Goal: Information Seeking & Learning: Learn about a topic

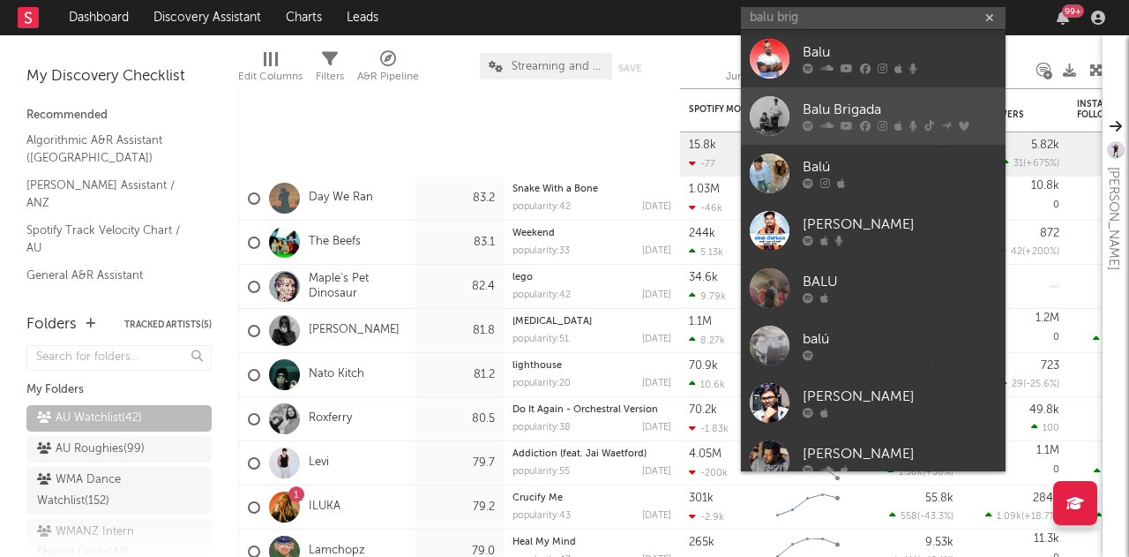
type input "balu brig"
click at [854, 103] on div "Balu Brigada" at bounding box center [900, 110] width 194 height 21
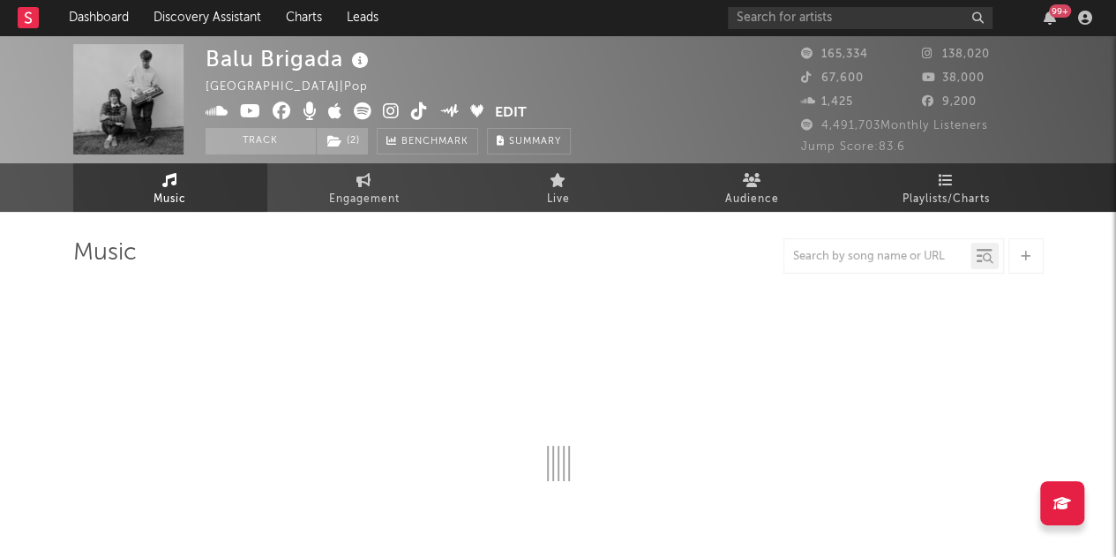
select select "6m"
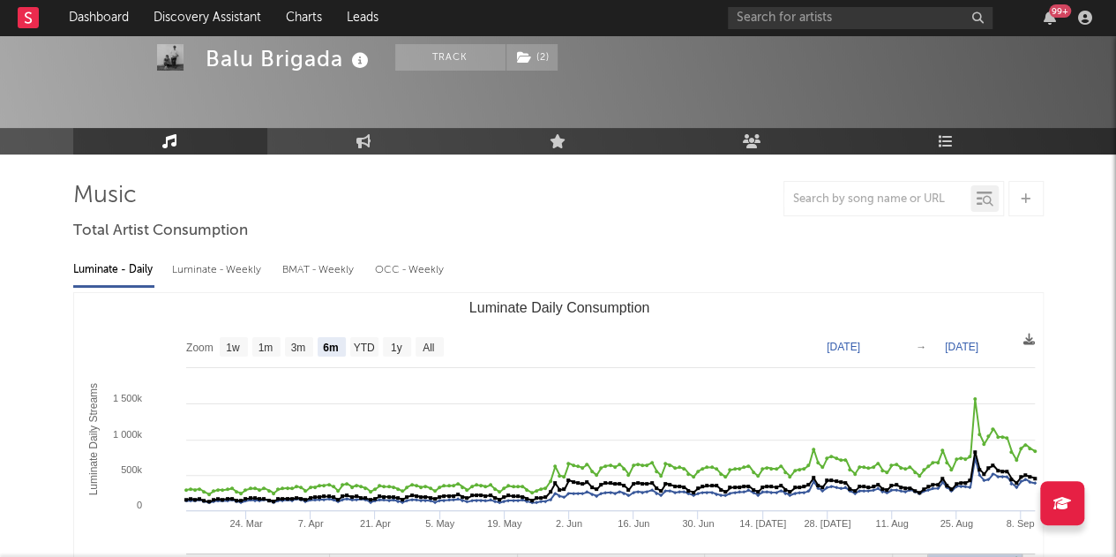
scroll to position [37, 0]
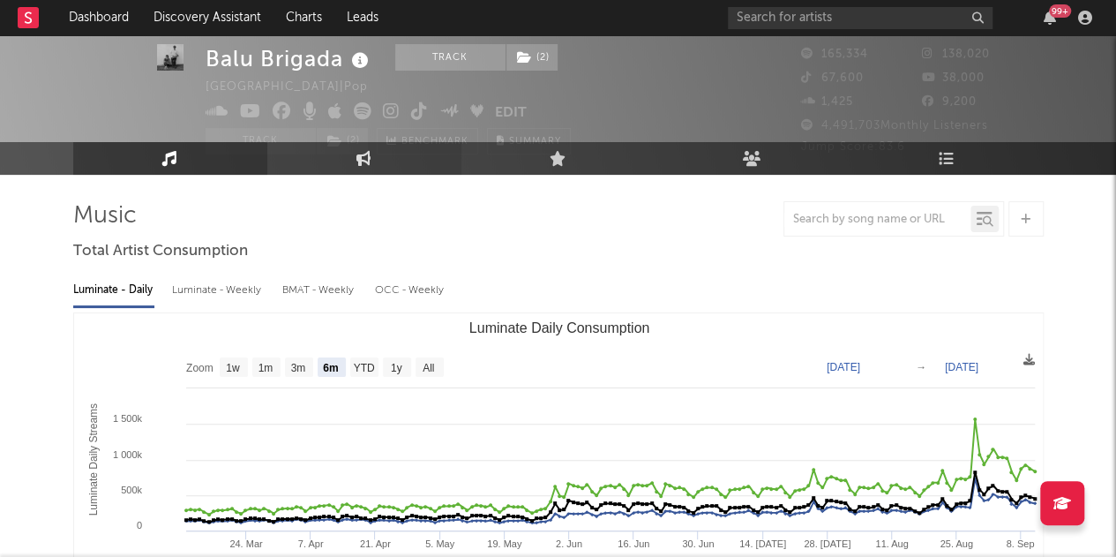
click at [374, 168] on link "Engagement" at bounding box center [364, 158] width 194 height 33
select select "1w"
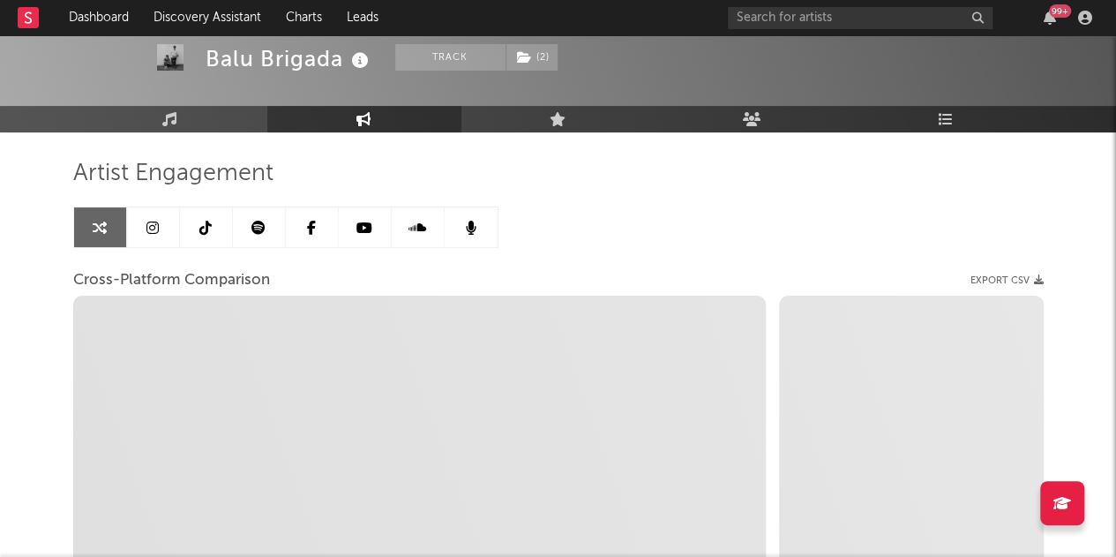
scroll to position [79, 0]
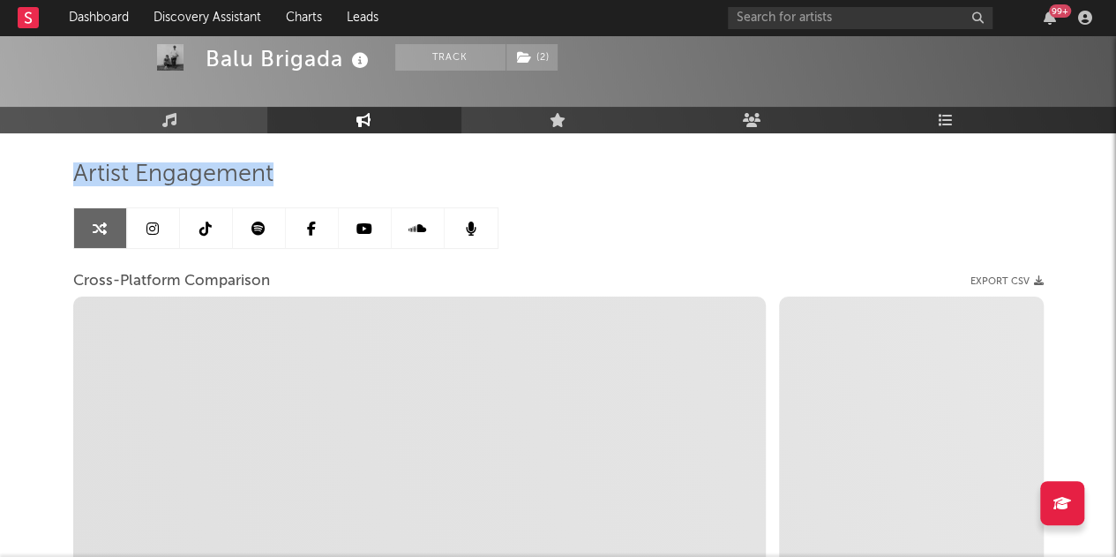
drag, startPoint x: 78, startPoint y: 179, endPoint x: 281, endPoint y: 177, distance: 202.9
click at [281, 177] on div "Artist Engagement" at bounding box center [558, 175] width 970 height 30
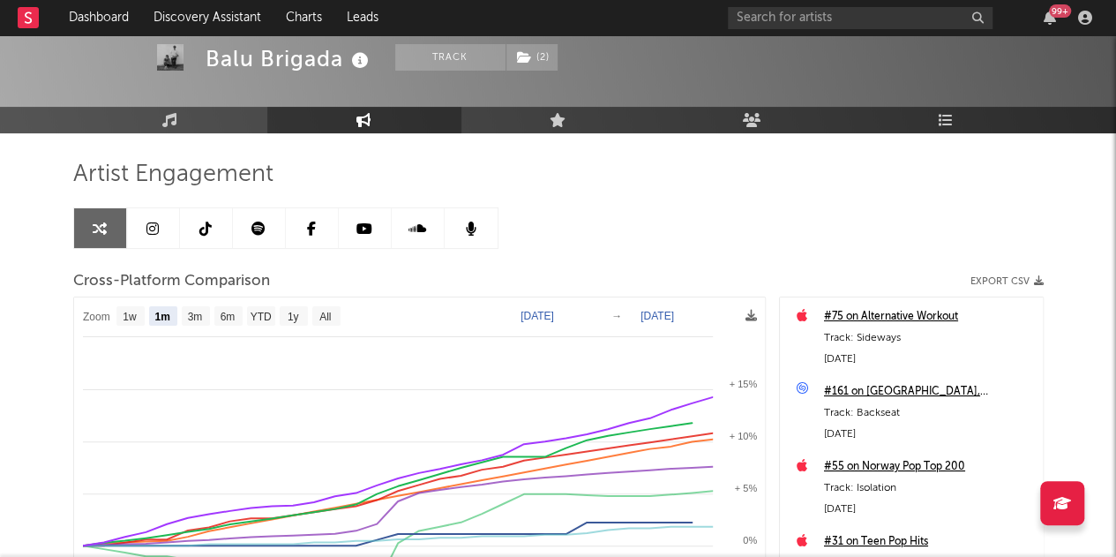
scroll to position [198, 0]
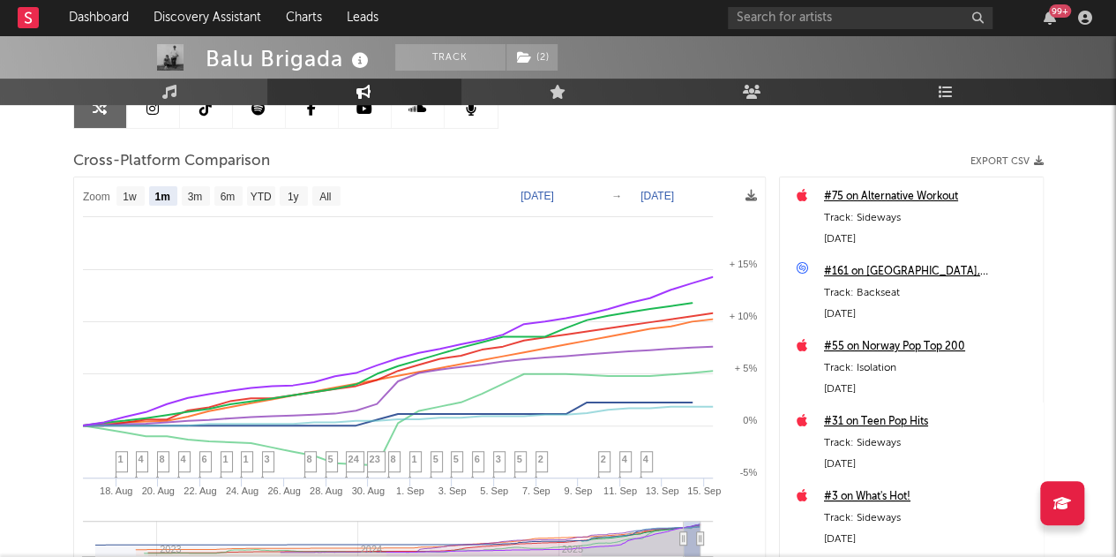
click at [199, 153] on span "Cross-Platform Comparison" at bounding box center [171, 161] width 197 height 21
click at [195, 191] on text "3m" at bounding box center [194, 197] width 15 height 12
select select "3m"
type input "2025-06-15"
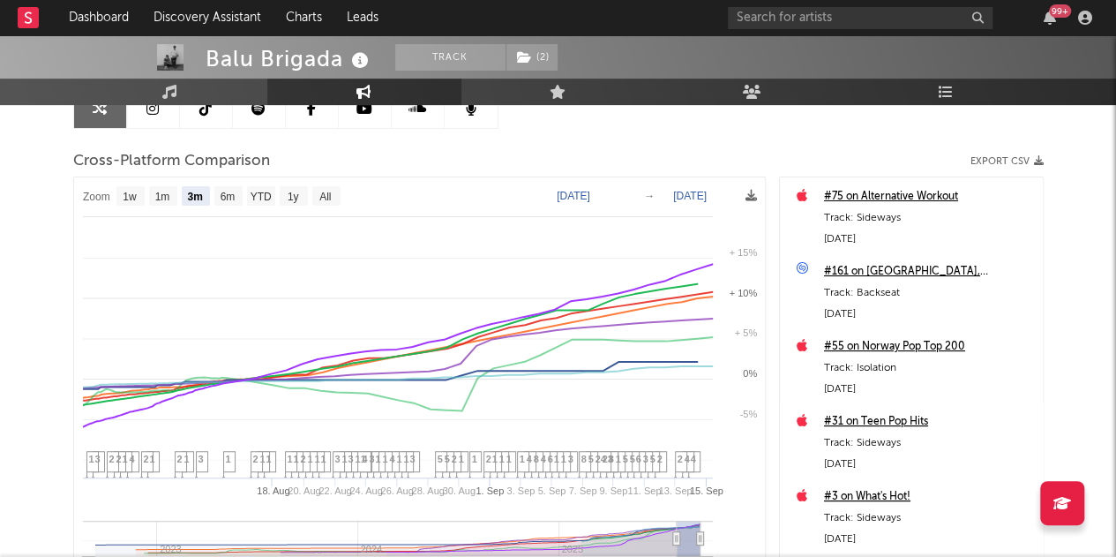
select select "3m"
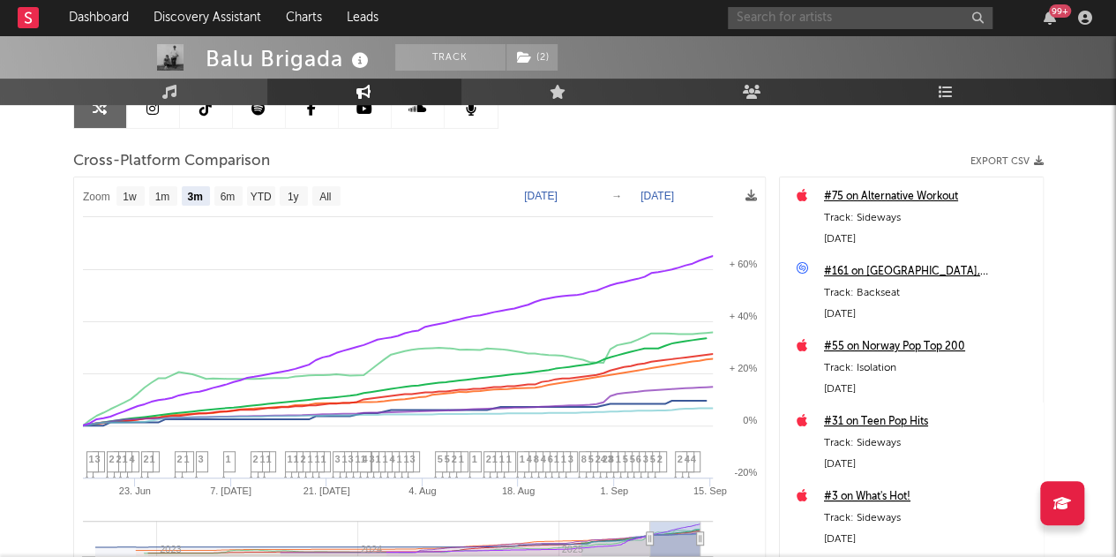
click at [842, 25] on input "text" at bounding box center [860, 18] width 265 height 22
type input "james johnston"
click at [98, 20] on link "Dashboard" at bounding box center [98, 17] width 85 height 35
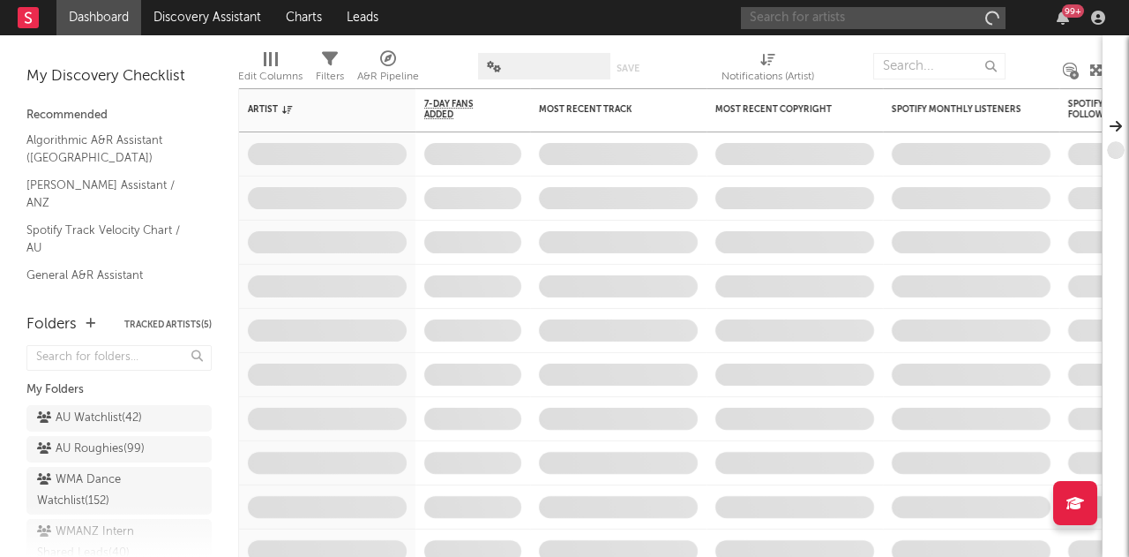
click at [790, 23] on input "text" at bounding box center [873, 18] width 265 height 22
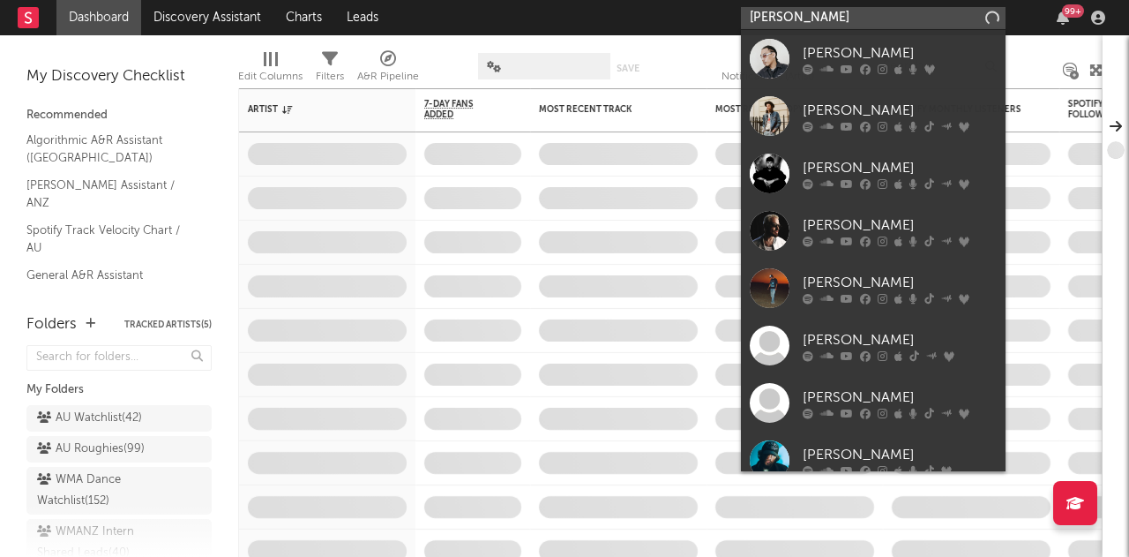
type input "james johnston"
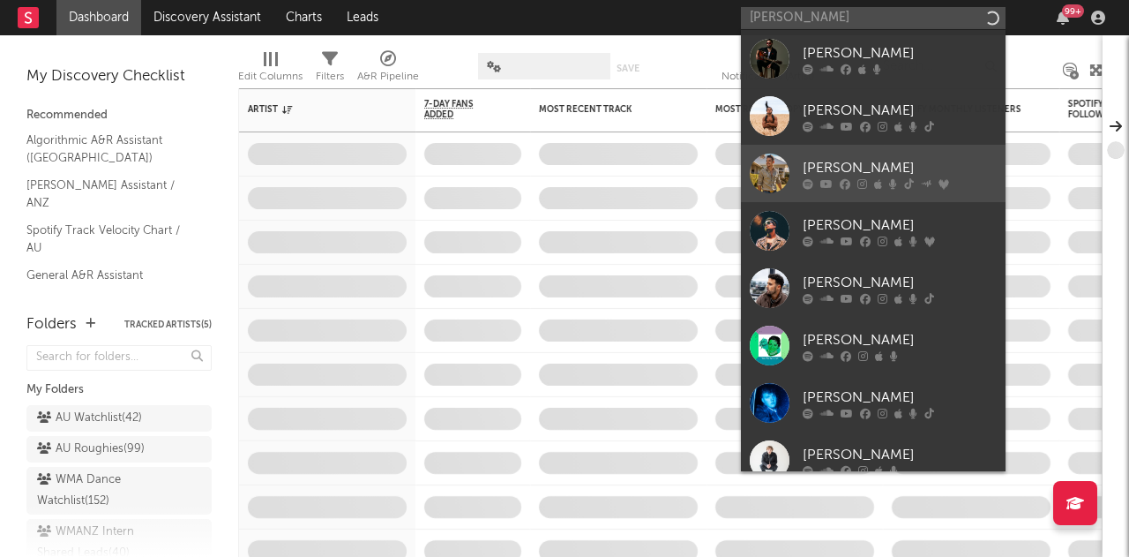
click at [859, 168] on div "James Johnston" at bounding box center [900, 167] width 194 height 21
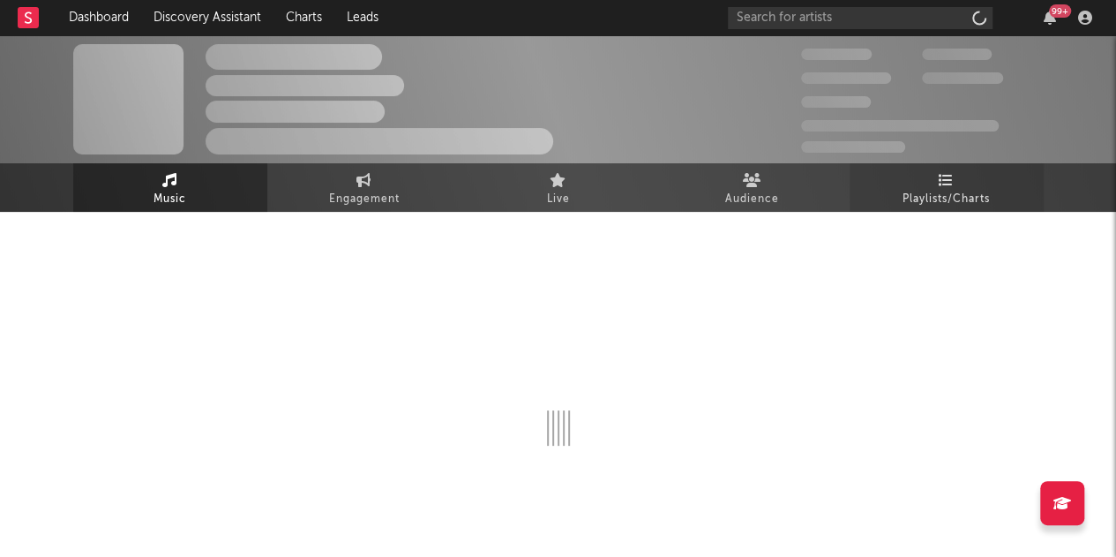
click at [941, 209] on span "Playlists/Charts" at bounding box center [945, 199] width 87 height 21
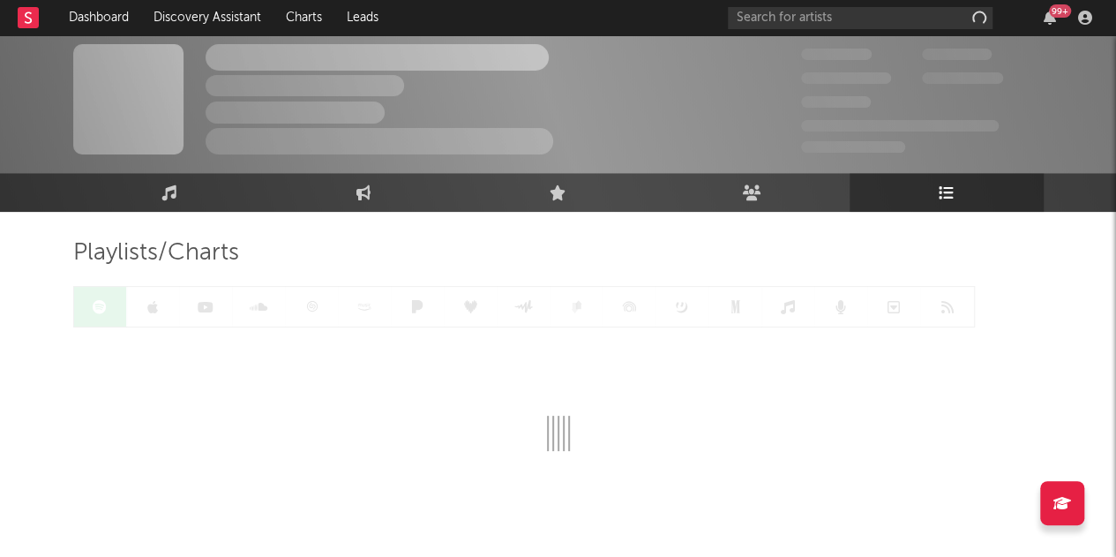
scroll to position [38, 0]
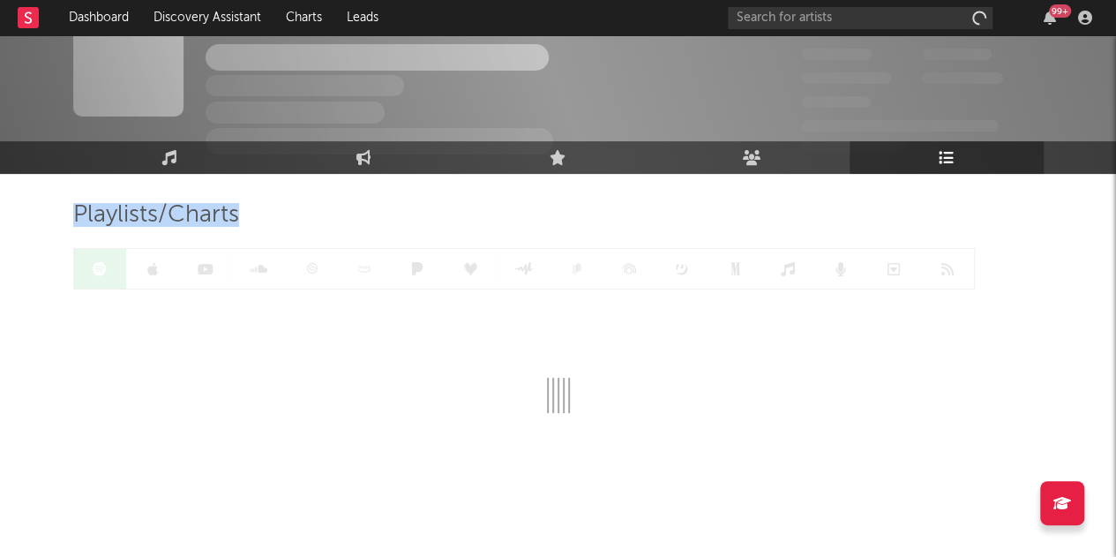
drag, startPoint x: 72, startPoint y: 215, endPoint x: 187, endPoint y: 231, distance: 115.8
click at [187, 231] on div "Playlists/Charts" at bounding box center [558, 306] width 970 height 213
click at [167, 208] on span "Playlists/Charts" at bounding box center [156, 215] width 166 height 21
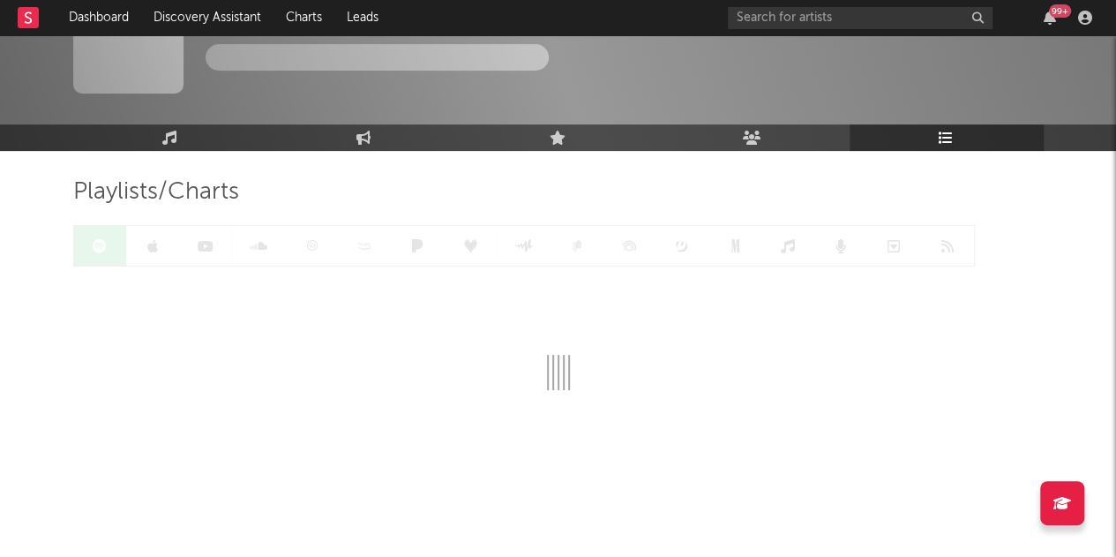
scroll to position [0, 0]
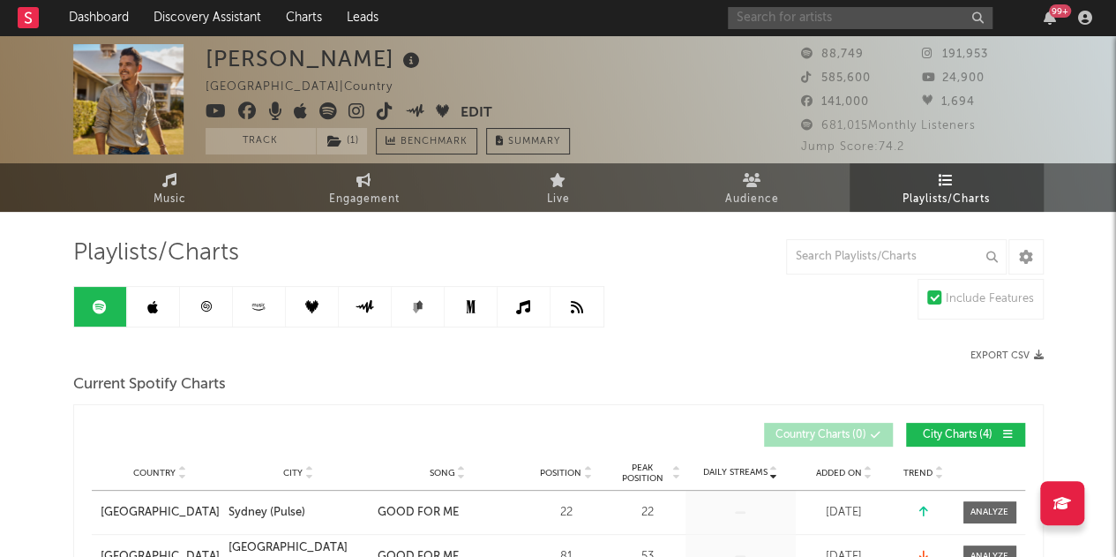
click at [794, 11] on input "text" at bounding box center [860, 18] width 265 height 22
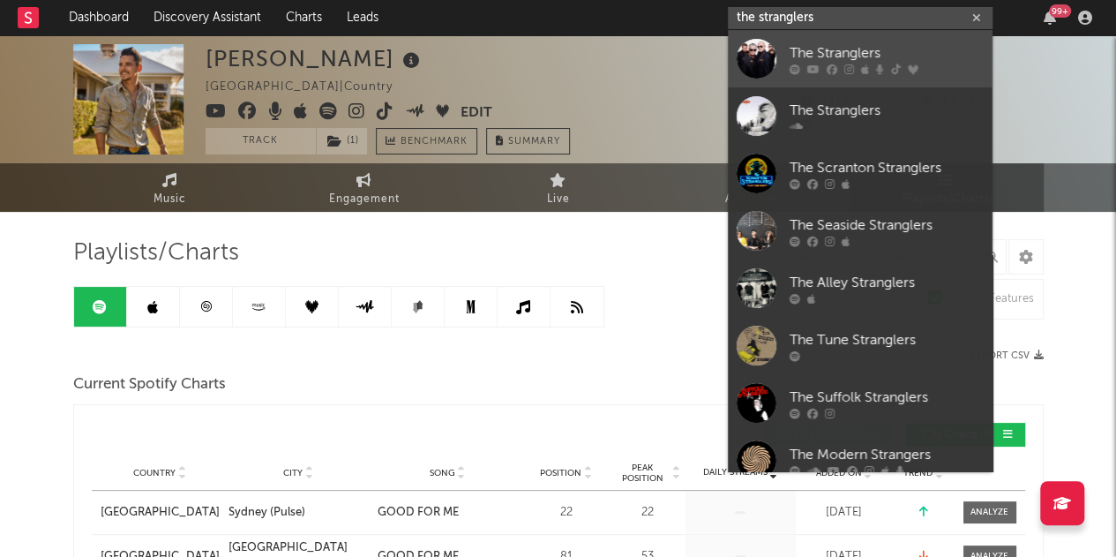
type input "the stranglers"
click at [827, 40] on link "The Stranglers" at bounding box center [860, 58] width 265 height 57
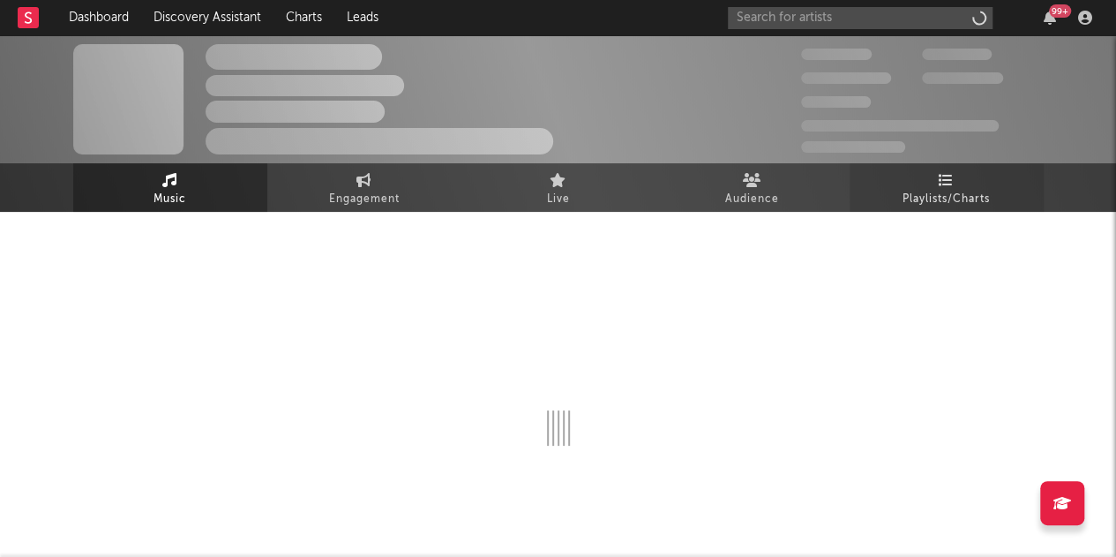
click at [930, 176] on link "Playlists/Charts" at bounding box center [946, 187] width 194 height 49
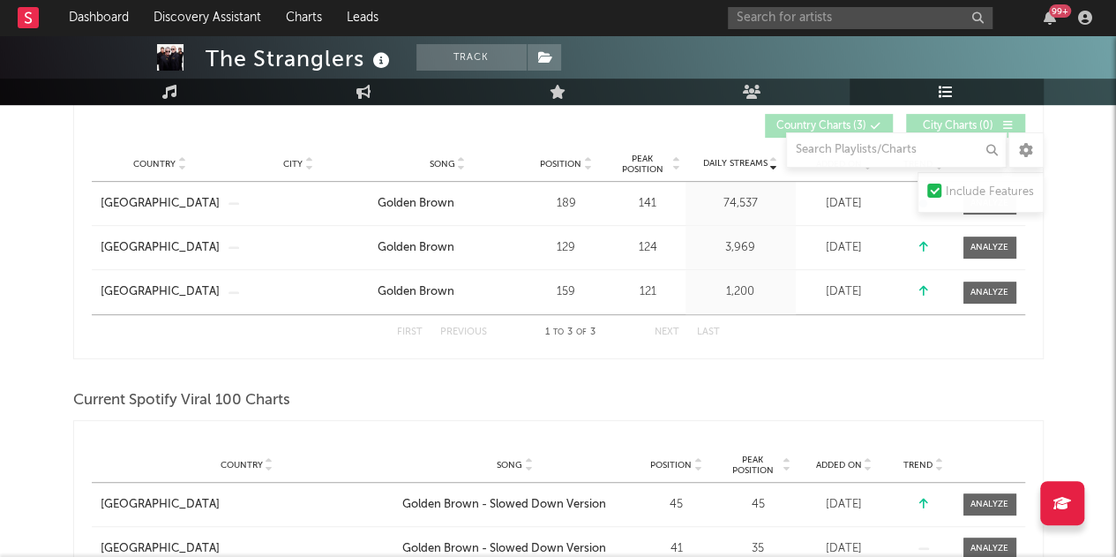
scroll to position [176, 0]
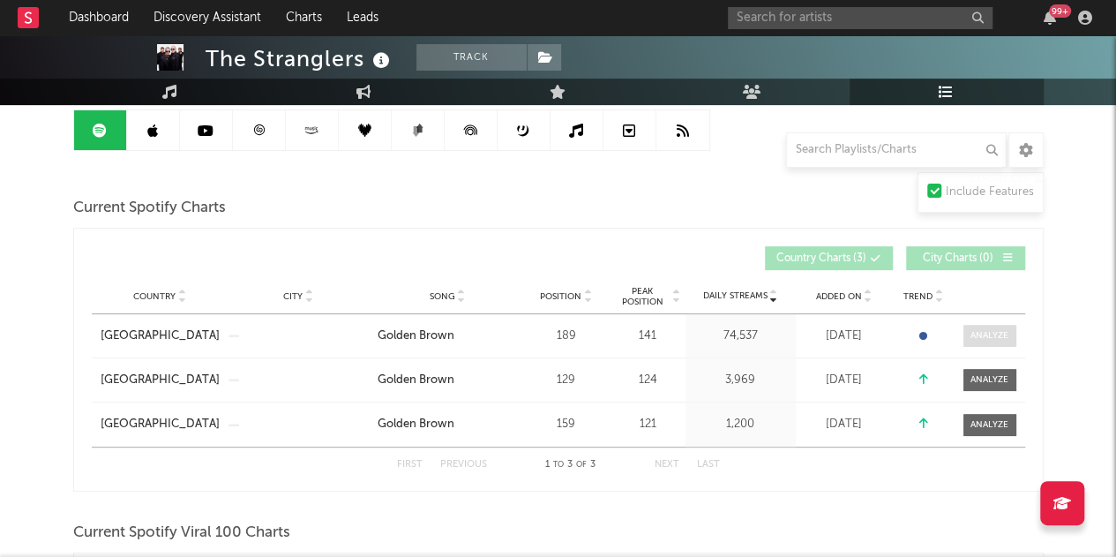
click at [1004, 326] on span at bounding box center [989, 336] width 53 height 22
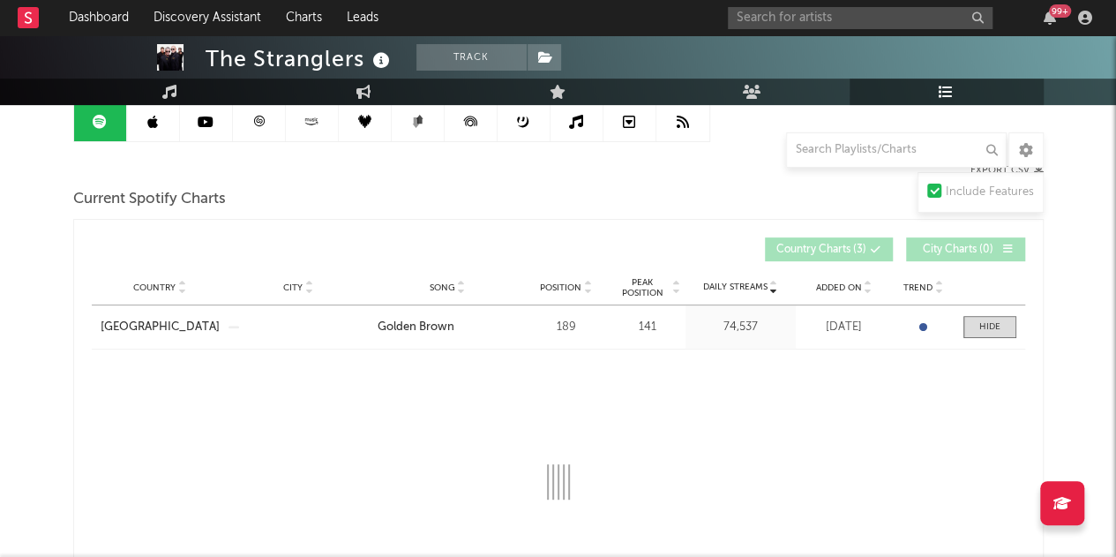
scroll to position [184, 0]
click at [175, 85] on icon at bounding box center [169, 92] width 15 height 14
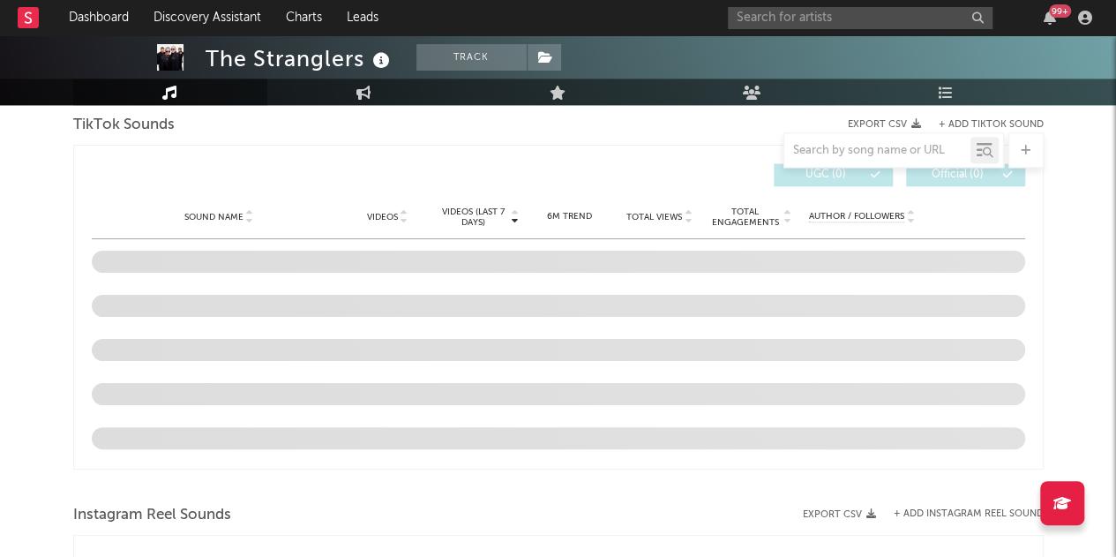
scroll to position [1024, 0]
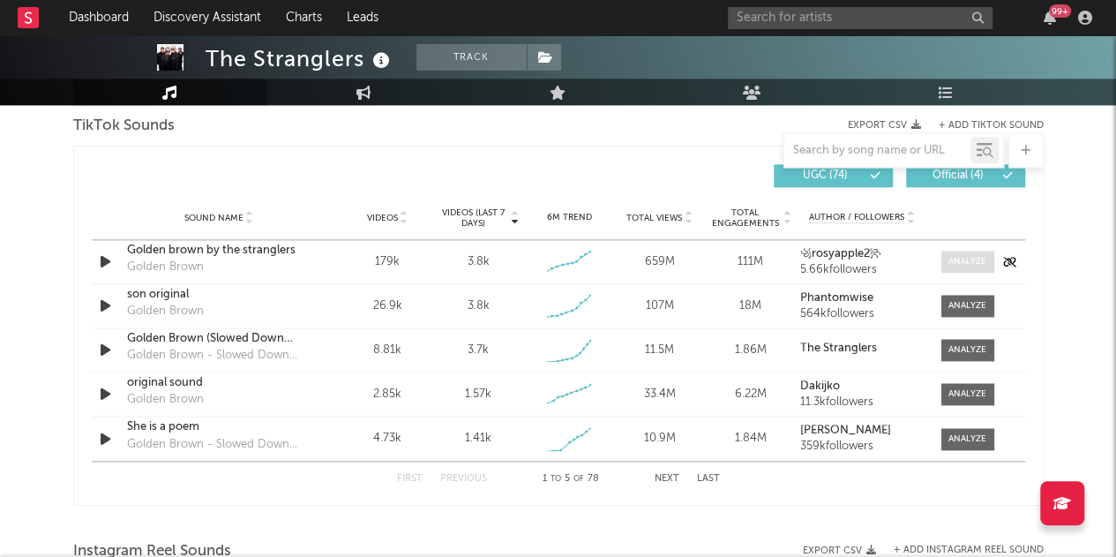
click at [974, 262] on div at bounding box center [967, 261] width 38 height 13
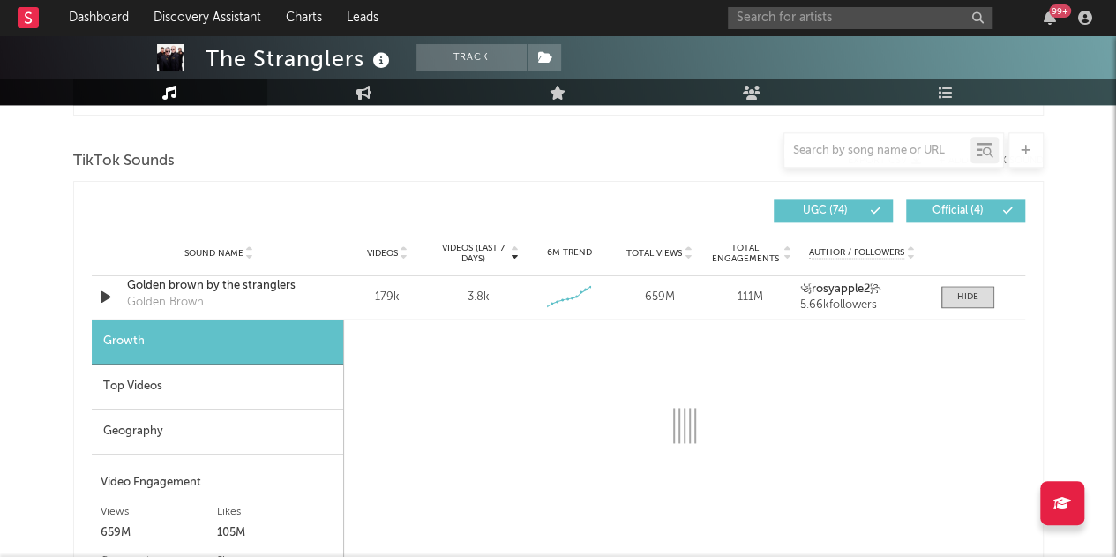
scroll to position [1163, 0]
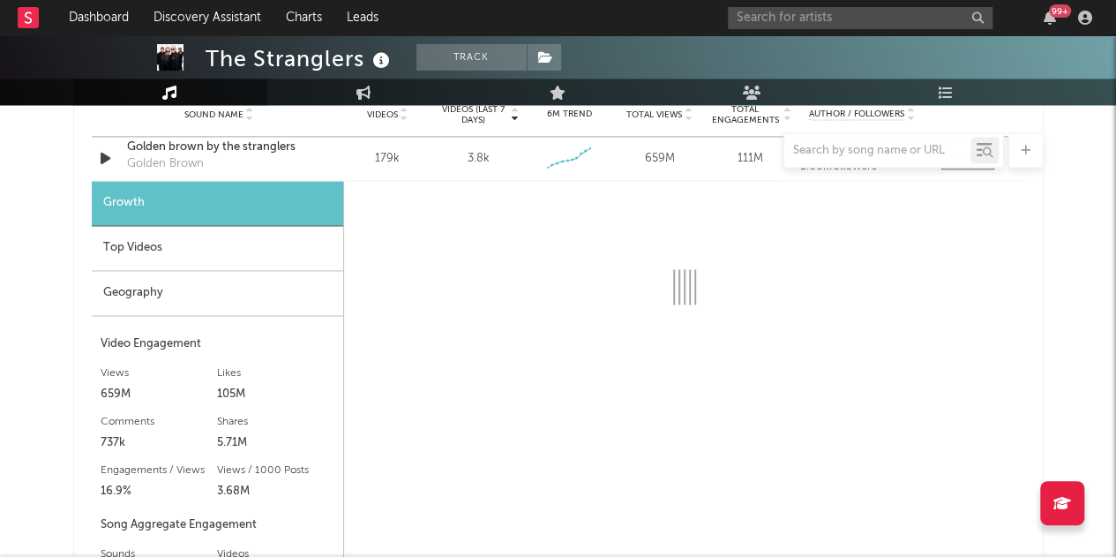
select select "6m"
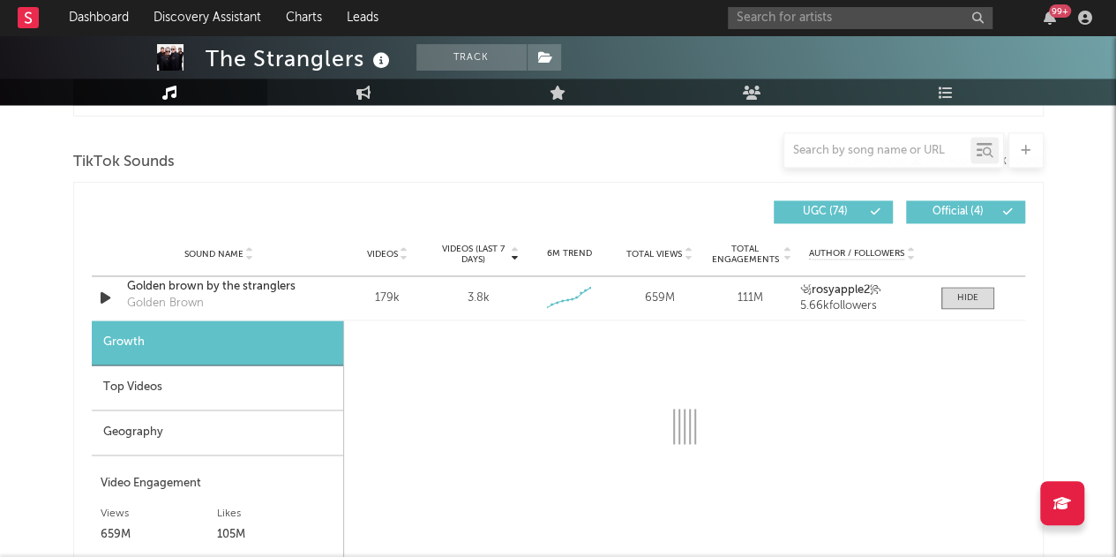
select select "6m"
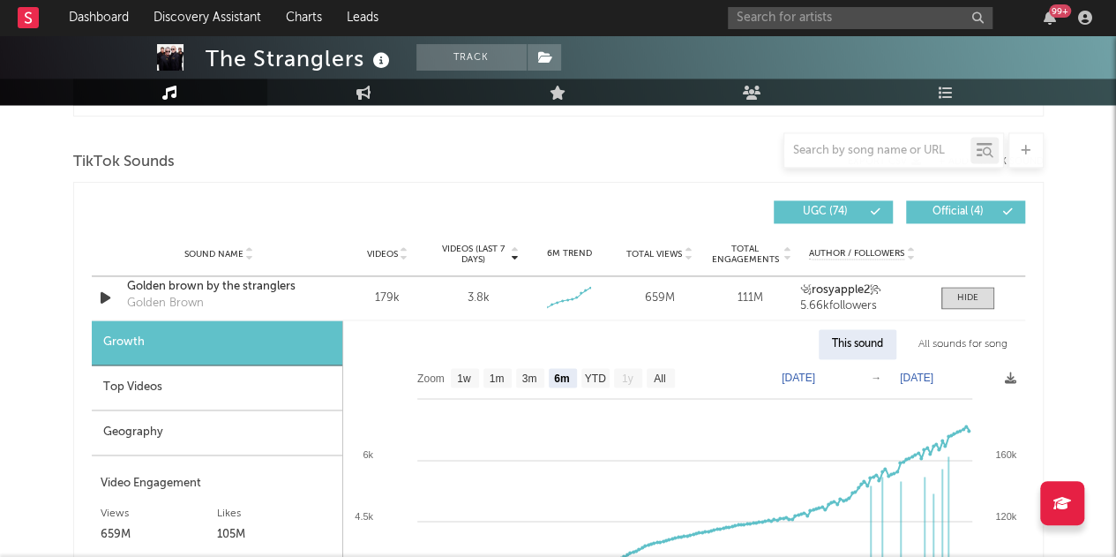
scroll to position [1333, 0]
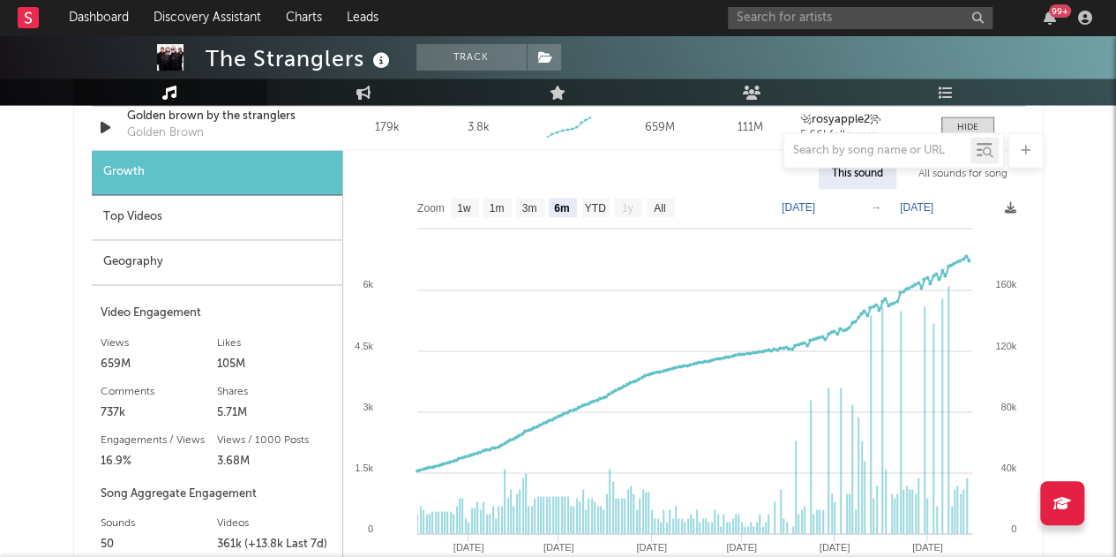
click at [176, 206] on div "Top Videos" at bounding box center [217, 217] width 251 height 45
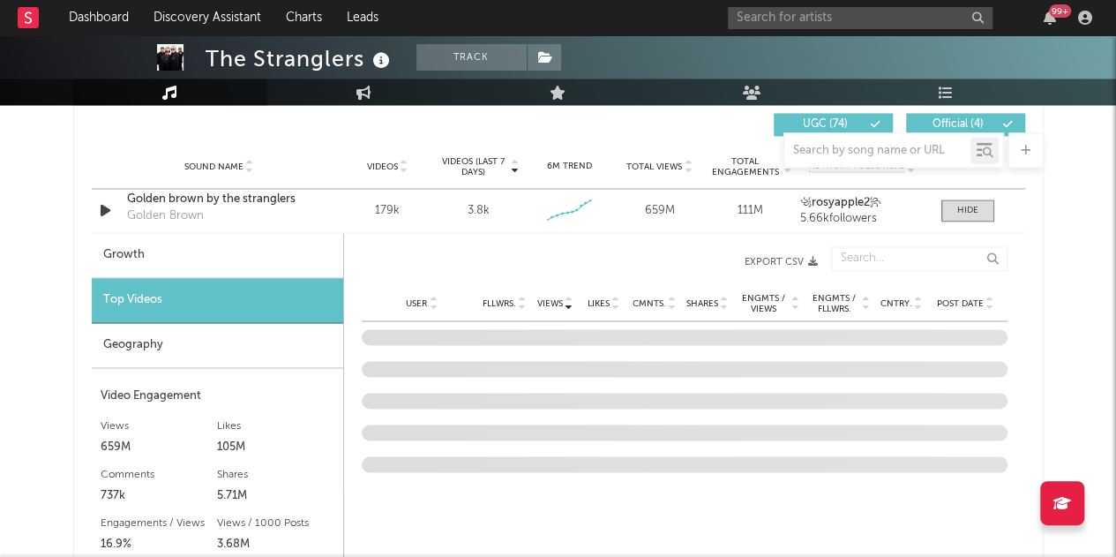
scroll to position [1260, 0]
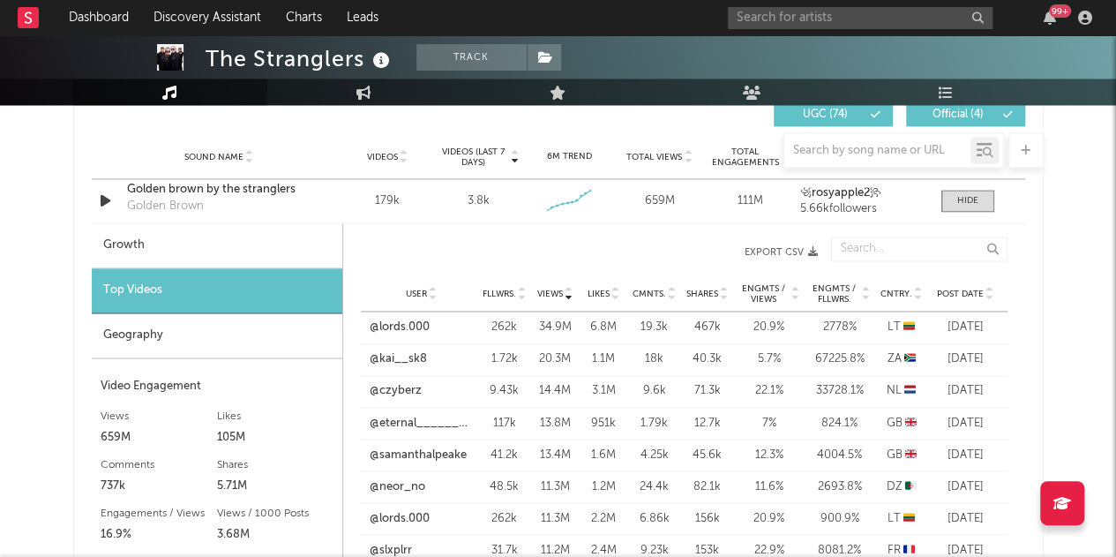
click at [964, 288] on span "Post Date" at bounding box center [960, 293] width 47 height 11
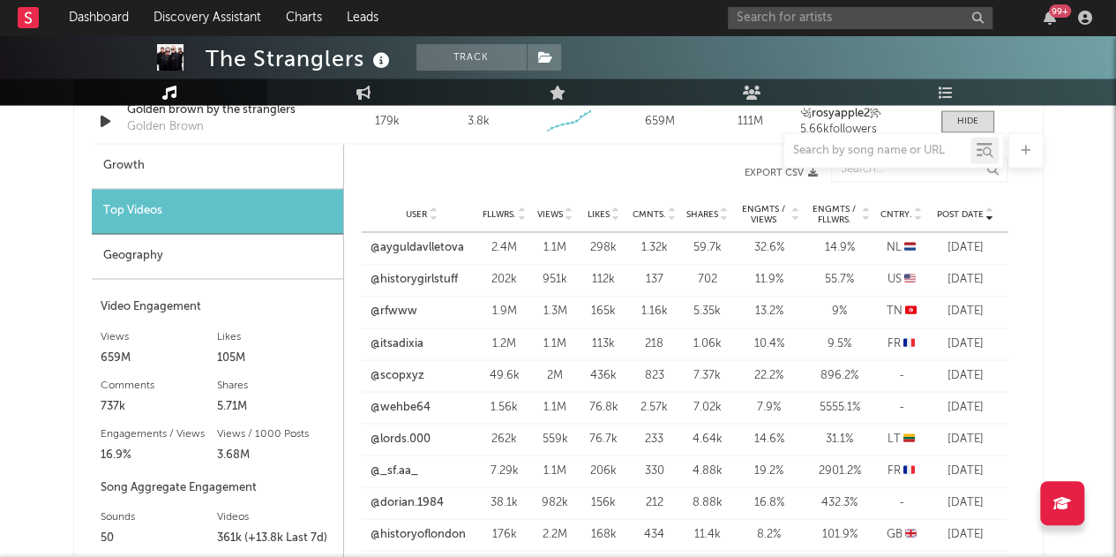
scroll to position [1340, 0]
click at [397, 313] on link "@rfwww" at bounding box center [393, 311] width 47 height 18
click at [422, 244] on link "@ayguldavlletova" at bounding box center [417, 247] width 94 height 18
click at [402, 282] on link "@historygirlstuff" at bounding box center [413, 279] width 87 height 18
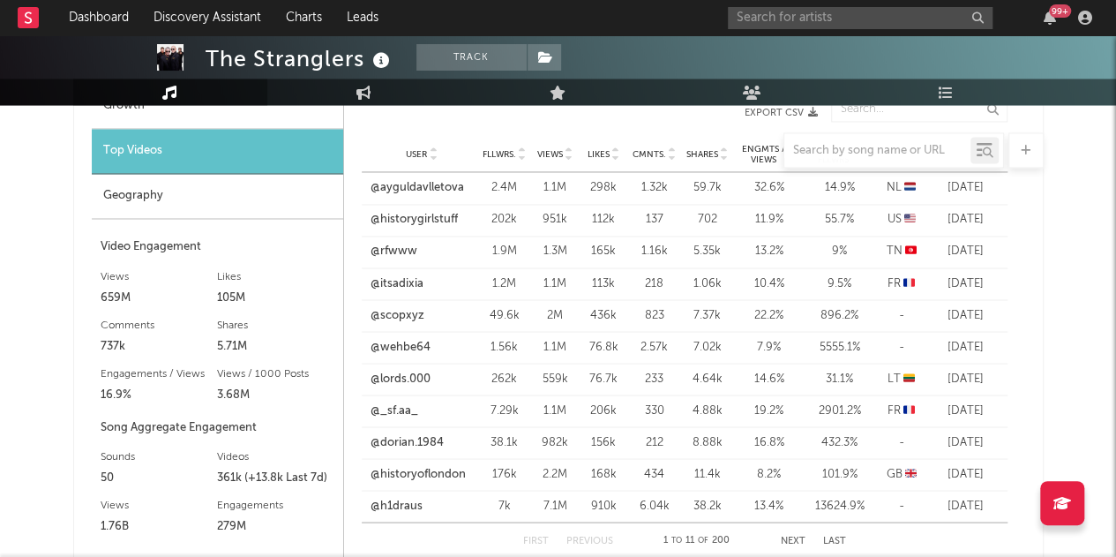
scroll to position [1400, 0]
click at [415, 478] on link "@historyoflondon" at bounding box center [417, 473] width 95 height 18
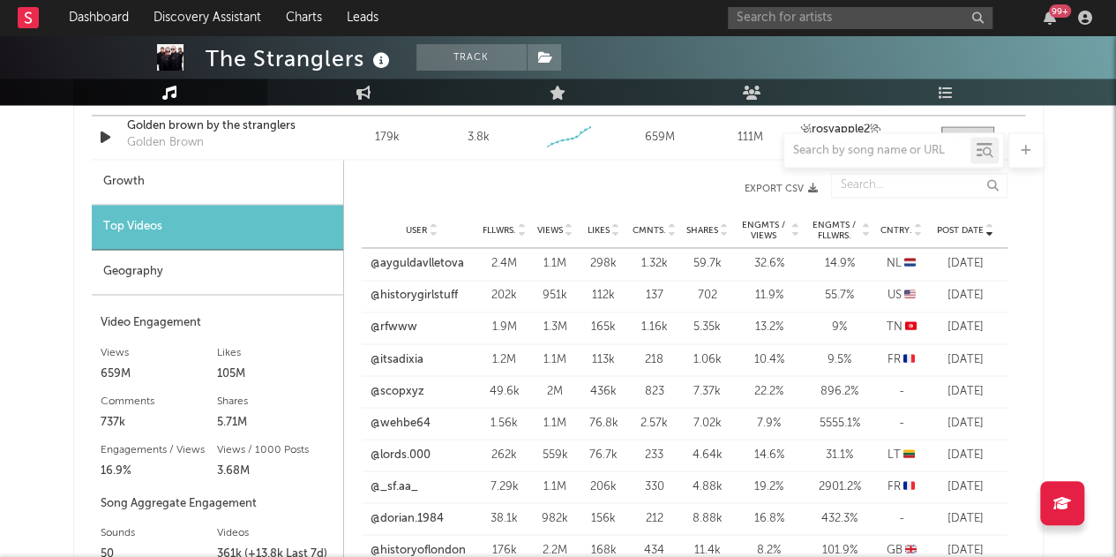
scroll to position [1322, 0]
click at [552, 236] on div "User Fllwrs. Views Likes Cmnts. Shares Engmts / Views Engmts / Fllwrs. Cntry. P…" at bounding box center [685, 230] width 646 height 35
click at [550, 227] on span "Views" at bounding box center [550, 231] width 26 height 11
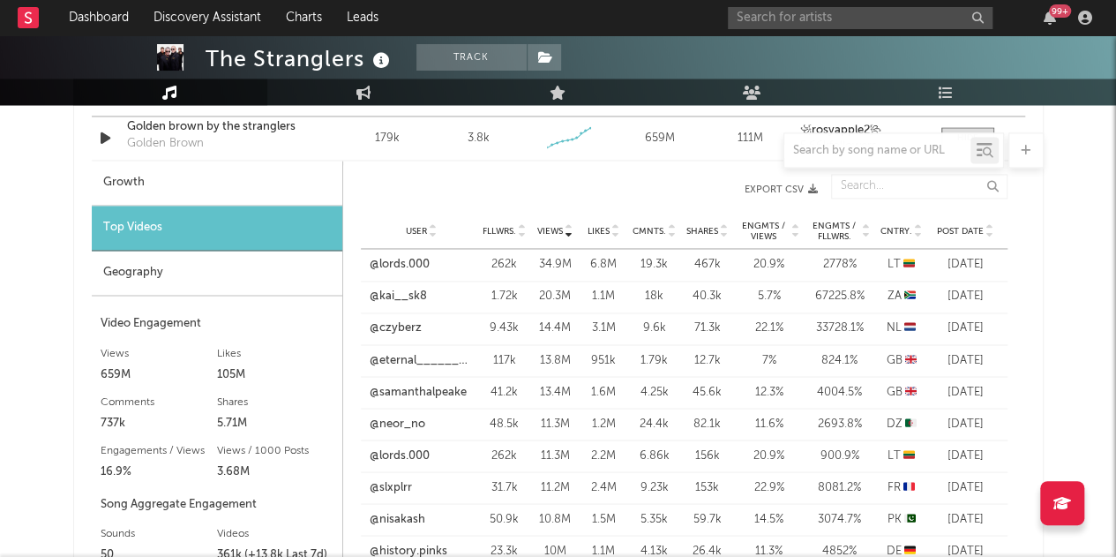
click at [958, 232] on span "Post Date" at bounding box center [960, 231] width 47 height 11
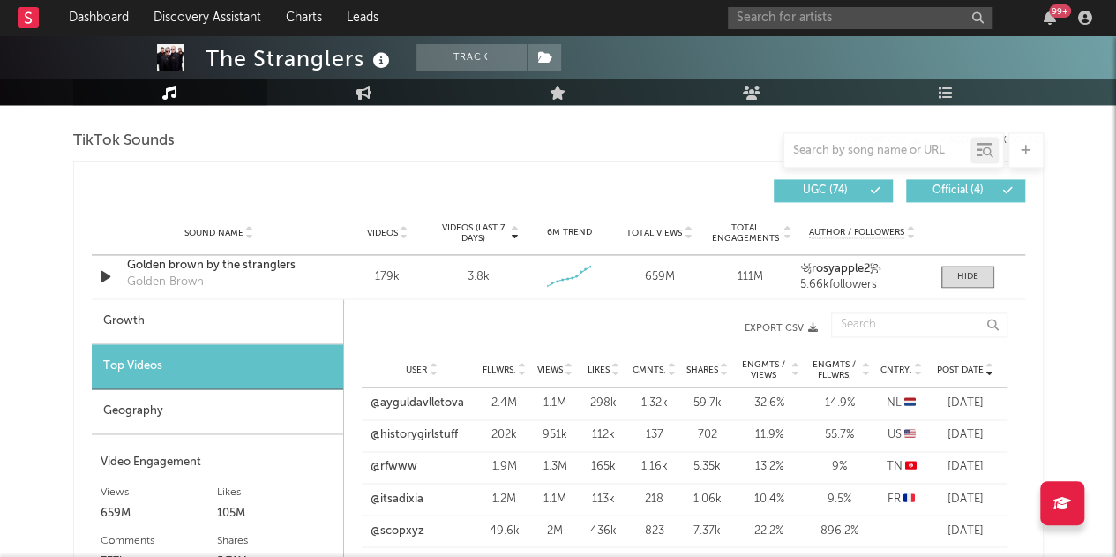
scroll to position [1182, 0]
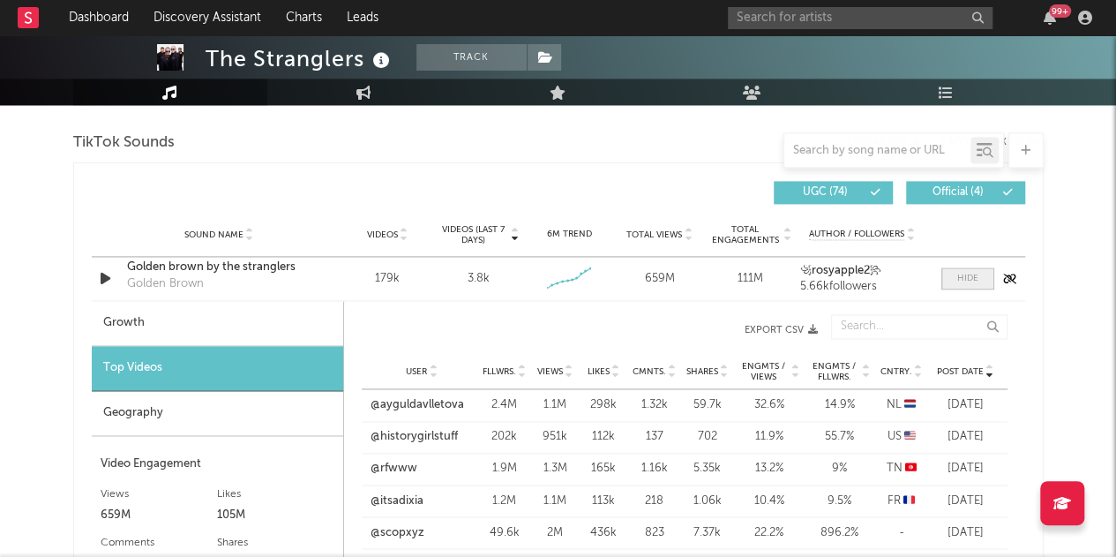
click at [974, 272] on div at bounding box center [967, 278] width 21 height 13
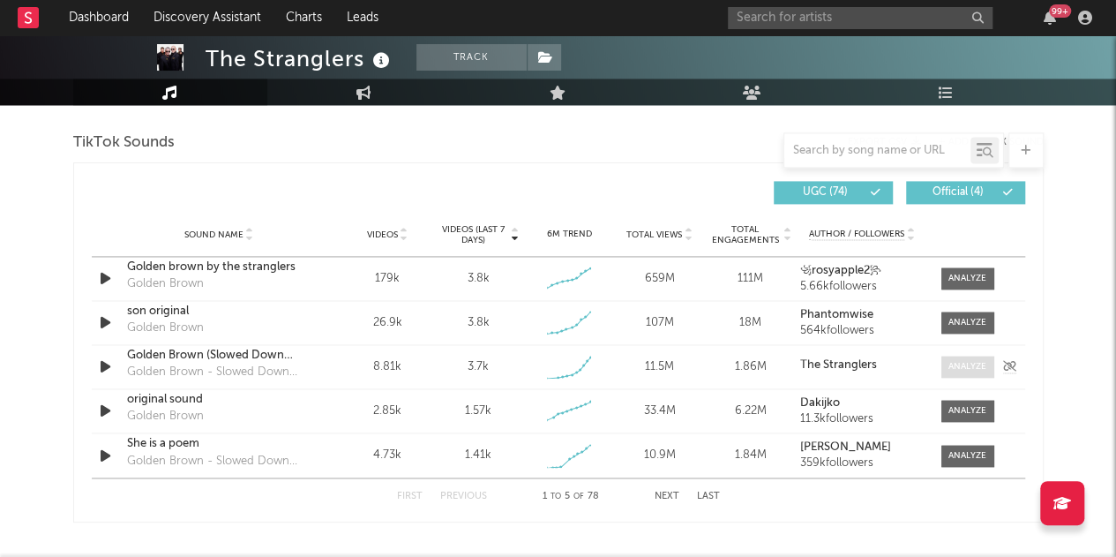
click at [966, 369] on div at bounding box center [967, 366] width 38 height 13
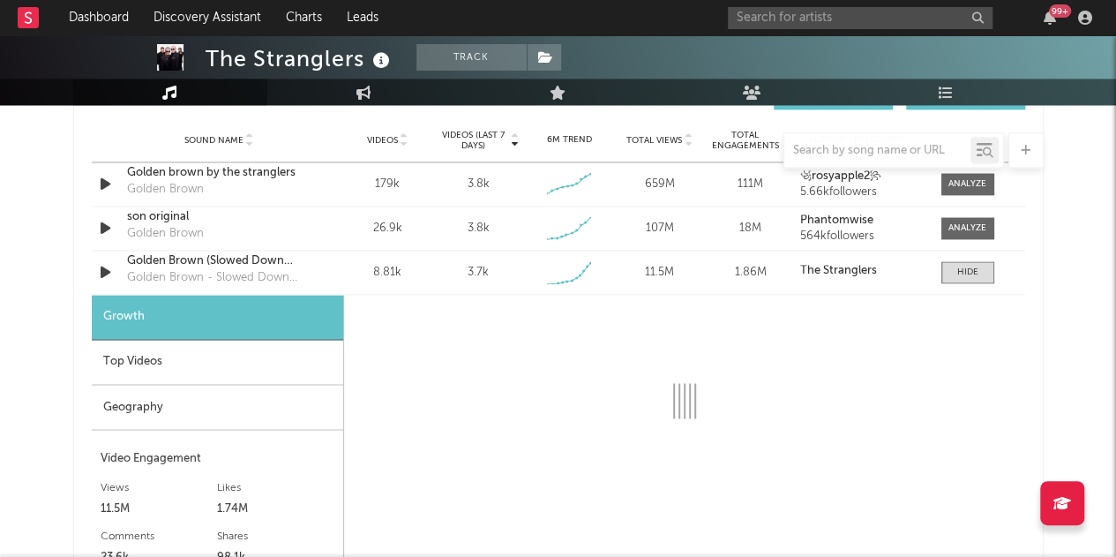
scroll to position [1356, 0]
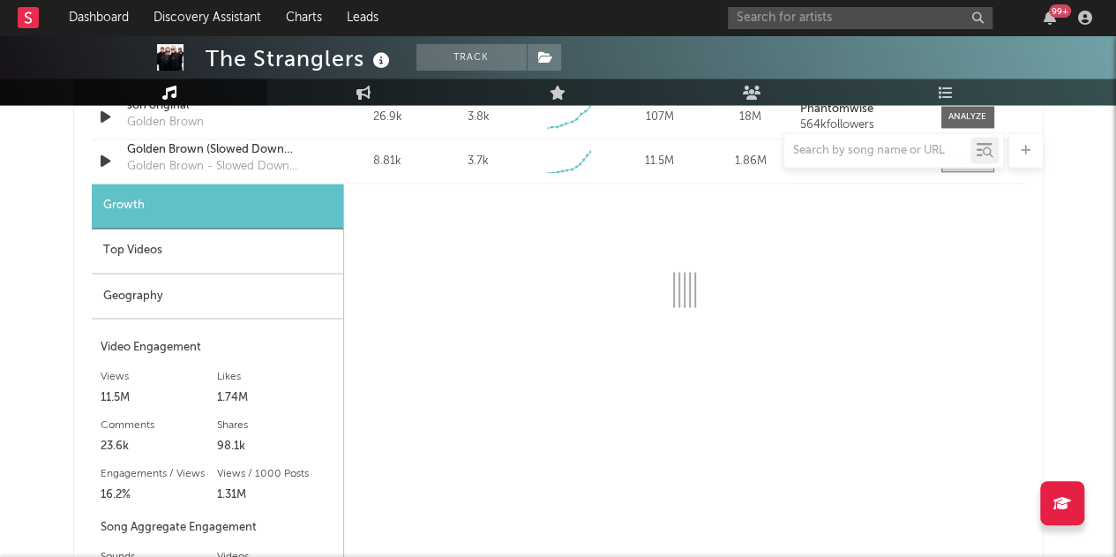
select select "1w"
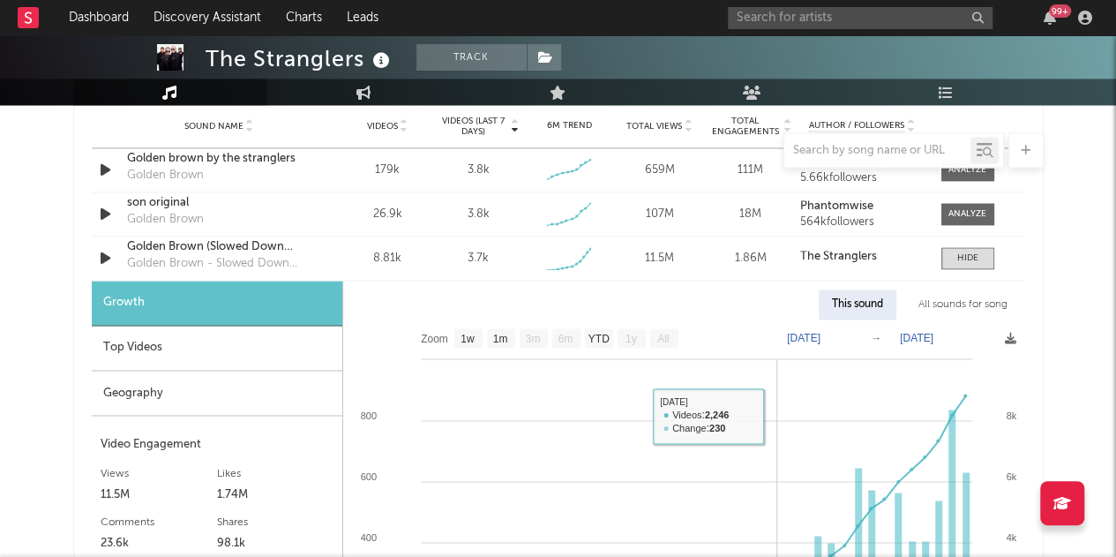
scroll to position [1290, 0]
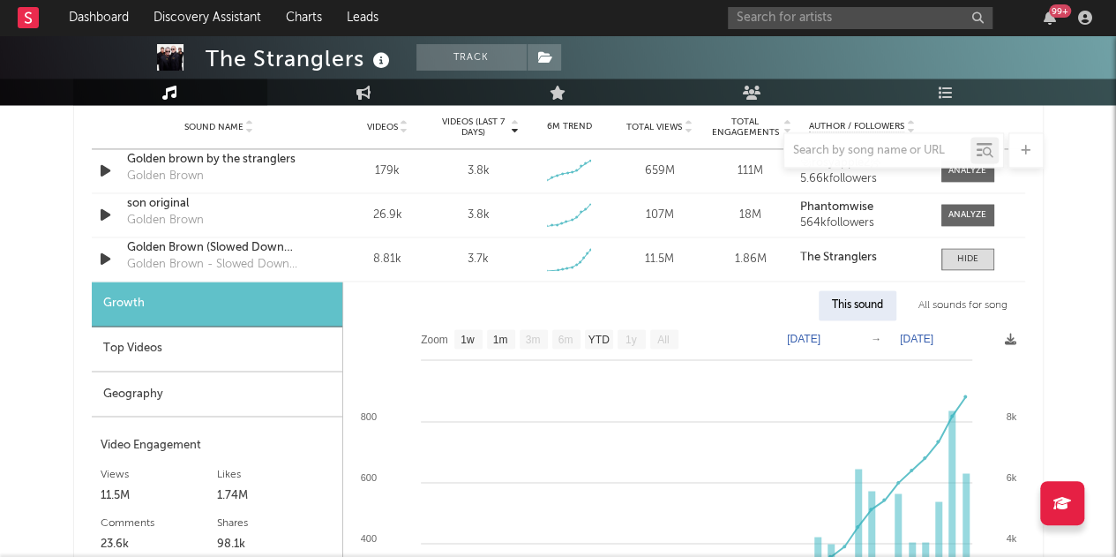
click at [123, 352] on div "Top Videos" at bounding box center [217, 348] width 251 height 45
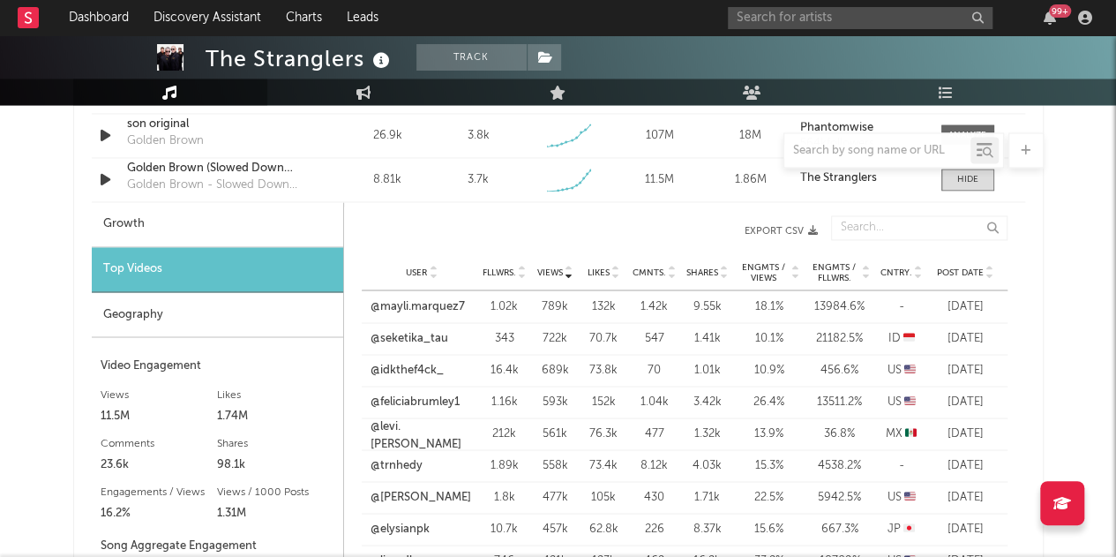
scroll to position [1389, 0]
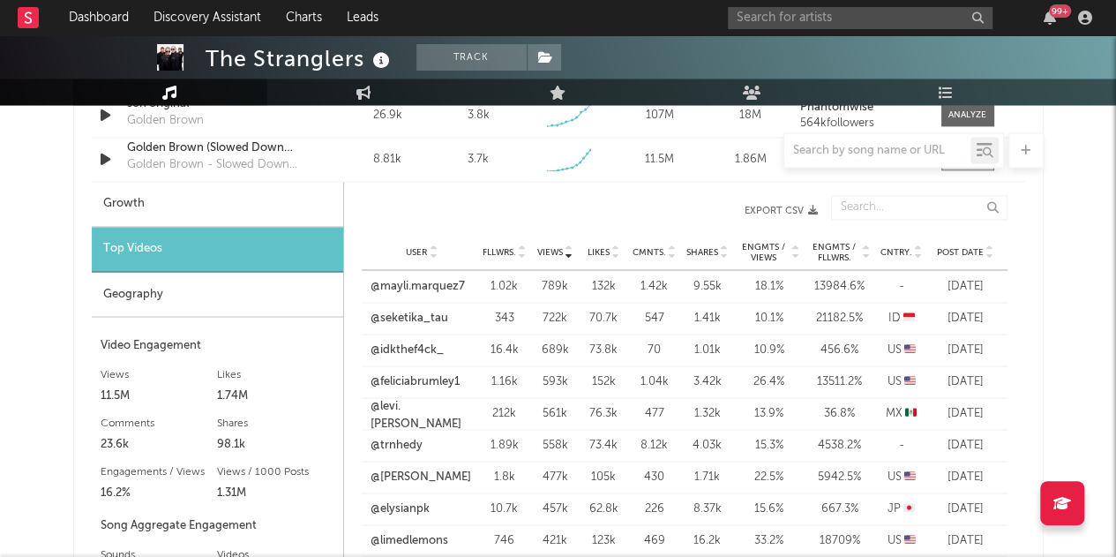
click at [969, 247] on span "Post Date" at bounding box center [960, 252] width 47 height 11
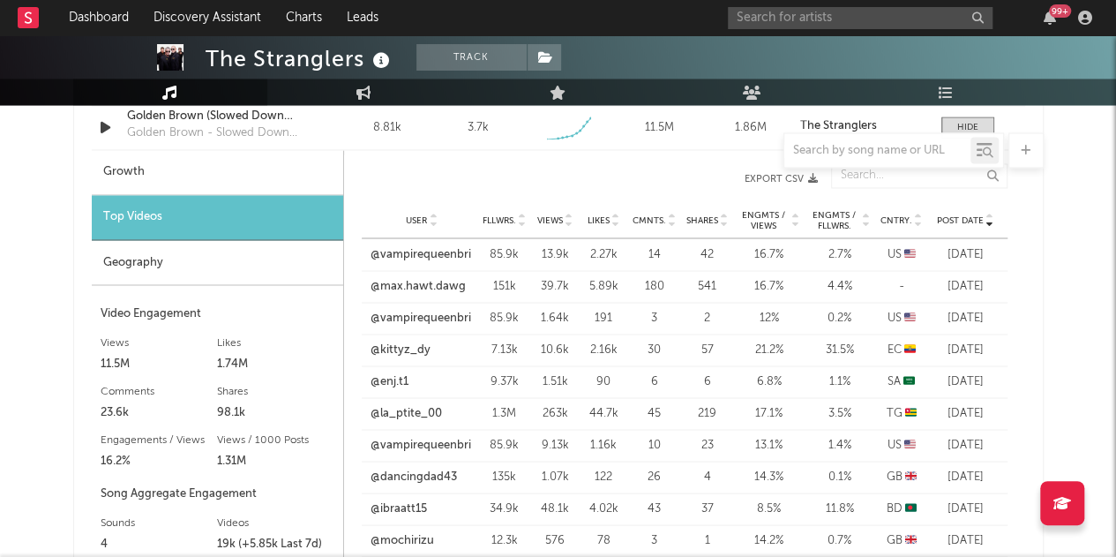
scroll to position [1425, 0]
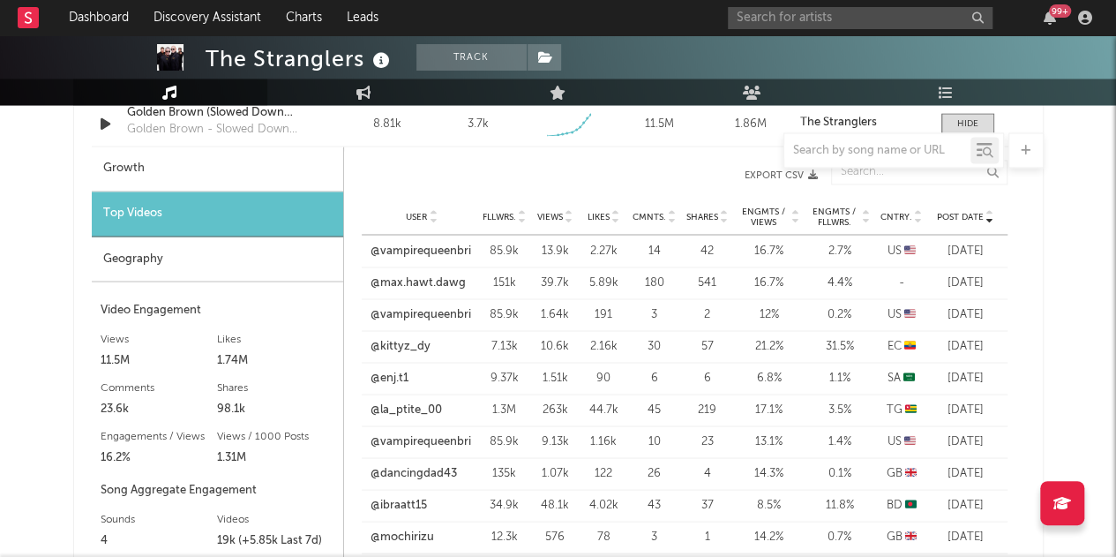
click at [1059, 167] on div "The Stranglers Track United Kingdom | Rock Edit Track Benchmark Summary 644,277…" at bounding box center [558, 186] width 1116 height 3151
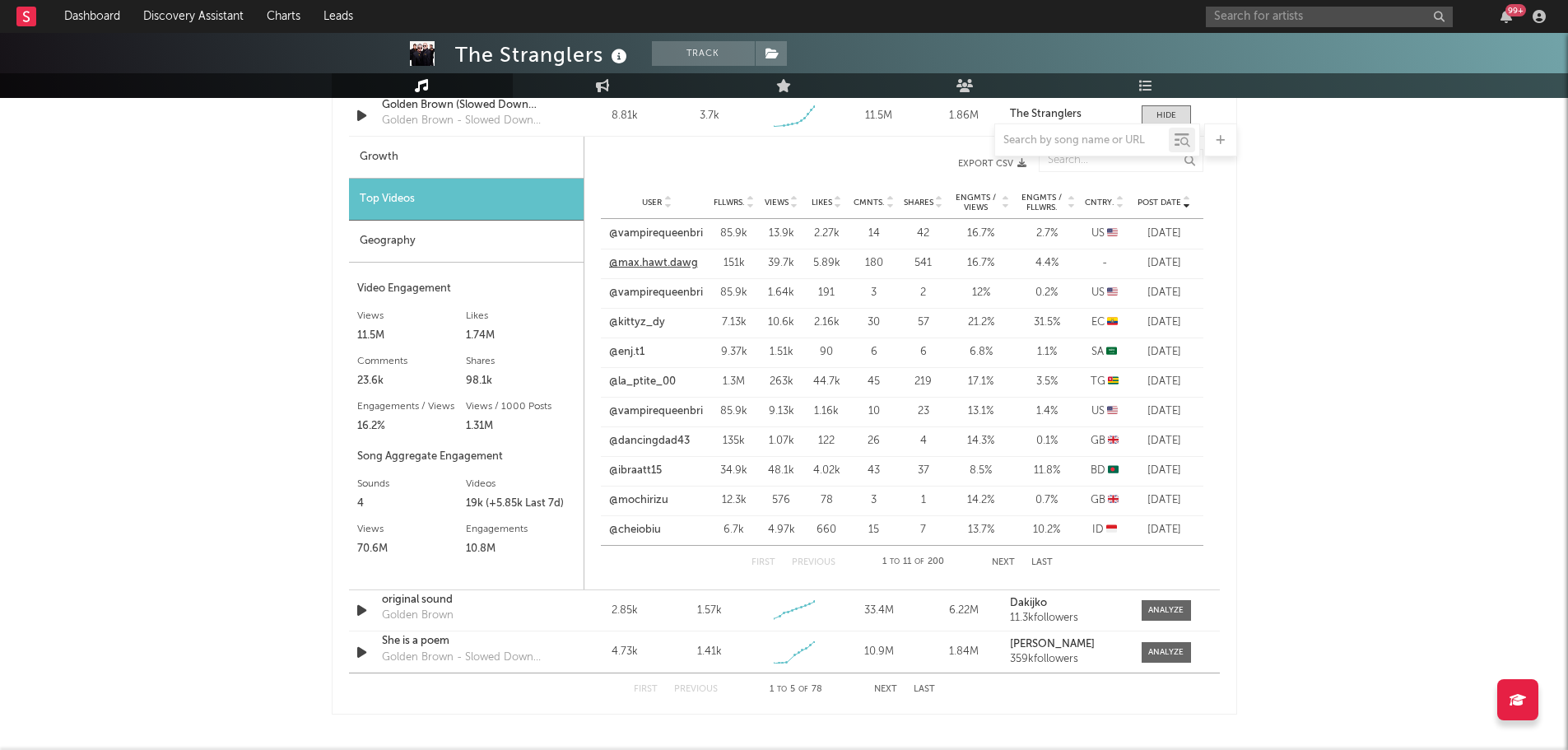
click at [638, 260] on link "@max.hawt.dawg" at bounding box center [653, 263] width 89 height 17
click at [651, 380] on link "@la_ptite_00" at bounding box center [642, 382] width 66 height 17
click at [642, 473] on link "@ibraatt15" at bounding box center [636, 471] width 52 height 17
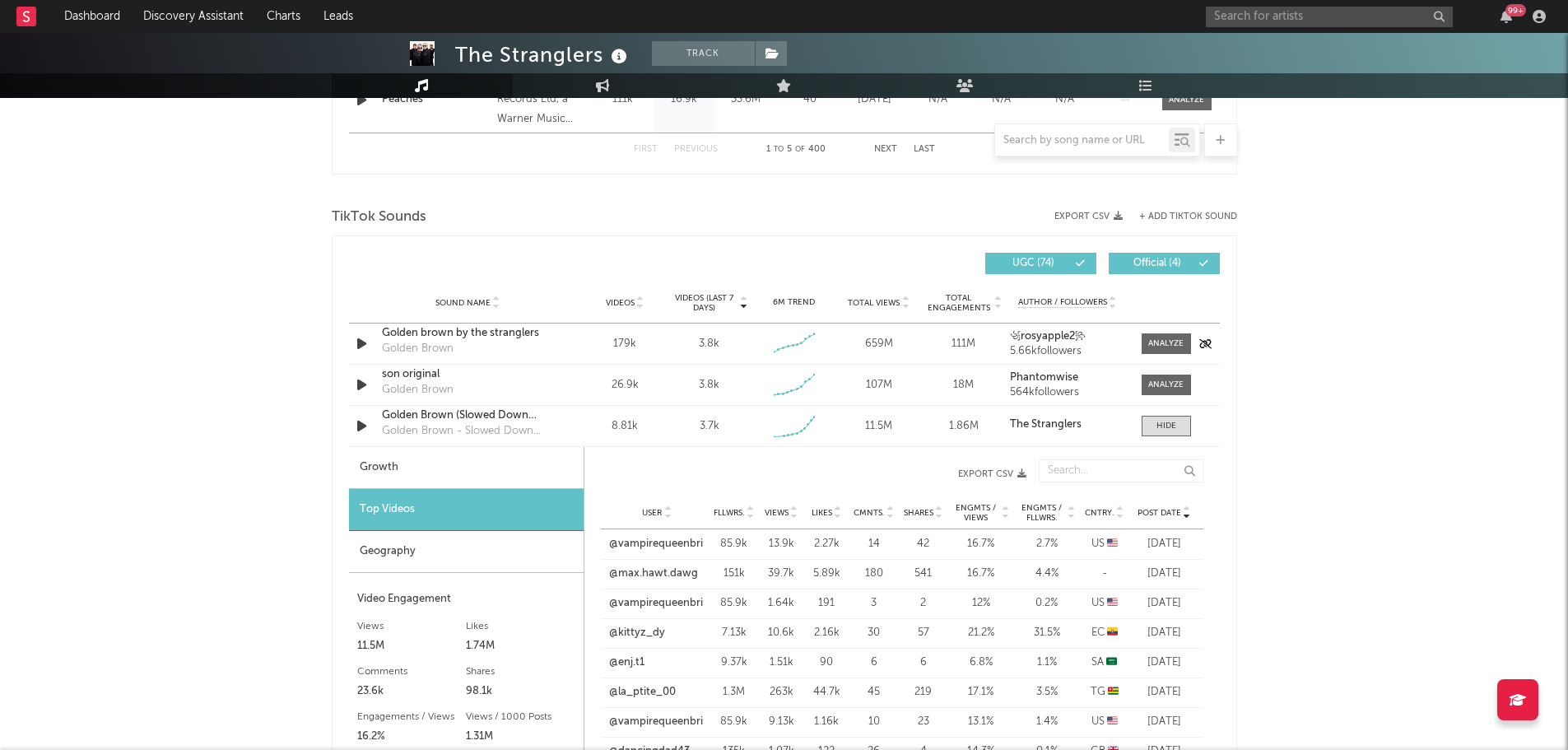
scroll to position [1000, 0]
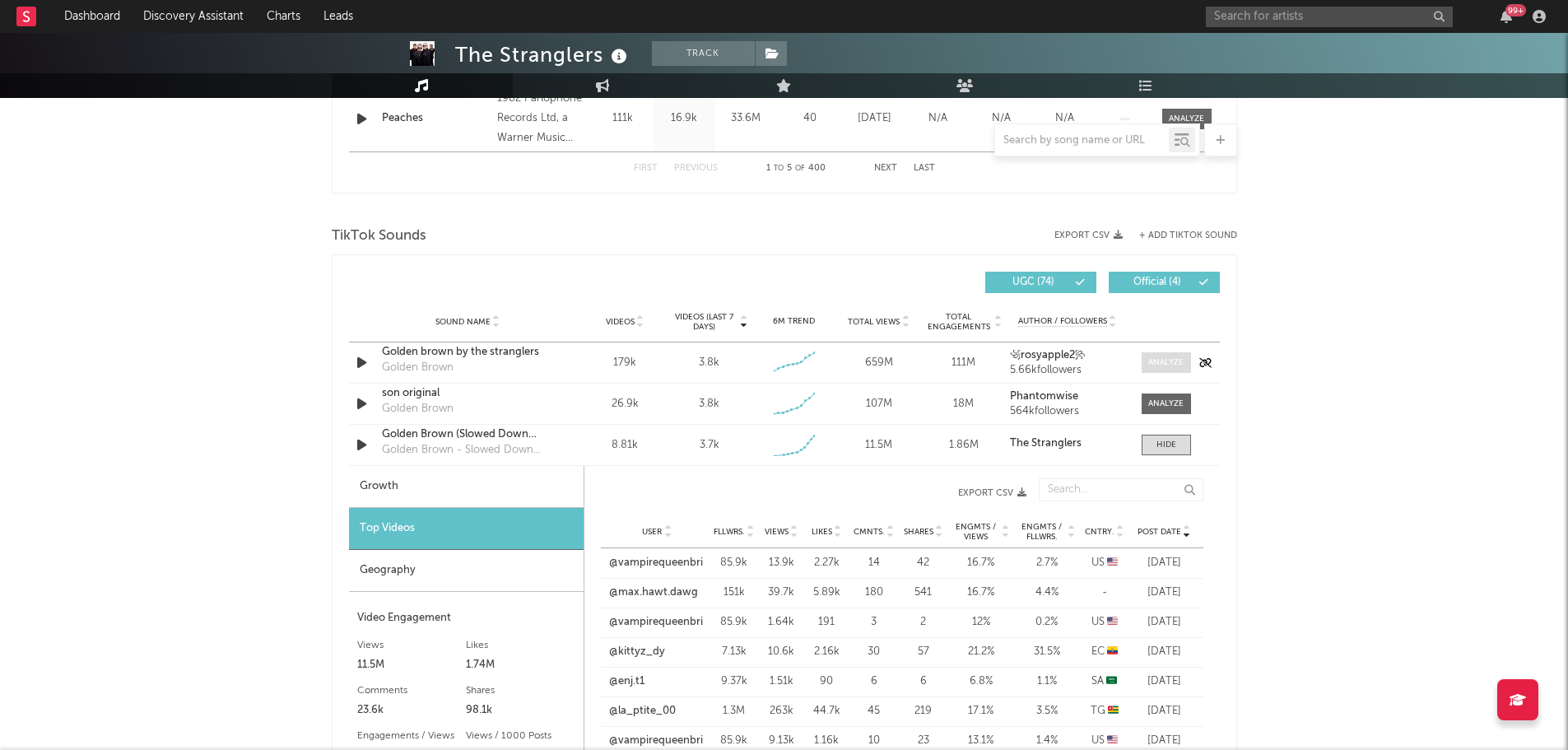
click at [1053, 365] on div at bounding box center [1167, 362] width 35 height 12
select select "6m"
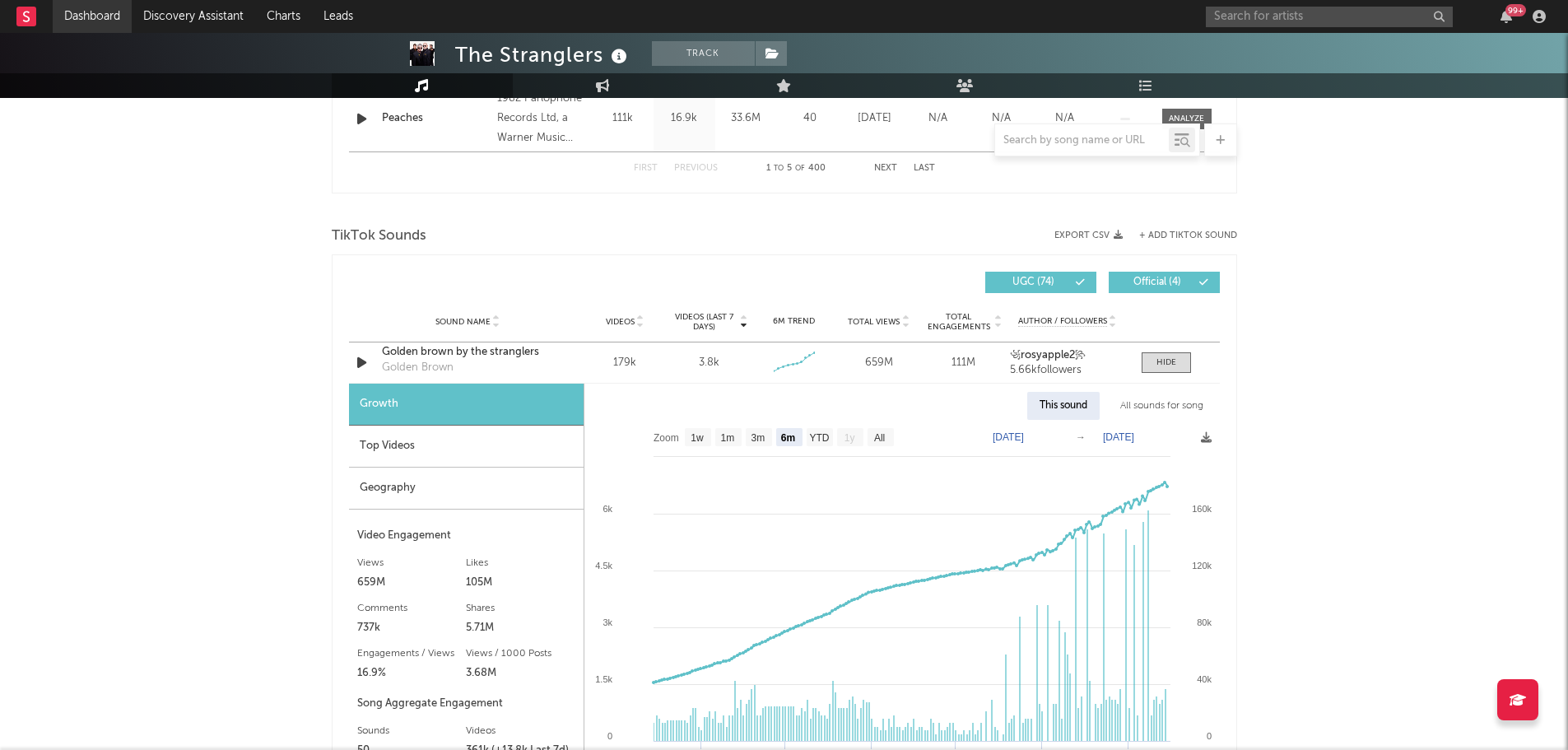
click at [109, 12] on link "Dashboard" at bounding box center [91, 16] width 79 height 33
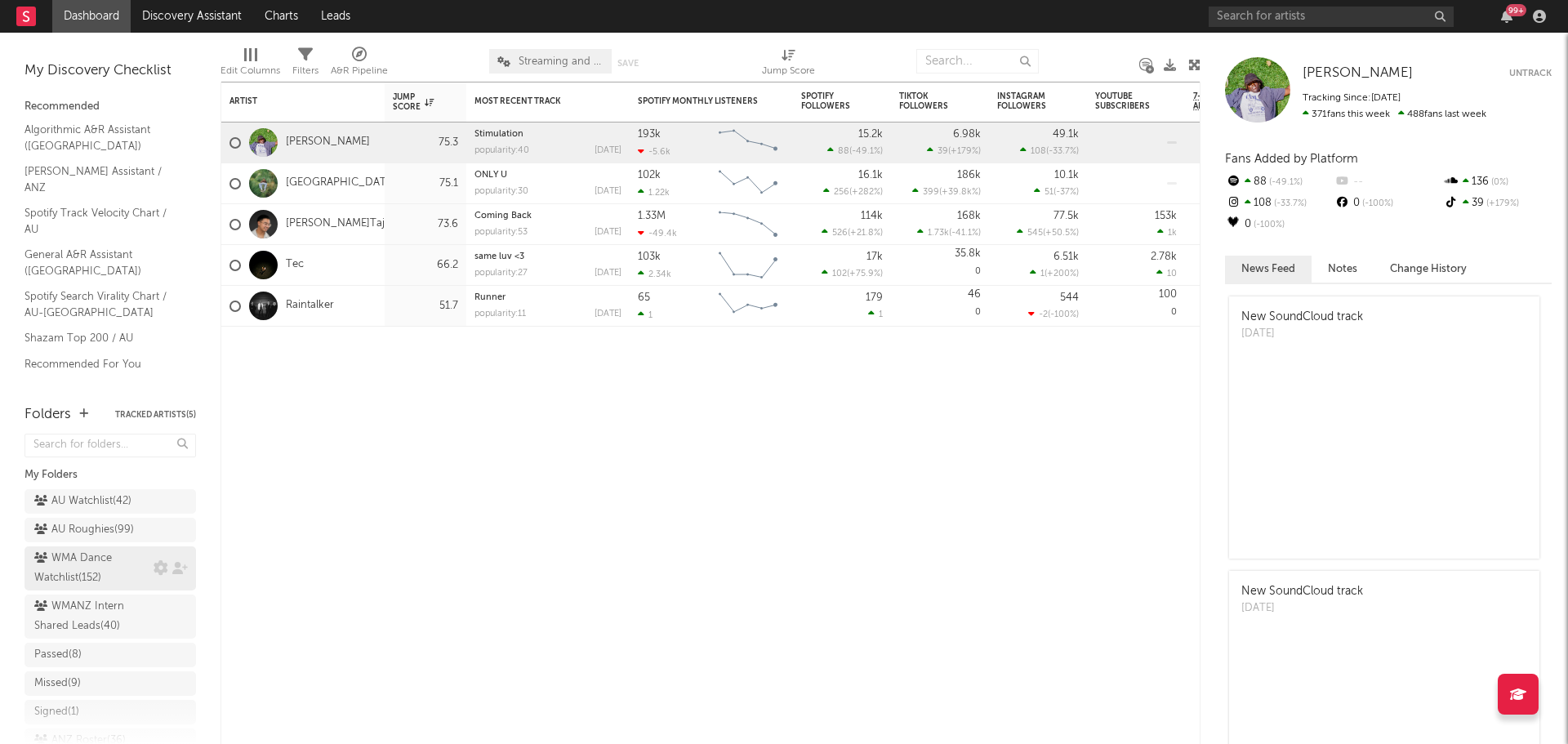
click at [106, 515] on div "WMA Dance Watchlist ( 152 )" at bounding box center [92, 568] width 115 height 39
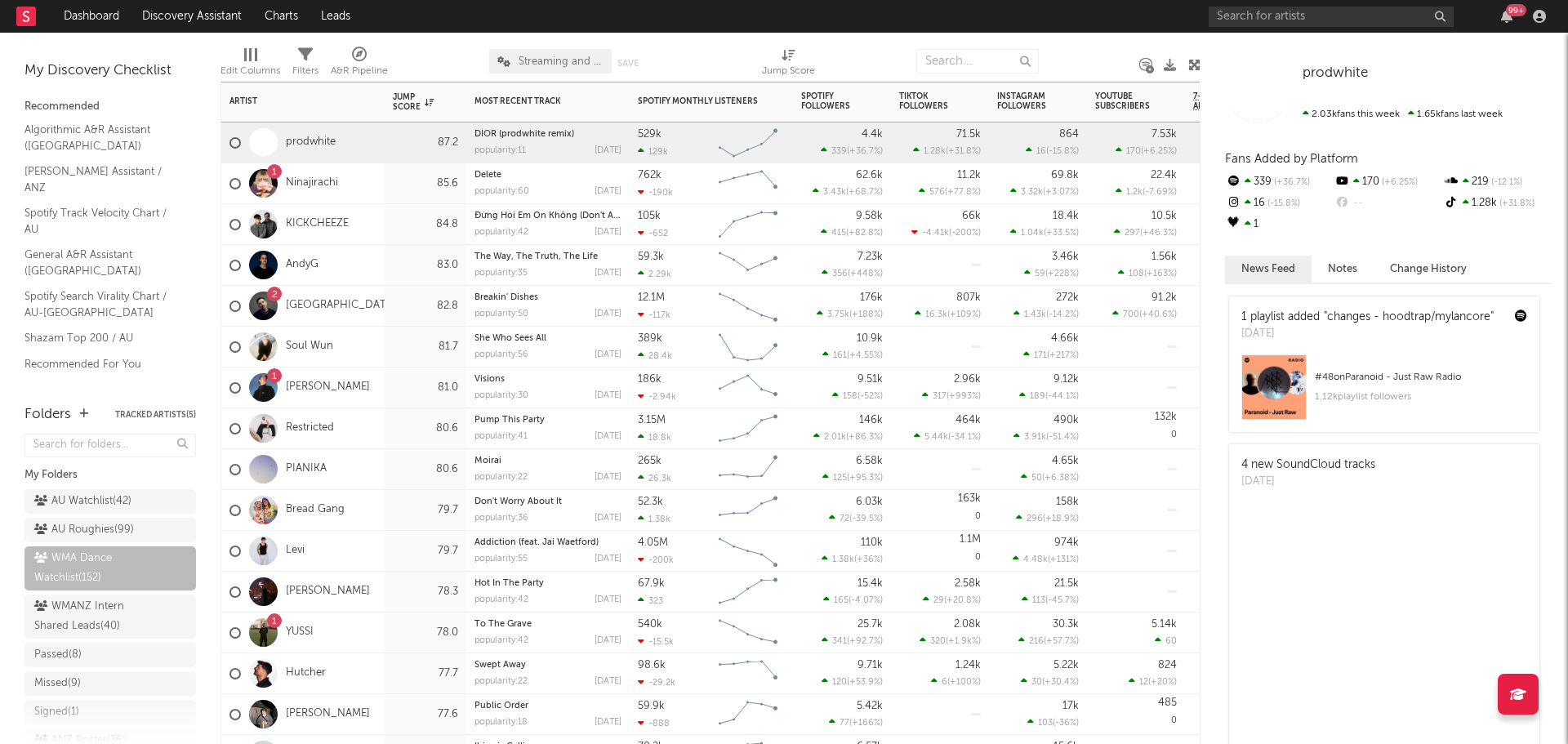
click at [377, 147] on div "prodwhite" at bounding box center [303, 143] width 163 height 41
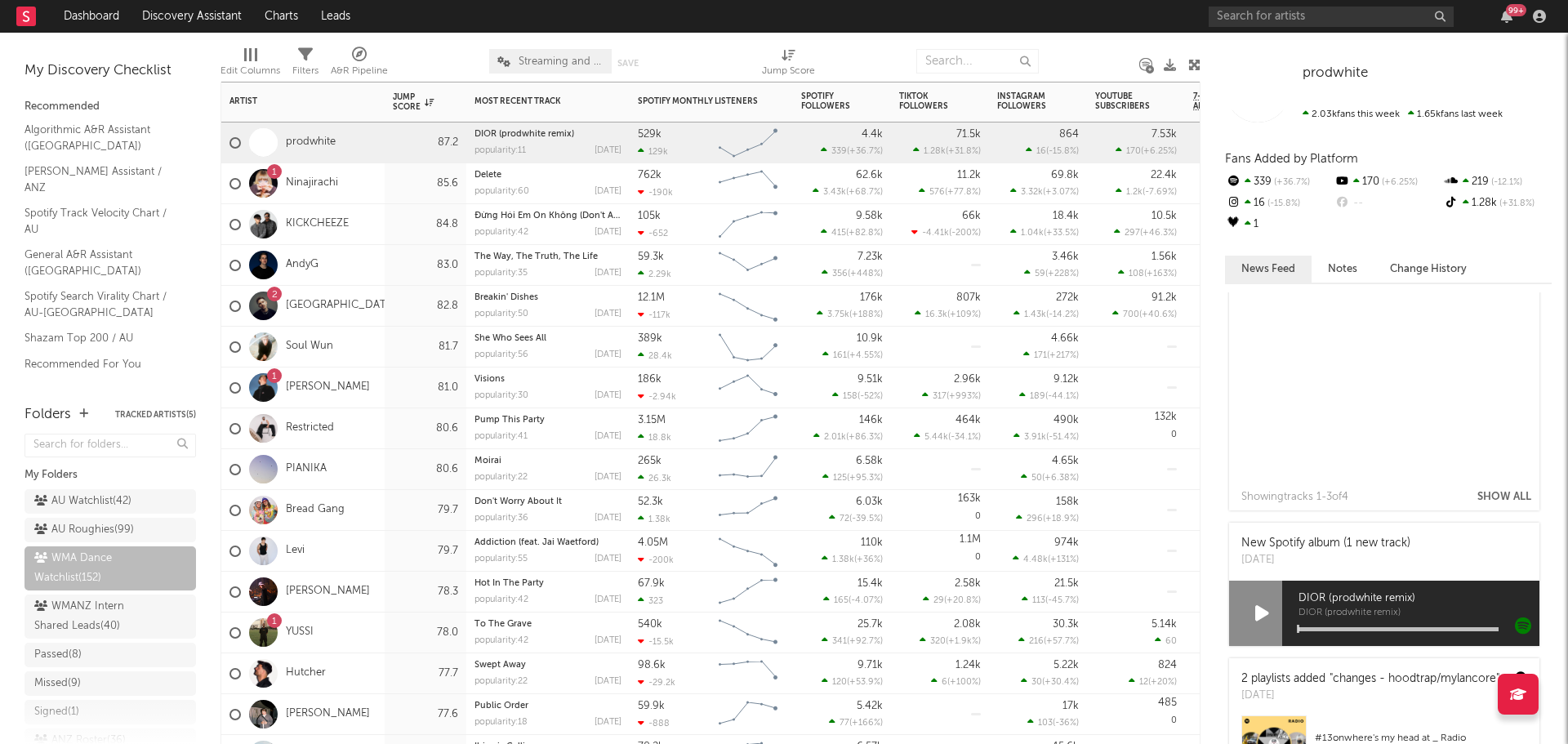
scroll to position [653, 0]
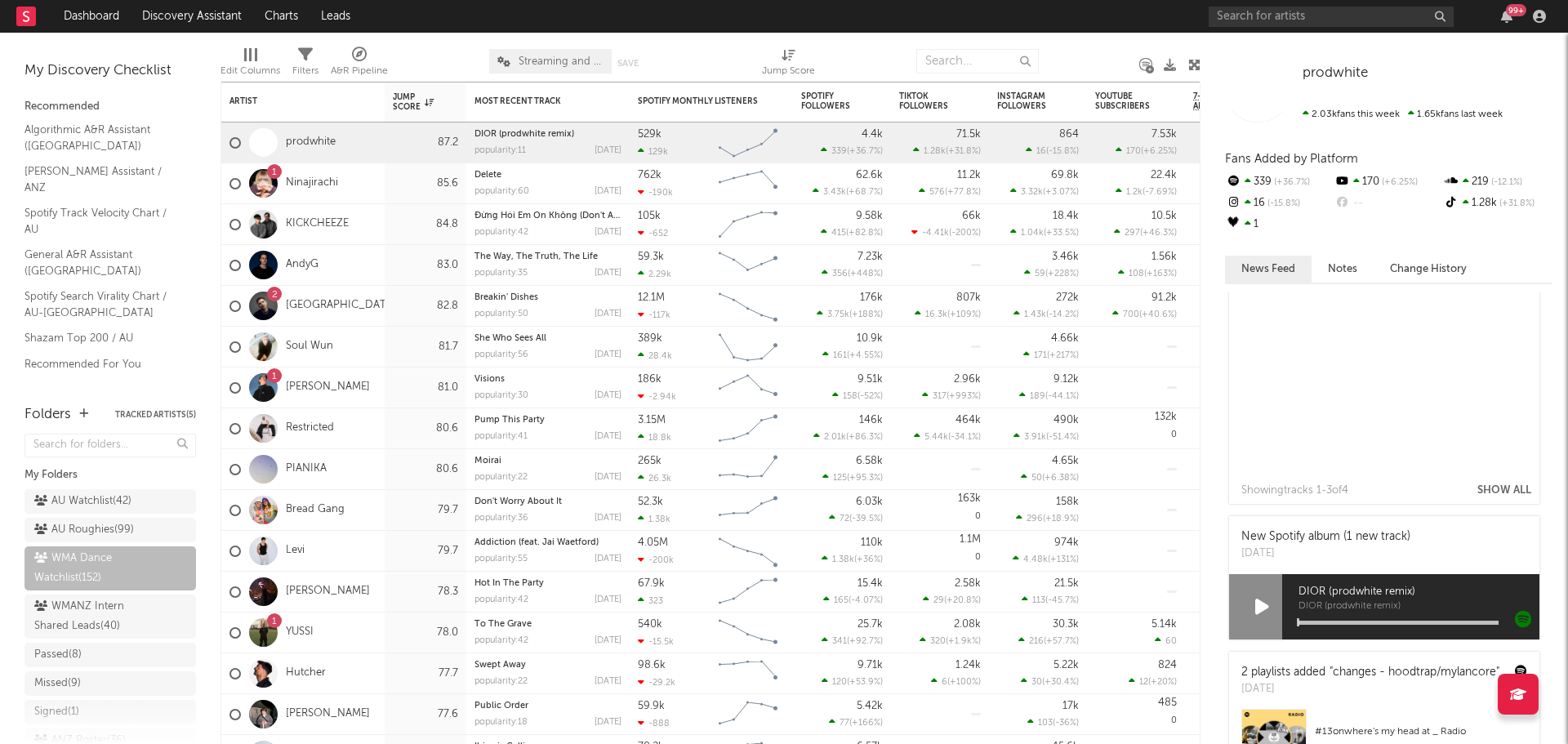
click at [1044, 515] on icon at bounding box center [1262, 606] width 14 height 18
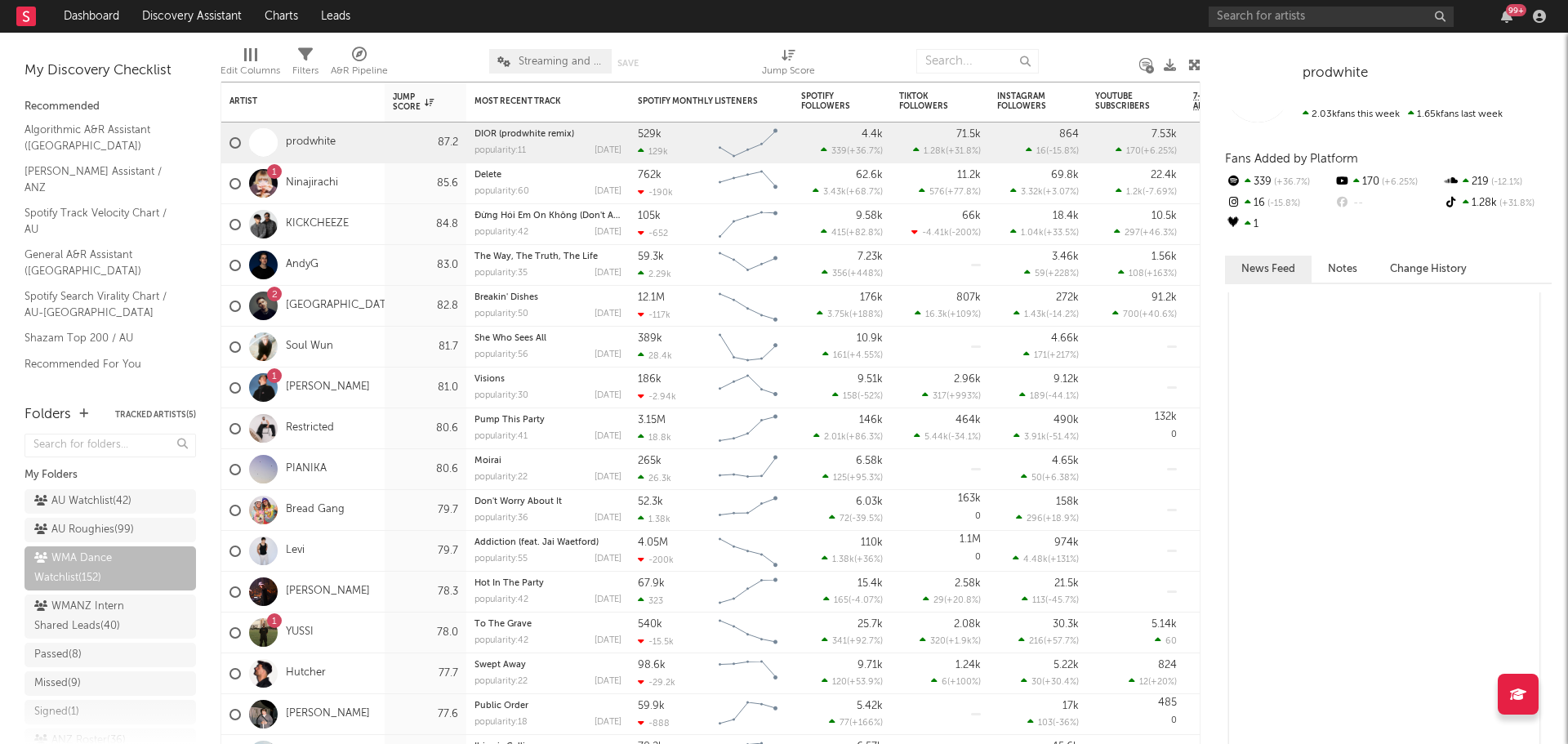
scroll to position [81, 0]
drag, startPoint x: 330, startPoint y: 143, endPoint x: 344, endPoint y: 166, distance: 26.9
click at [330, 143] on link "prodwhite" at bounding box center [311, 142] width 50 height 14
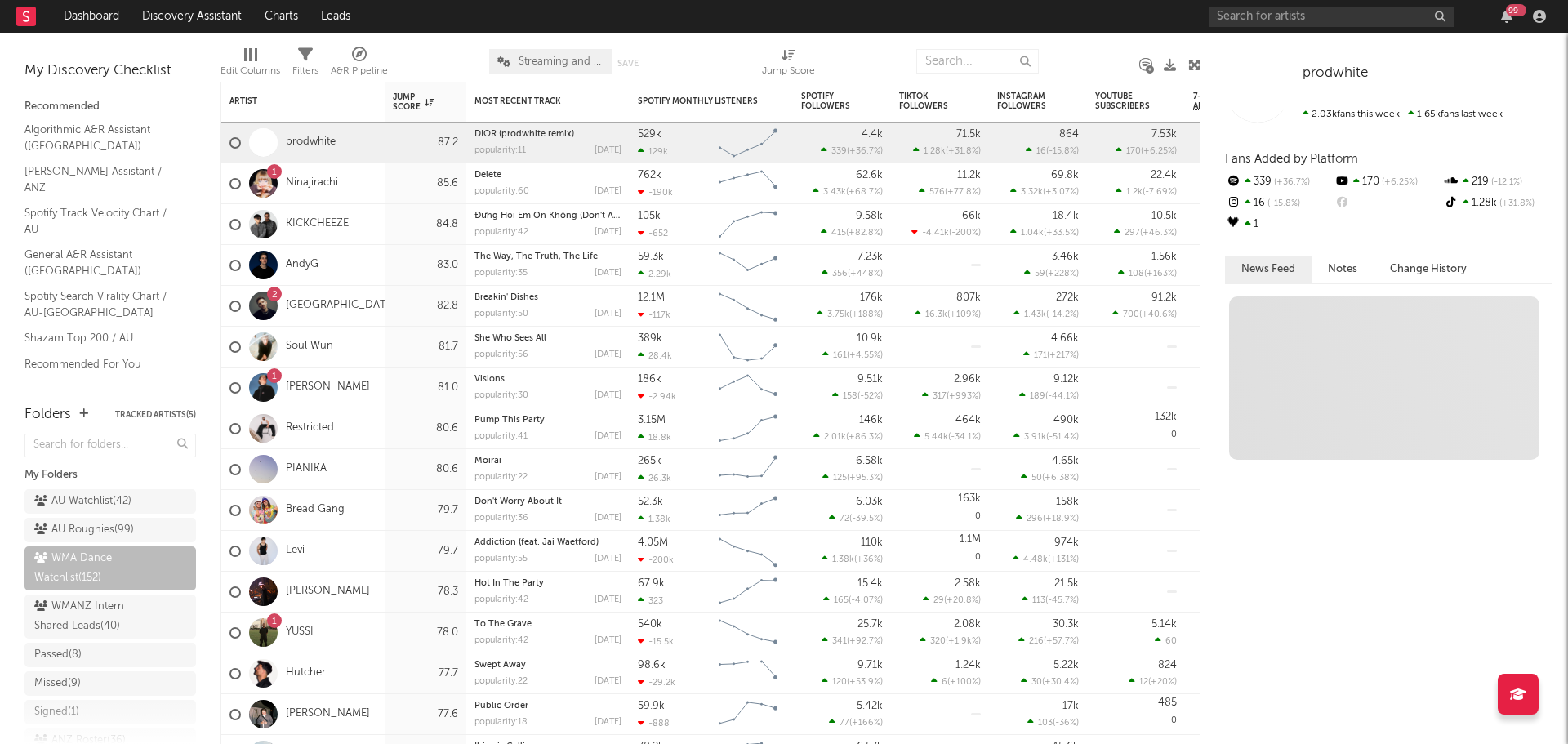
scroll to position [0, 0]
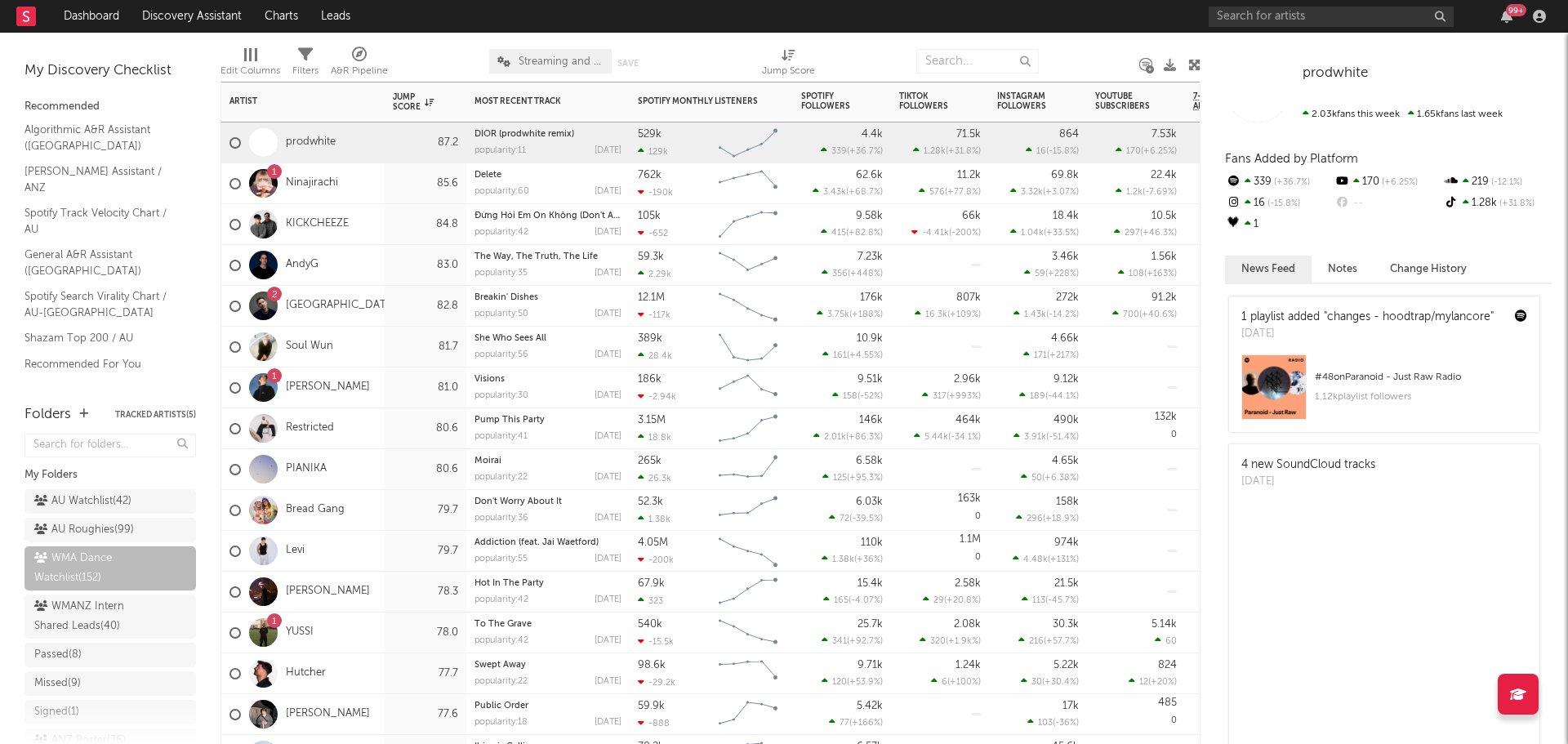
click at [391, 267] on div "83.0" at bounding box center [425, 266] width 81 height 41
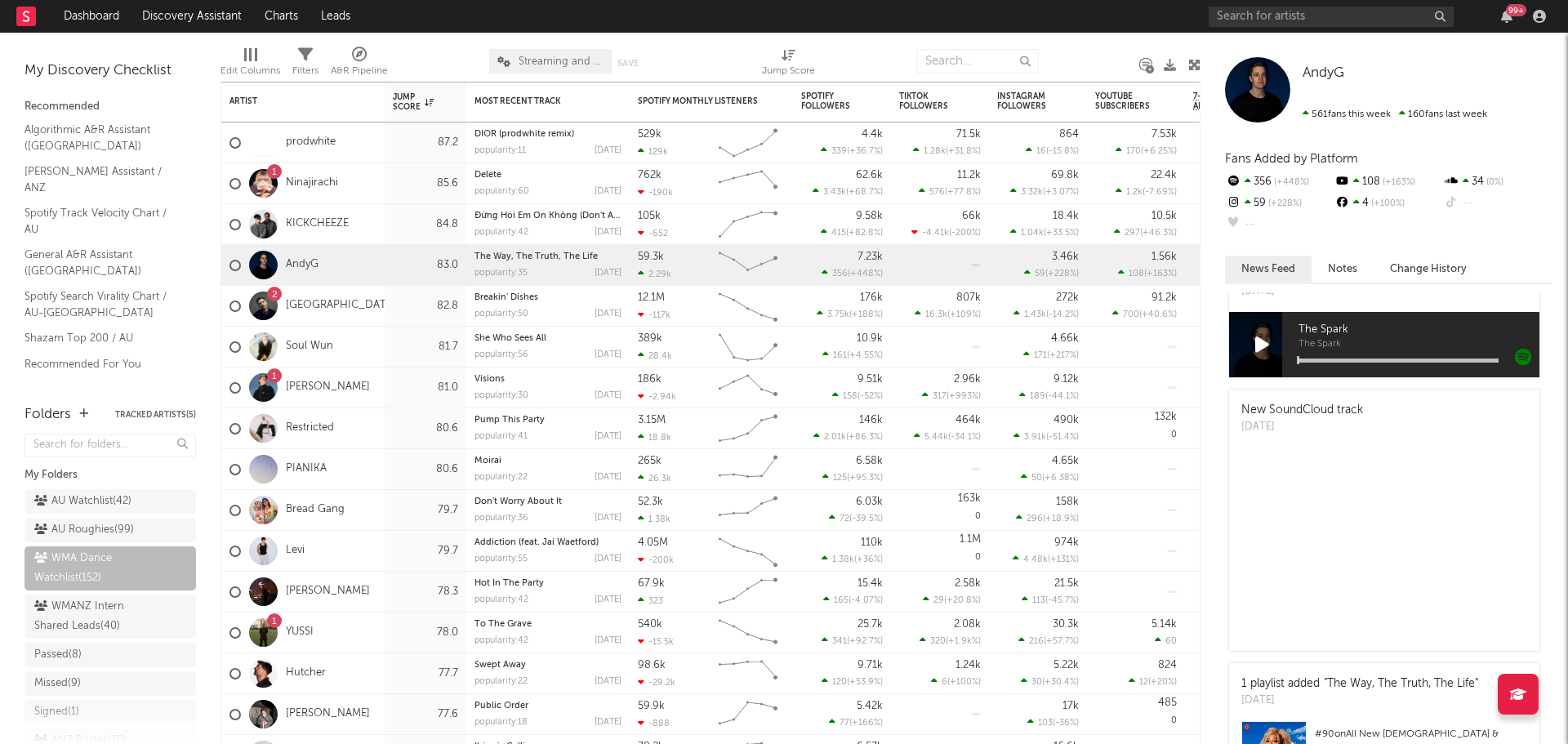
scroll to position [81, 0]
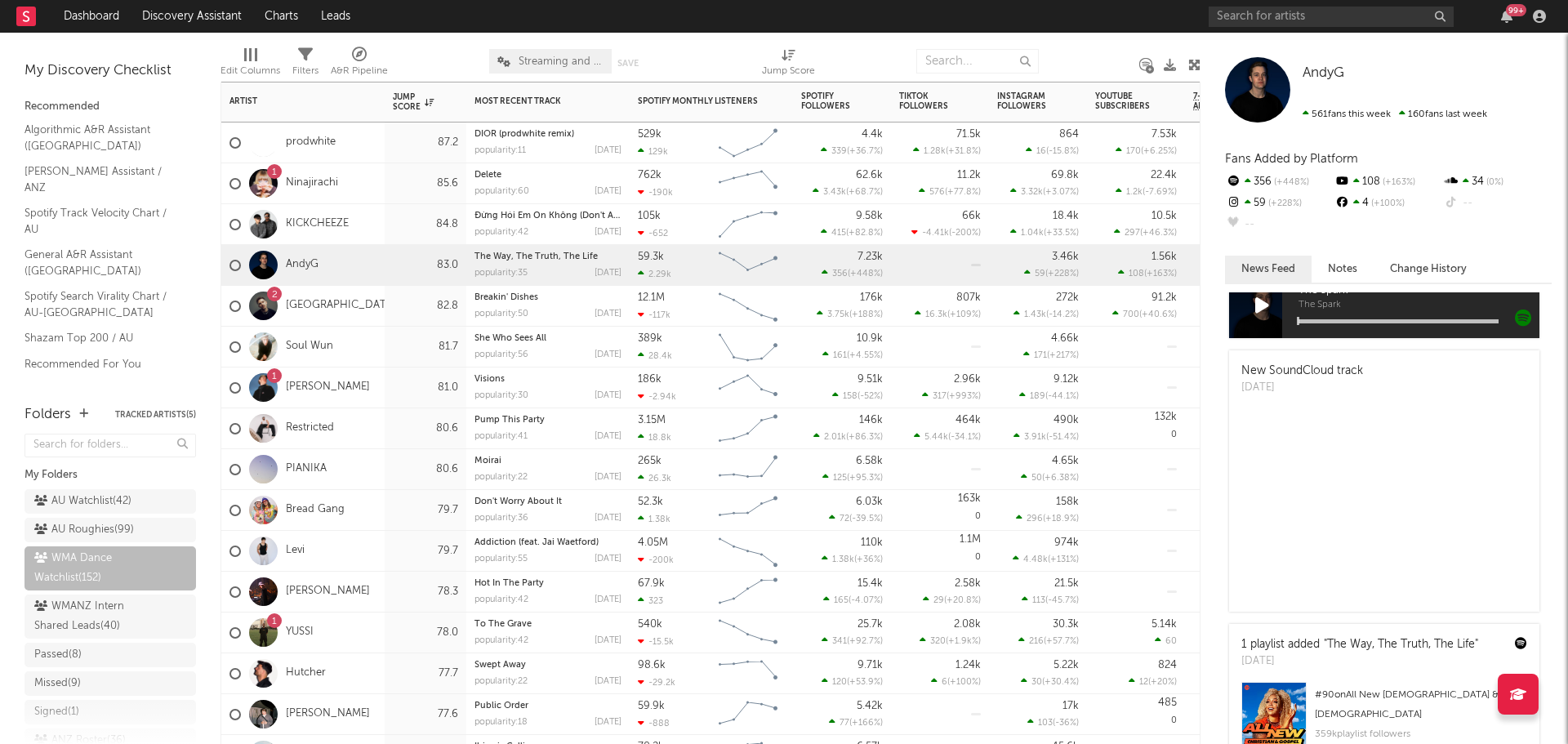
click at [377, 311] on div "2 Ely Oaks" at bounding box center [303, 306] width 163 height 41
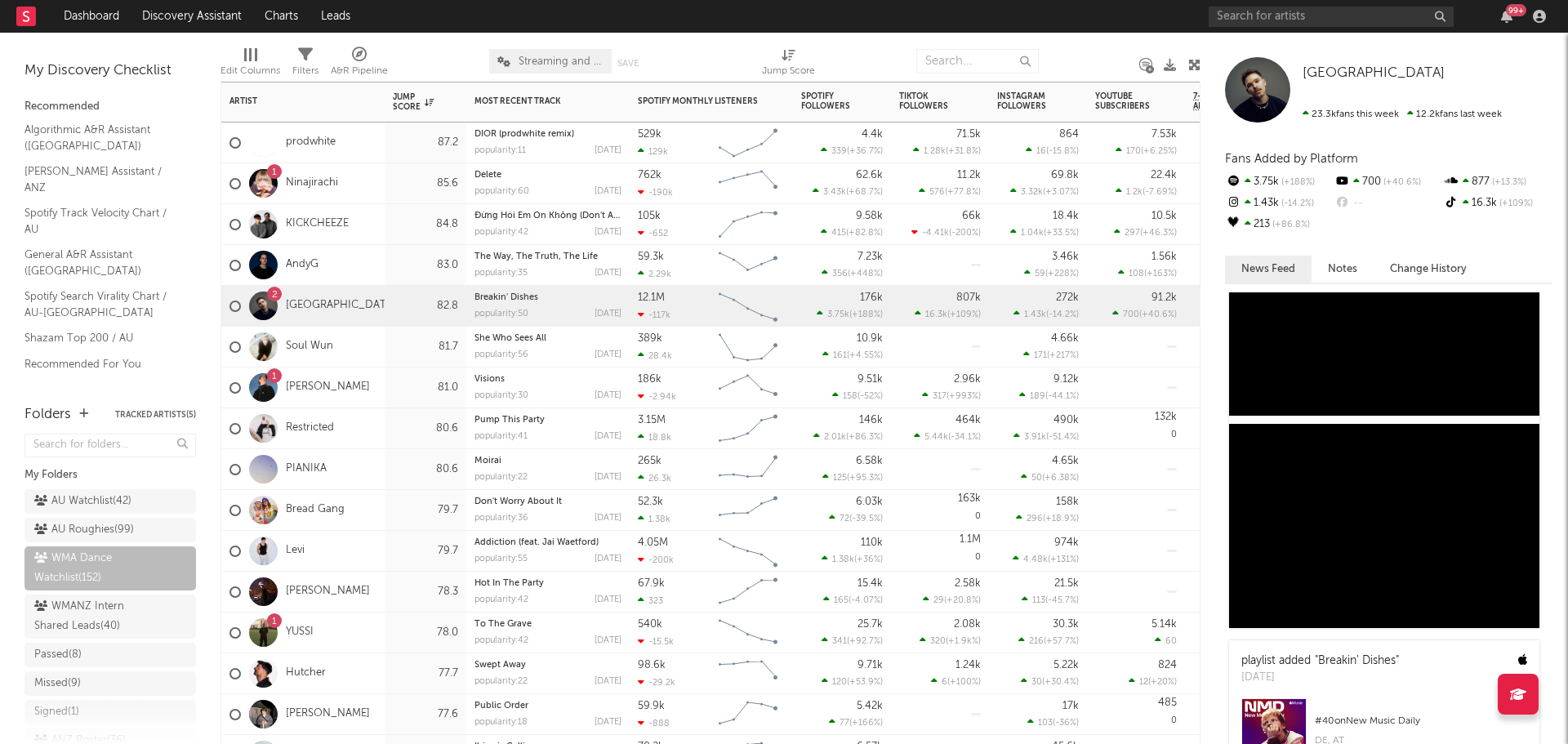
scroll to position [490, 0]
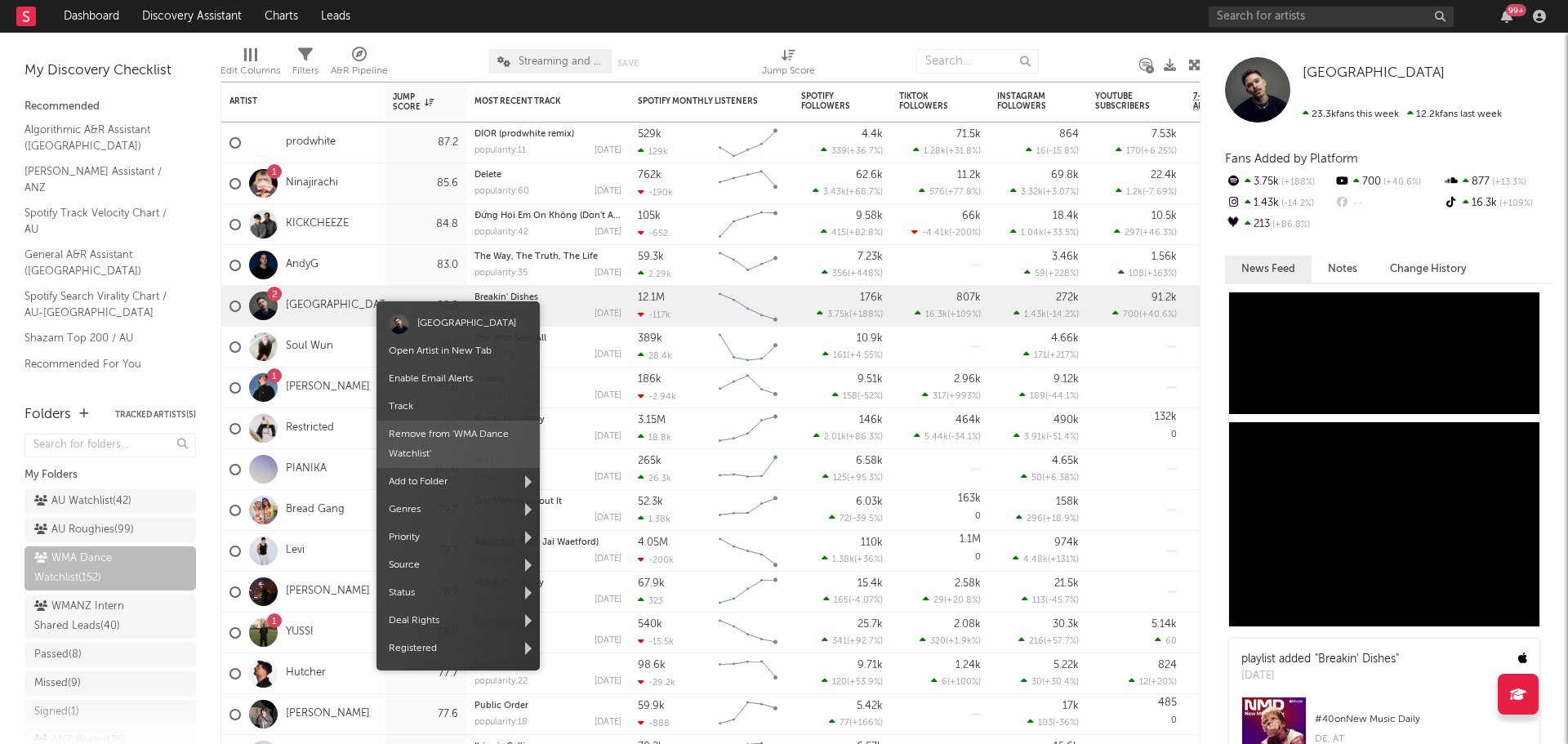
click at [463, 436] on span "Remove from ' WMA Dance Watchlist '" at bounding box center [458, 443] width 163 height 47
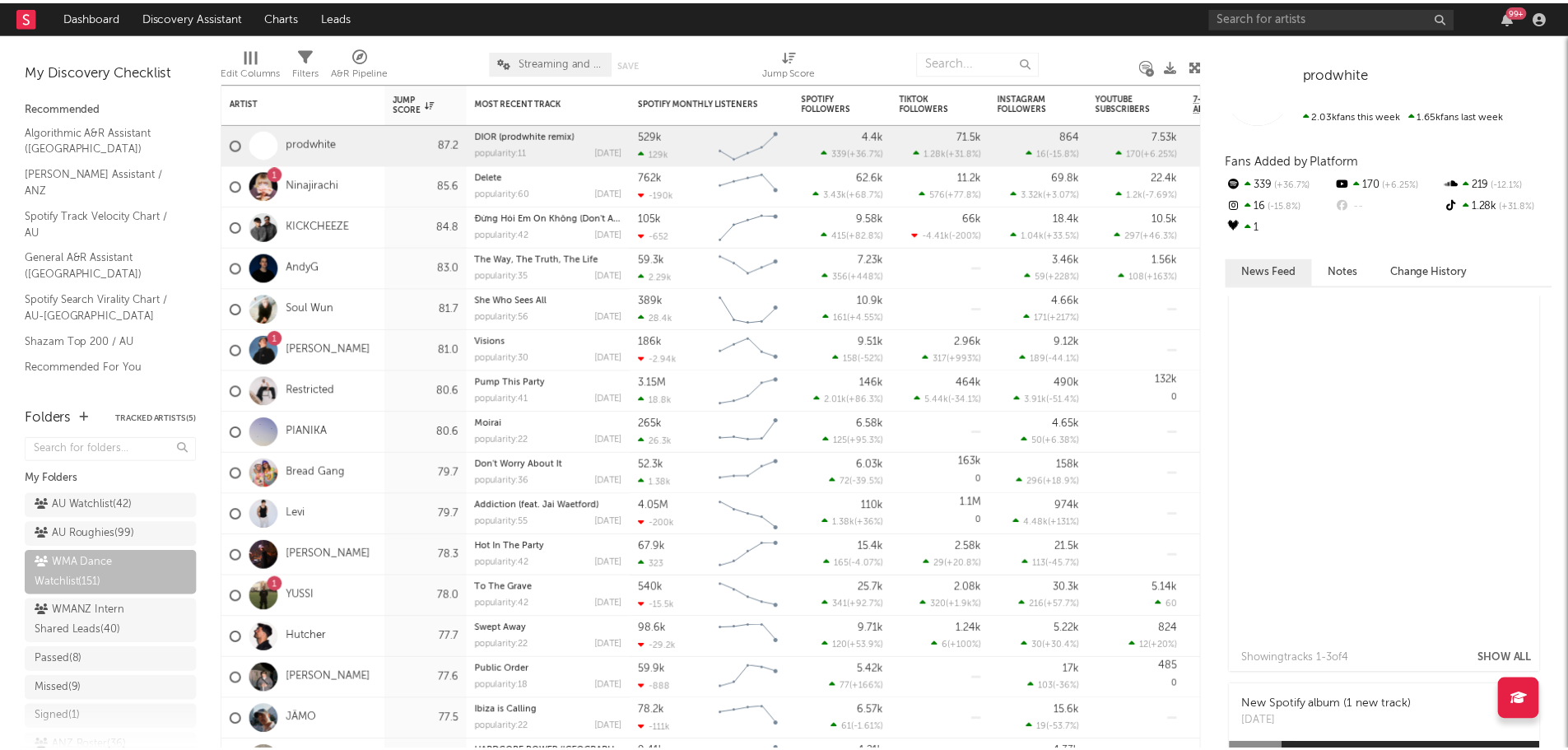
scroll to position [0, 0]
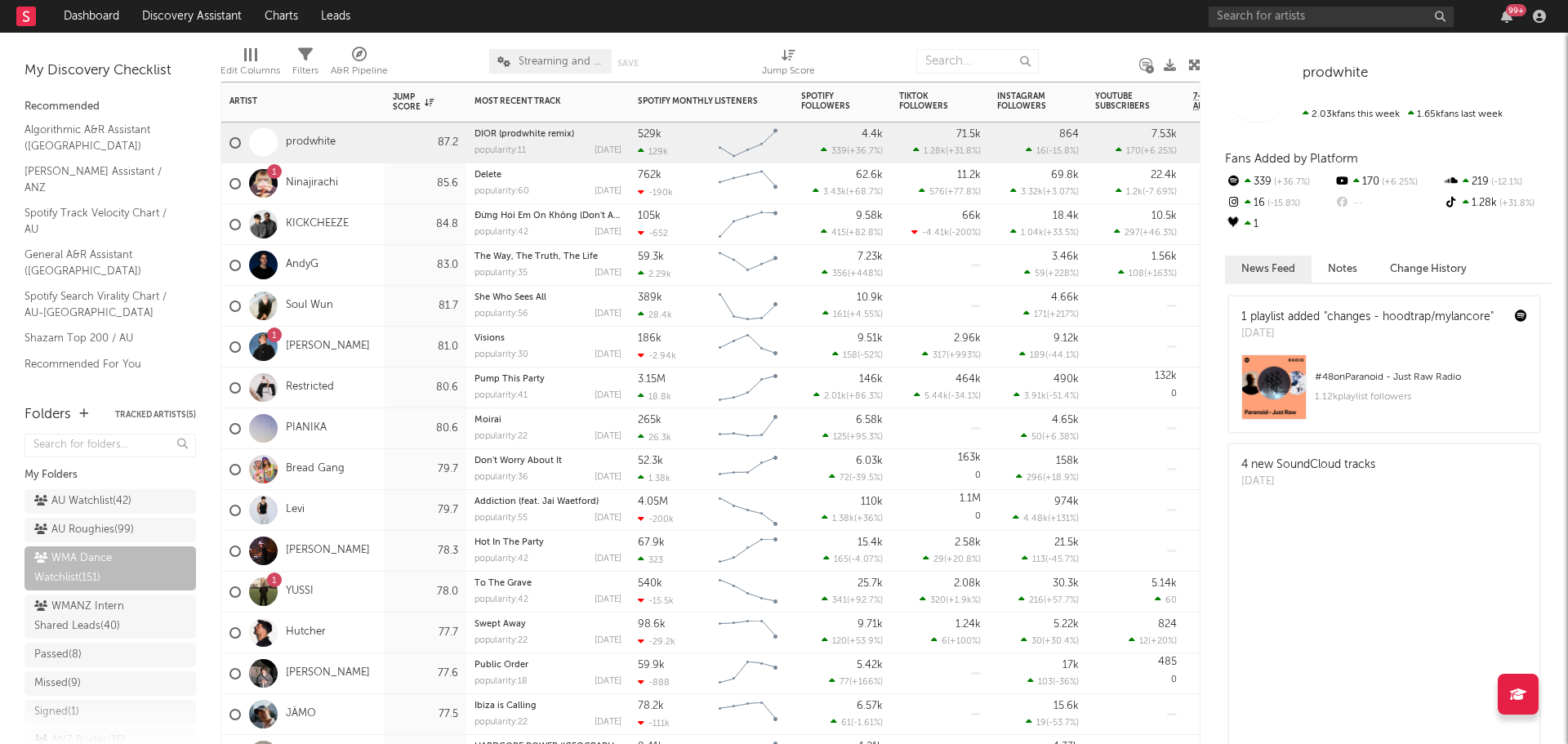
click at [392, 468] on div "79.7" at bounding box center [425, 469] width 81 height 41
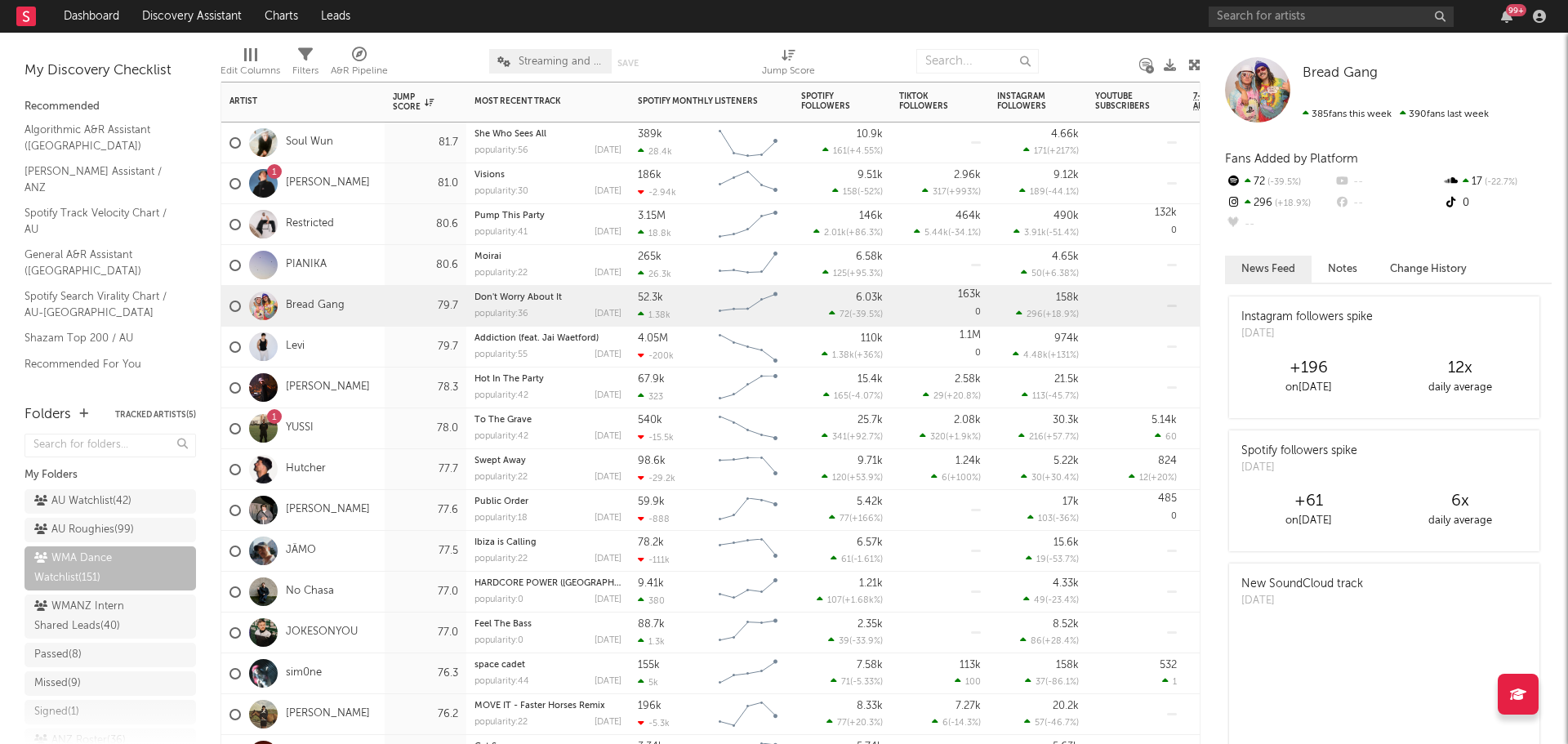
click at [387, 426] on div "78.0" at bounding box center [425, 428] width 81 height 41
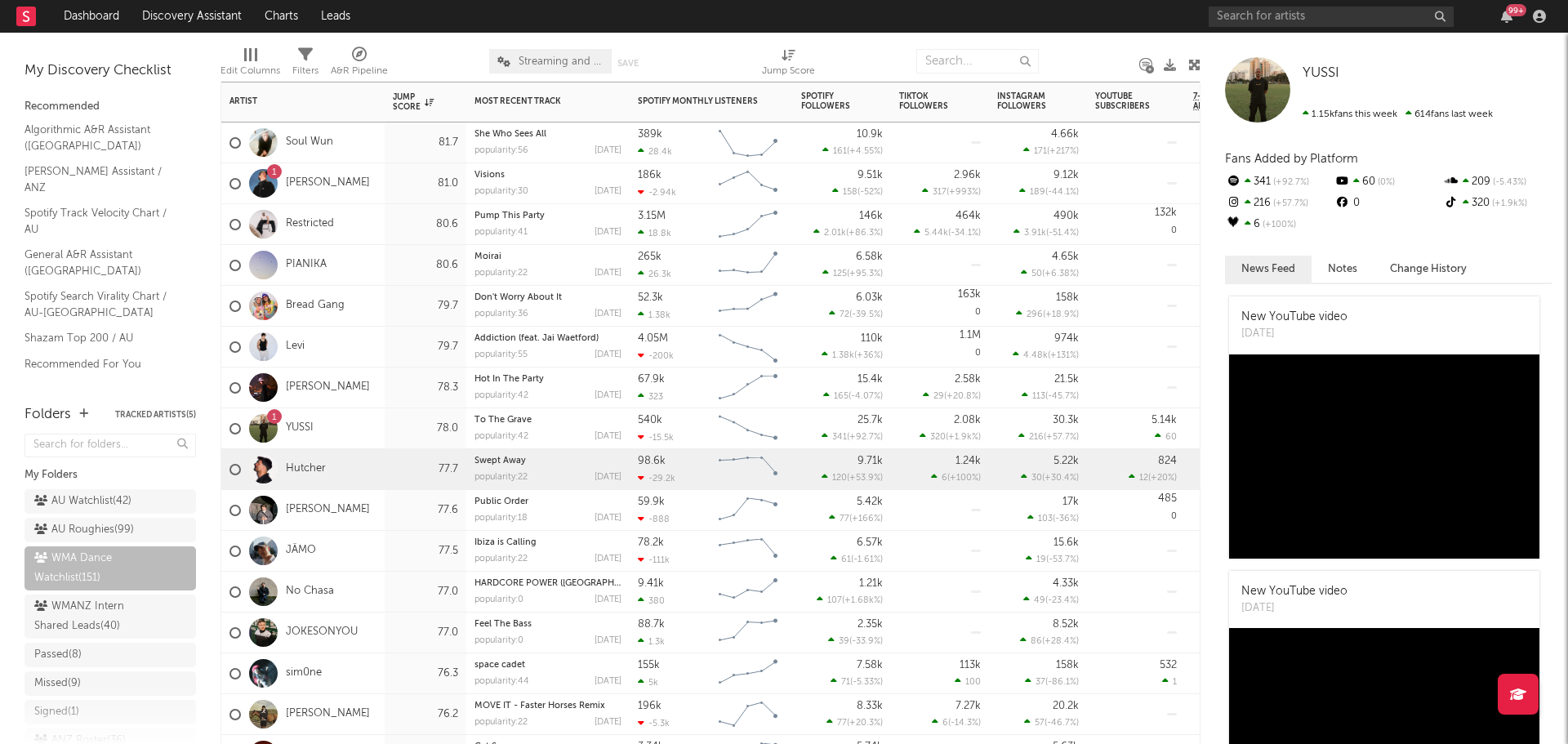
click at [392, 470] on div "77.7" at bounding box center [425, 469] width 81 height 41
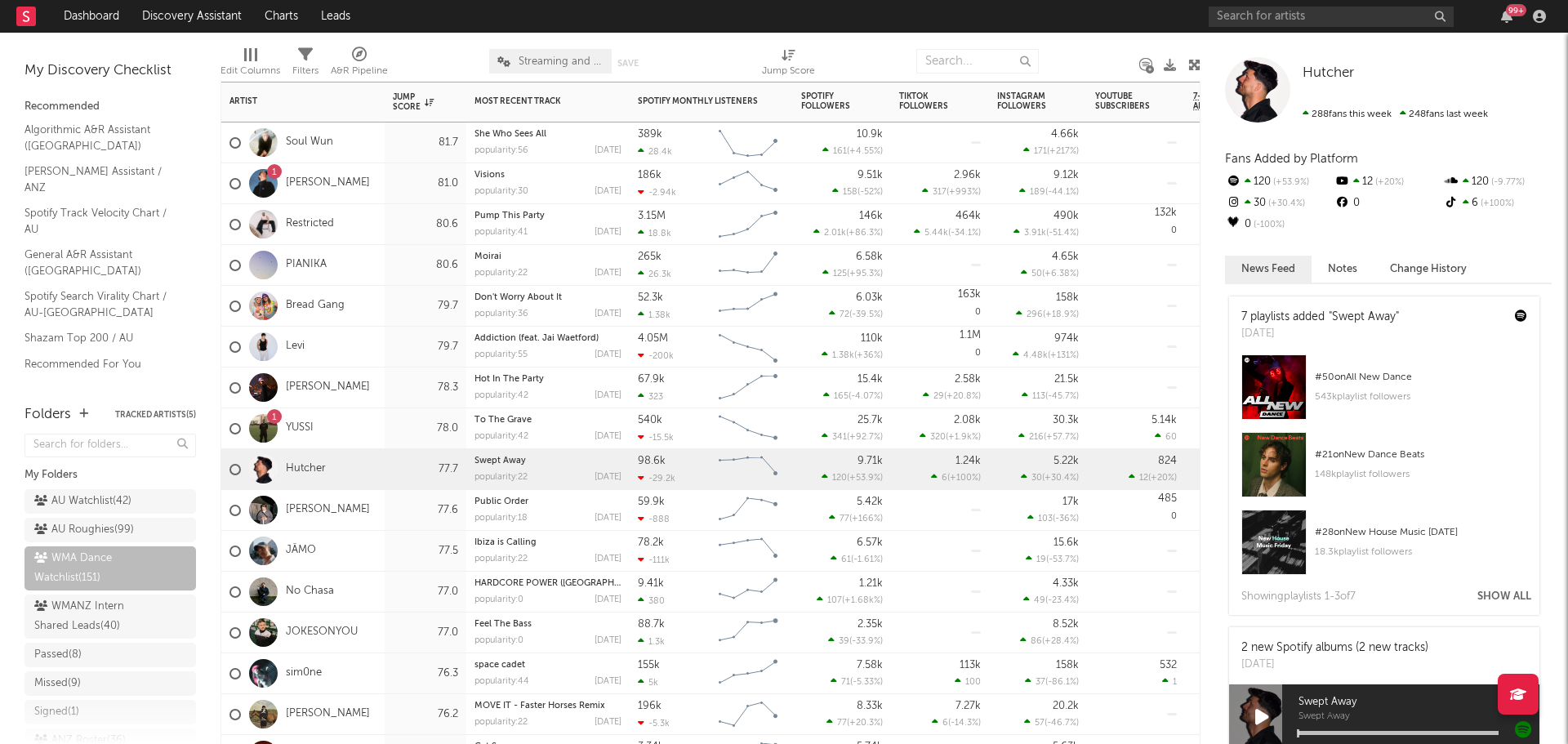
click at [386, 503] on div "77.6" at bounding box center [425, 510] width 81 height 41
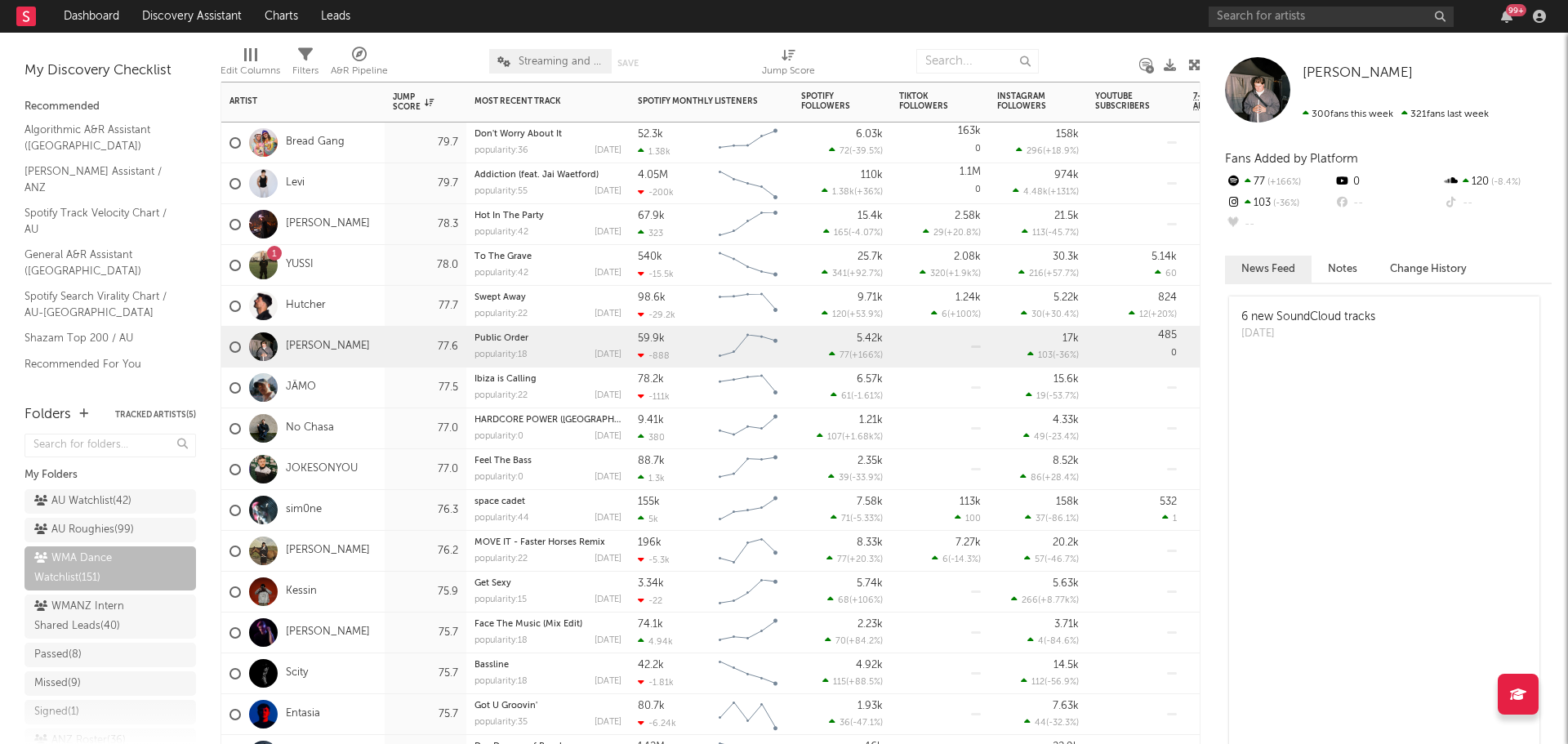
click at [370, 390] on div "JÄMO" at bounding box center [303, 388] width 163 height 41
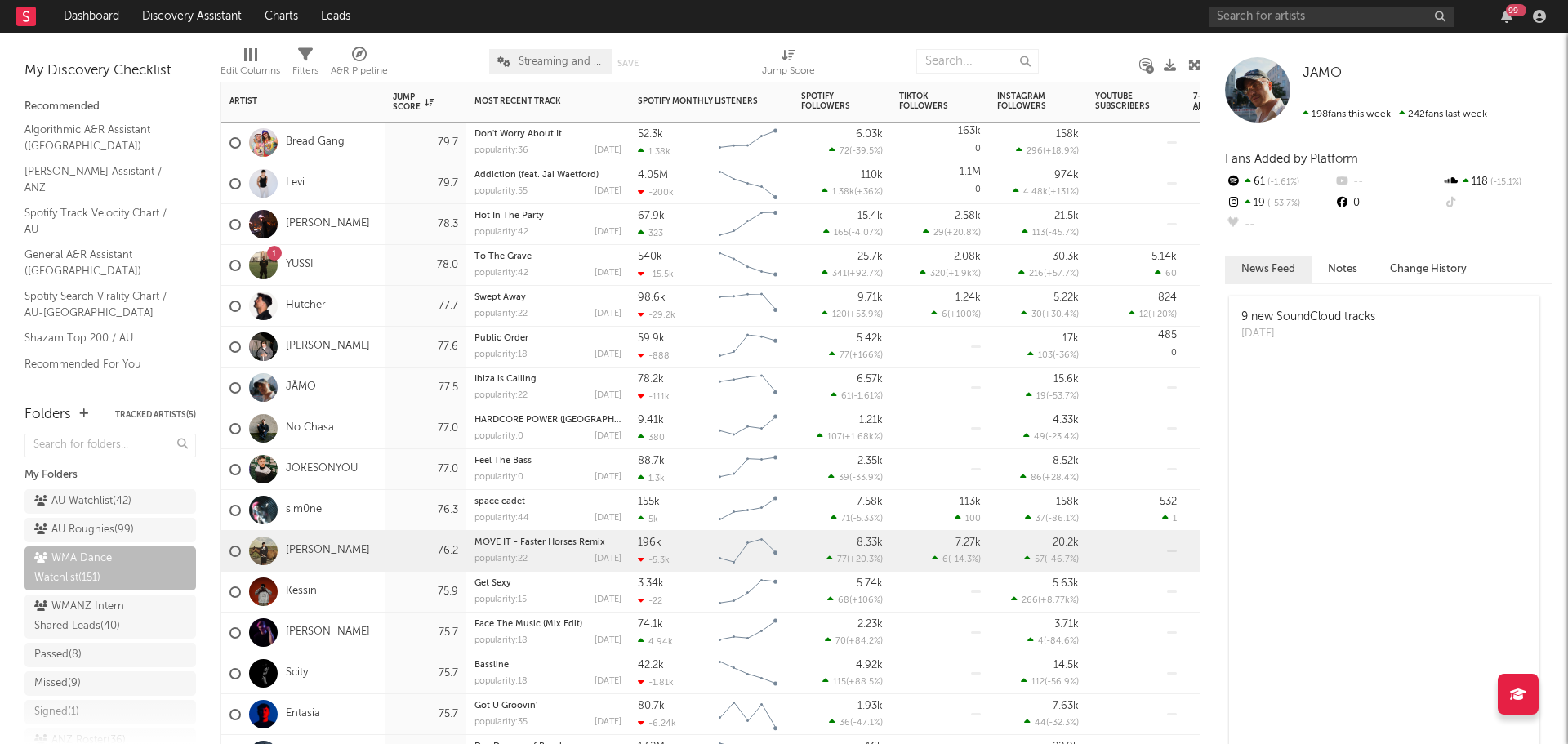
click at [375, 515] on div "Ollie Lishman" at bounding box center [303, 551] width 163 height 41
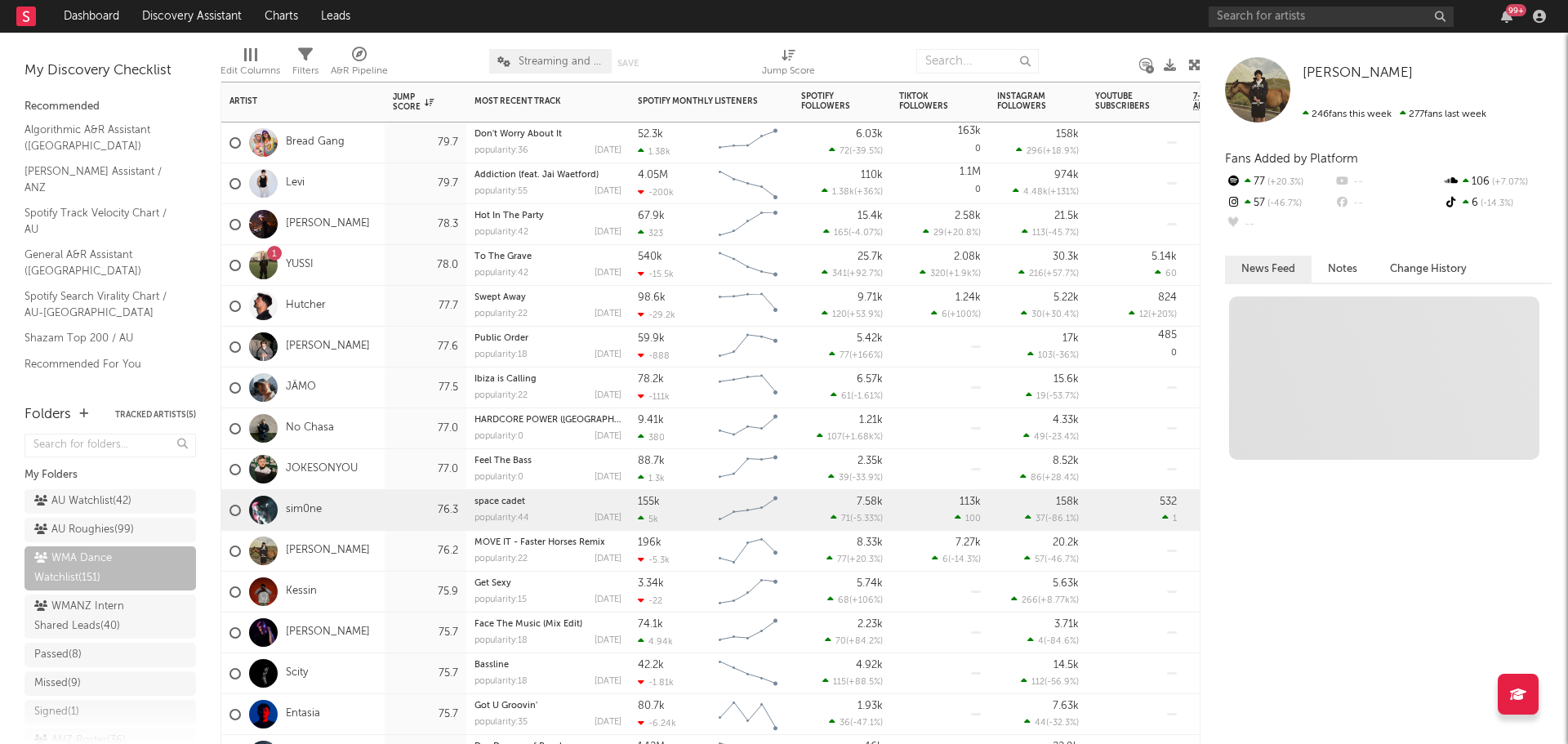
click at [368, 515] on div "sim0ne" at bounding box center [303, 510] width 163 height 41
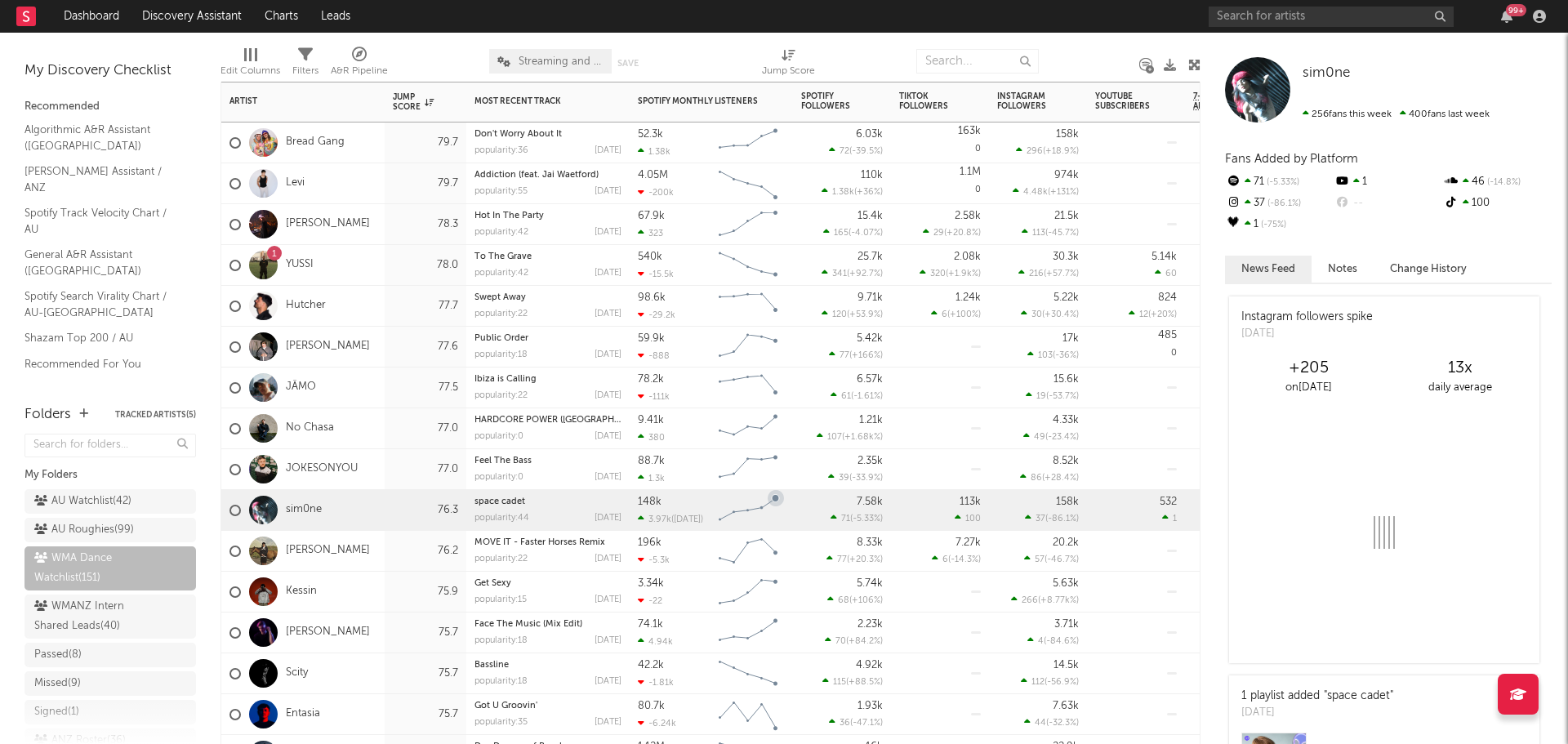
click at [374, 515] on div "Kessin" at bounding box center [303, 591] width 163 height 41
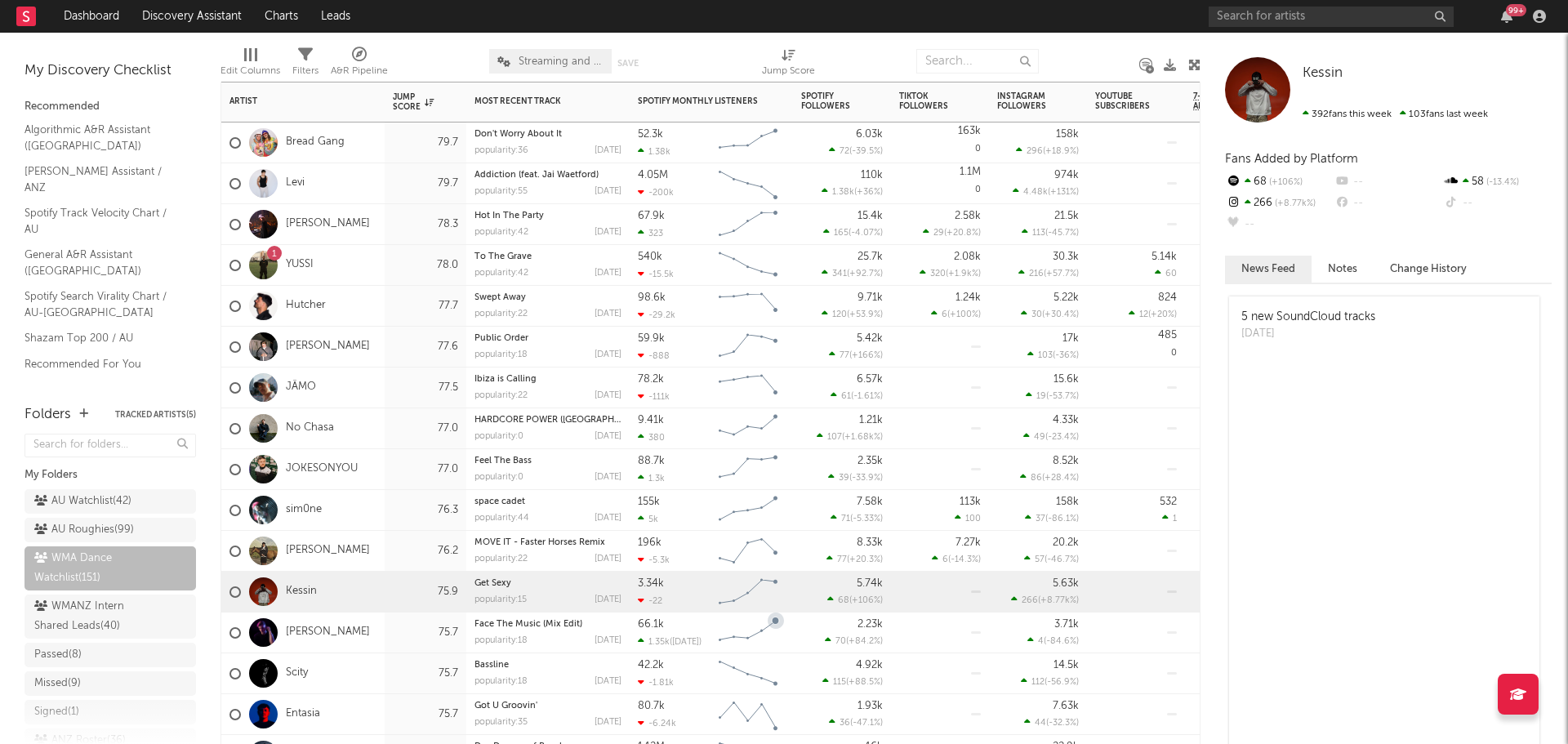
click at [390, 515] on div "75.7" at bounding box center [425, 633] width 81 height 41
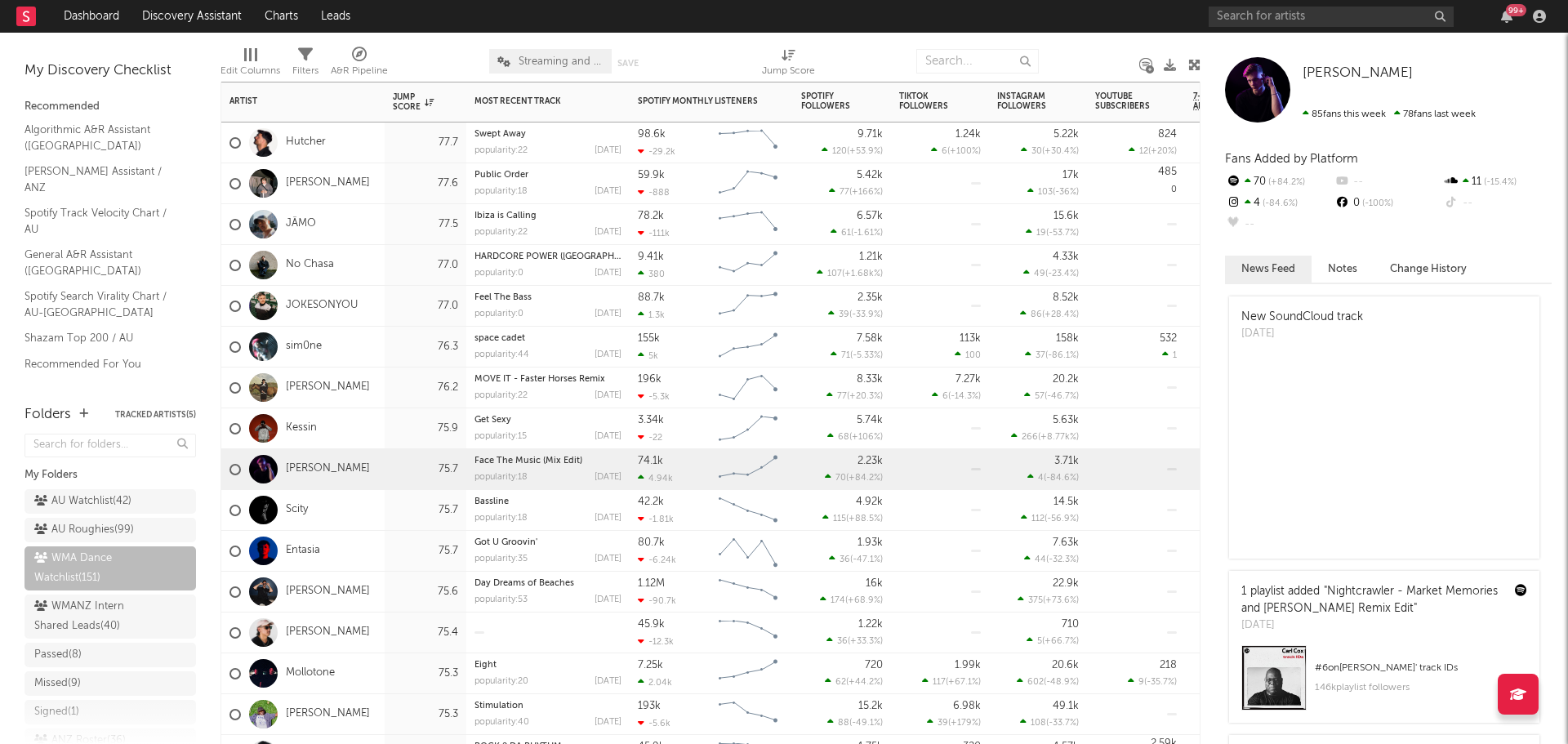
click at [376, 515] on div "Mollotone" at bounding box center [303, 674] width 163 height 41
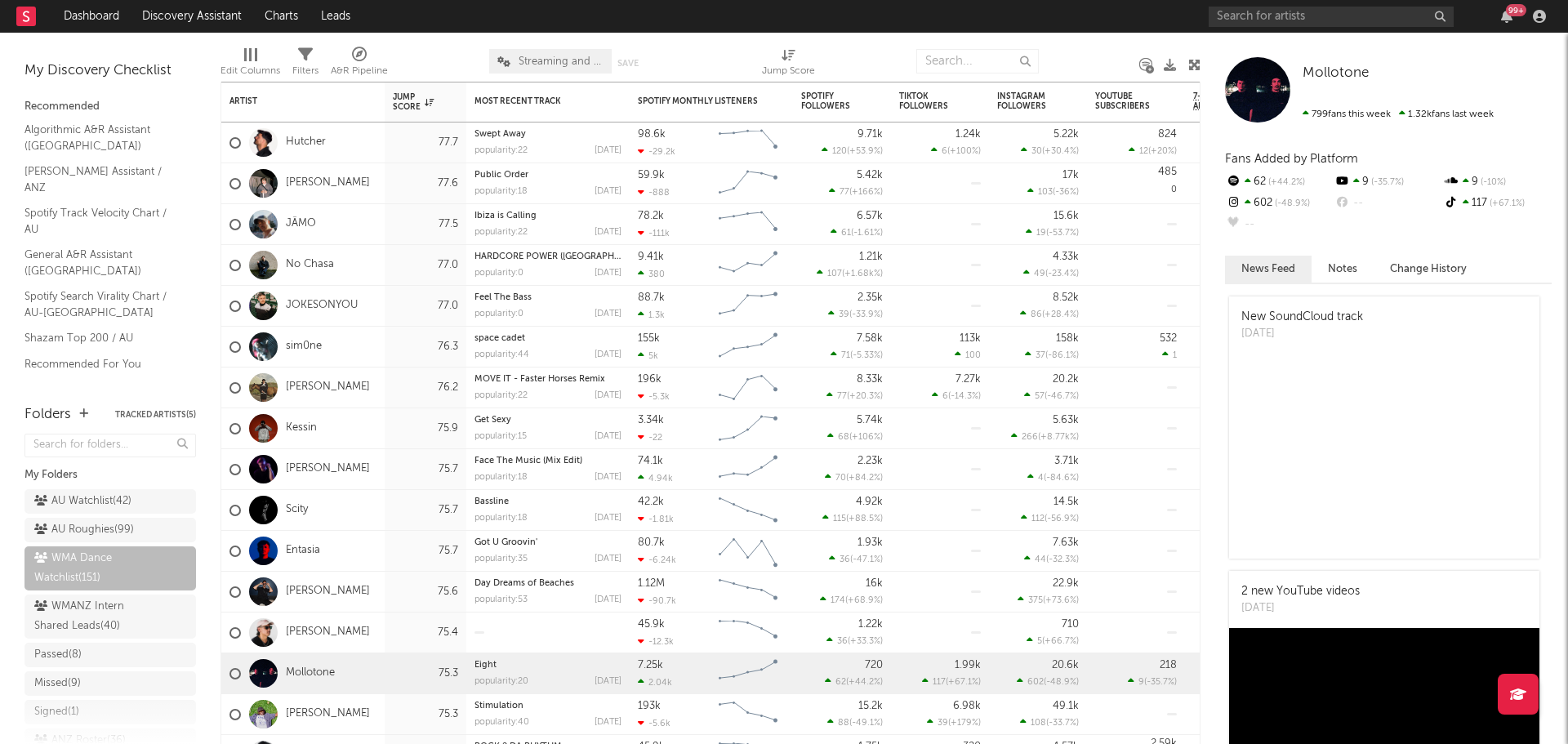
drag, startPoint x: 330, startPoint y: 670, endPoint x: 407, endPoint y: 650, distance: 79.6
click at [330, 515] on link "Mollotone" at bounding box center [310, 673] width 49 height 14
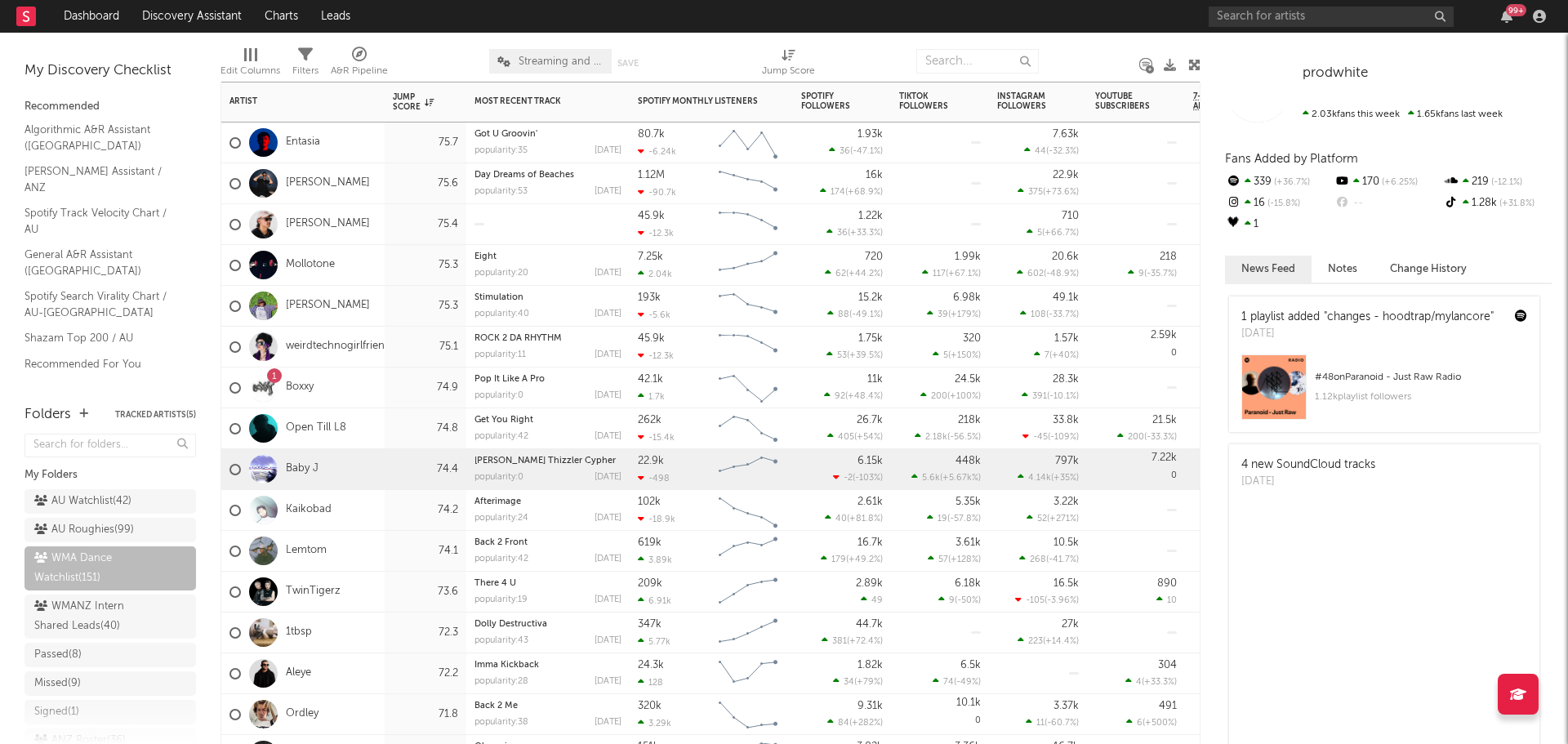
click at [380, 475] on div "Baby J" at bounding box center [303, 469] width 163 height 41
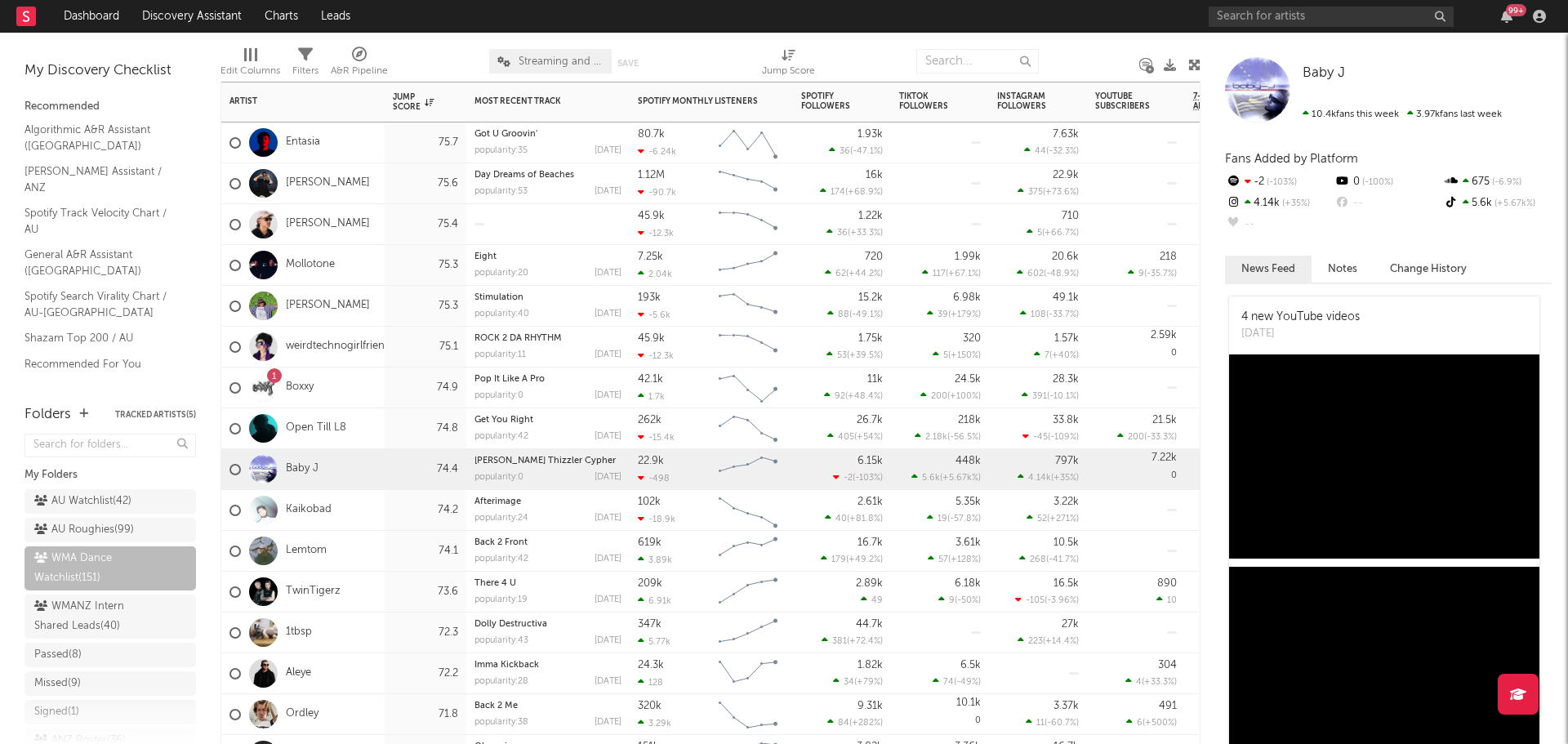
click at [392, 433] on div "74.8" at bounding box center [425, 428] width 66 height 19
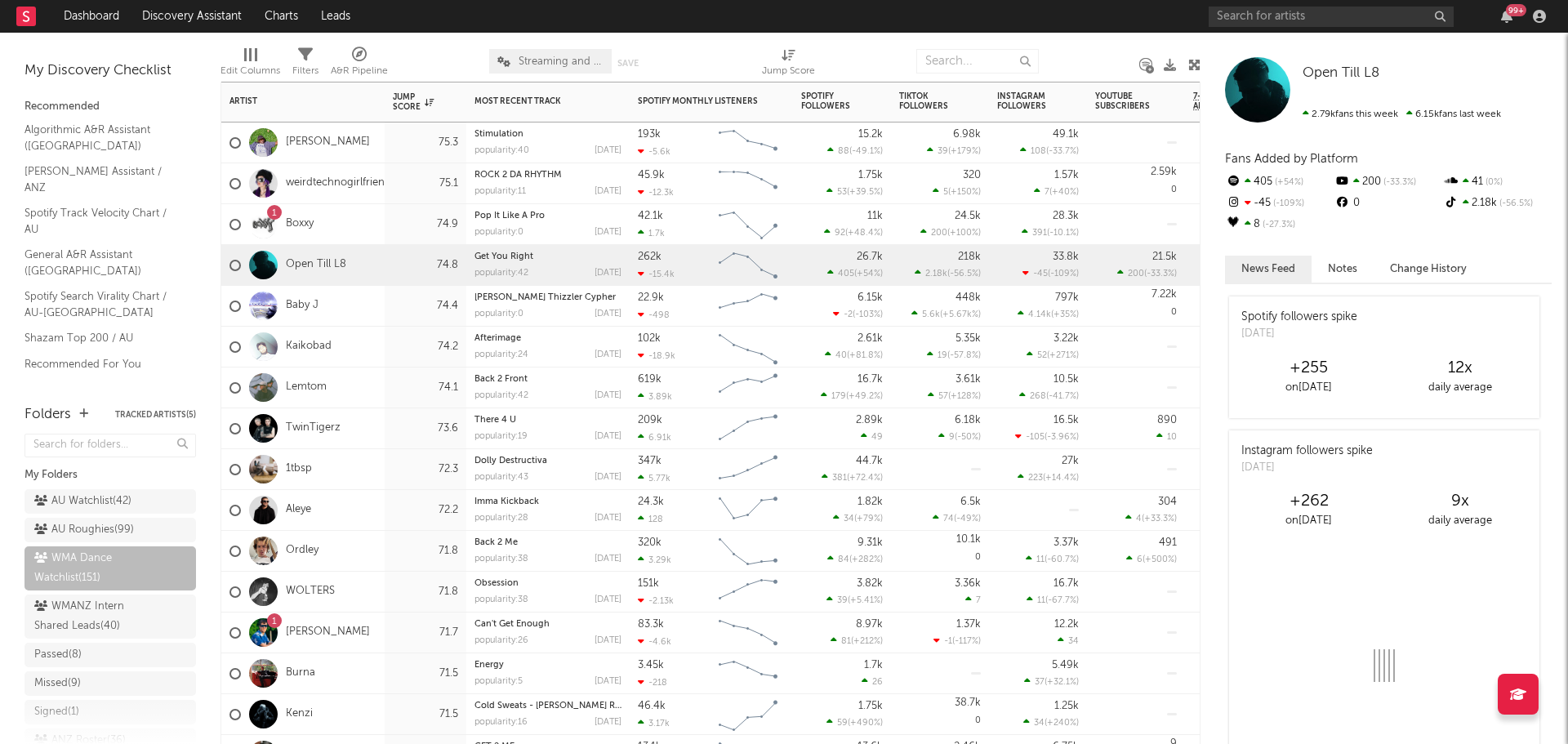
click at [392, 432] on div "73.6" at bounding box center [425, 428] width 66 height 19
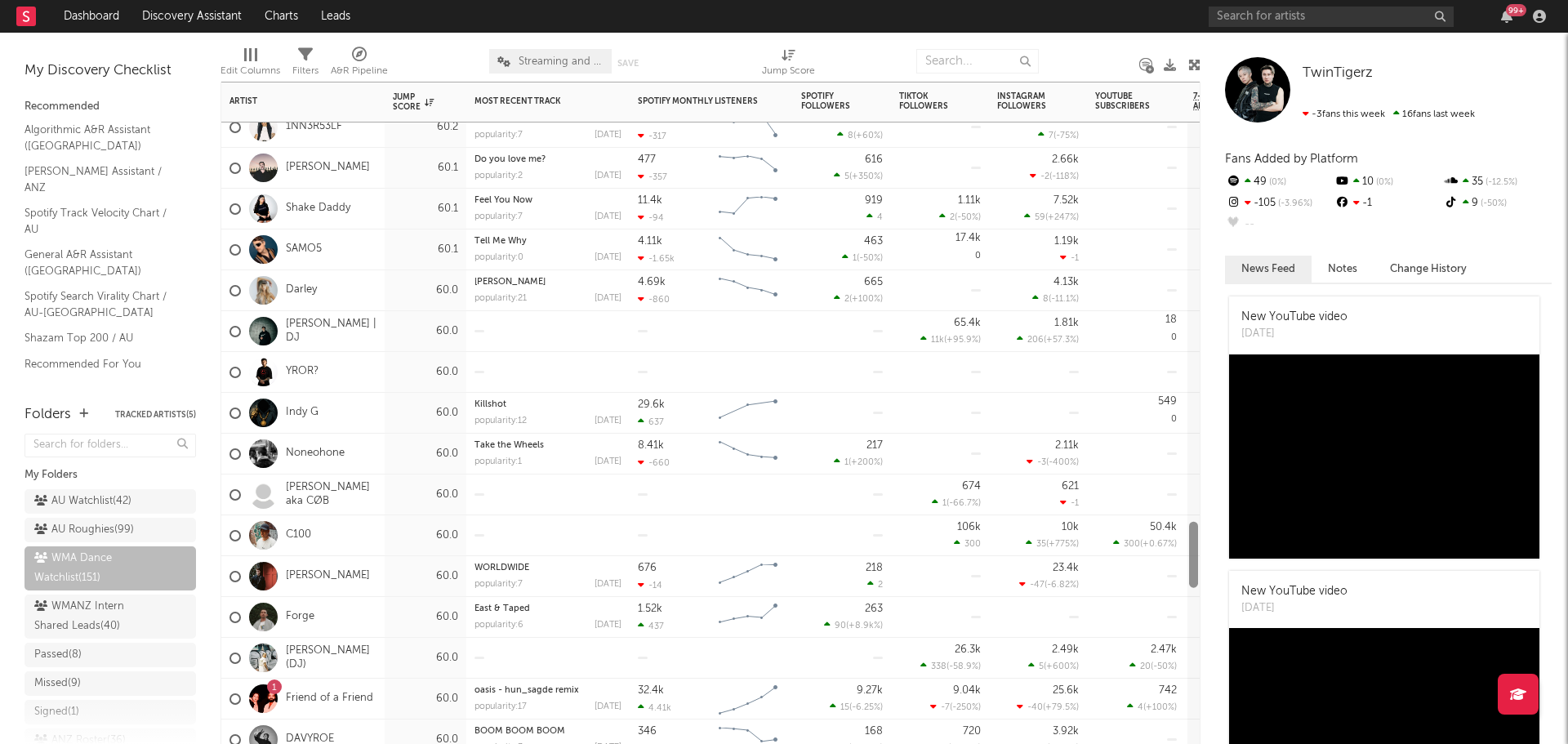
drag, startPoint x: 1194, startPoint y: 304, endPoint x: 1169, endPoint y: 540, distance: 237.3
click at [1044, 515] on div "Jessi Lowkey 60.2 Build Me Up popularity: 13 2025-09-05 2.78k 294 Created with …" at bounding box center [710, 412] width 980 height 662
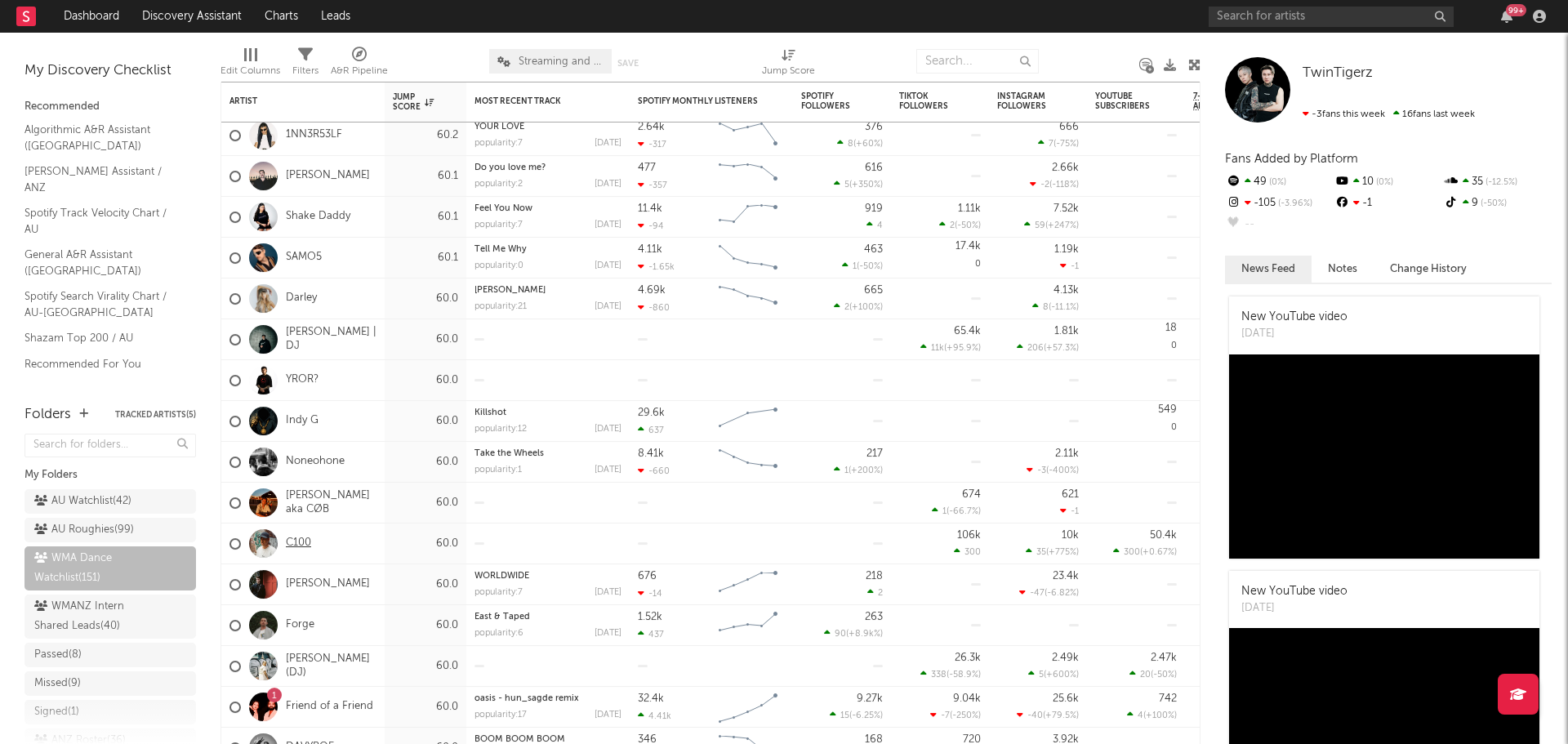
click at [302, 515] on link "C100" at bounding box center [298, 543] width 25 height 14
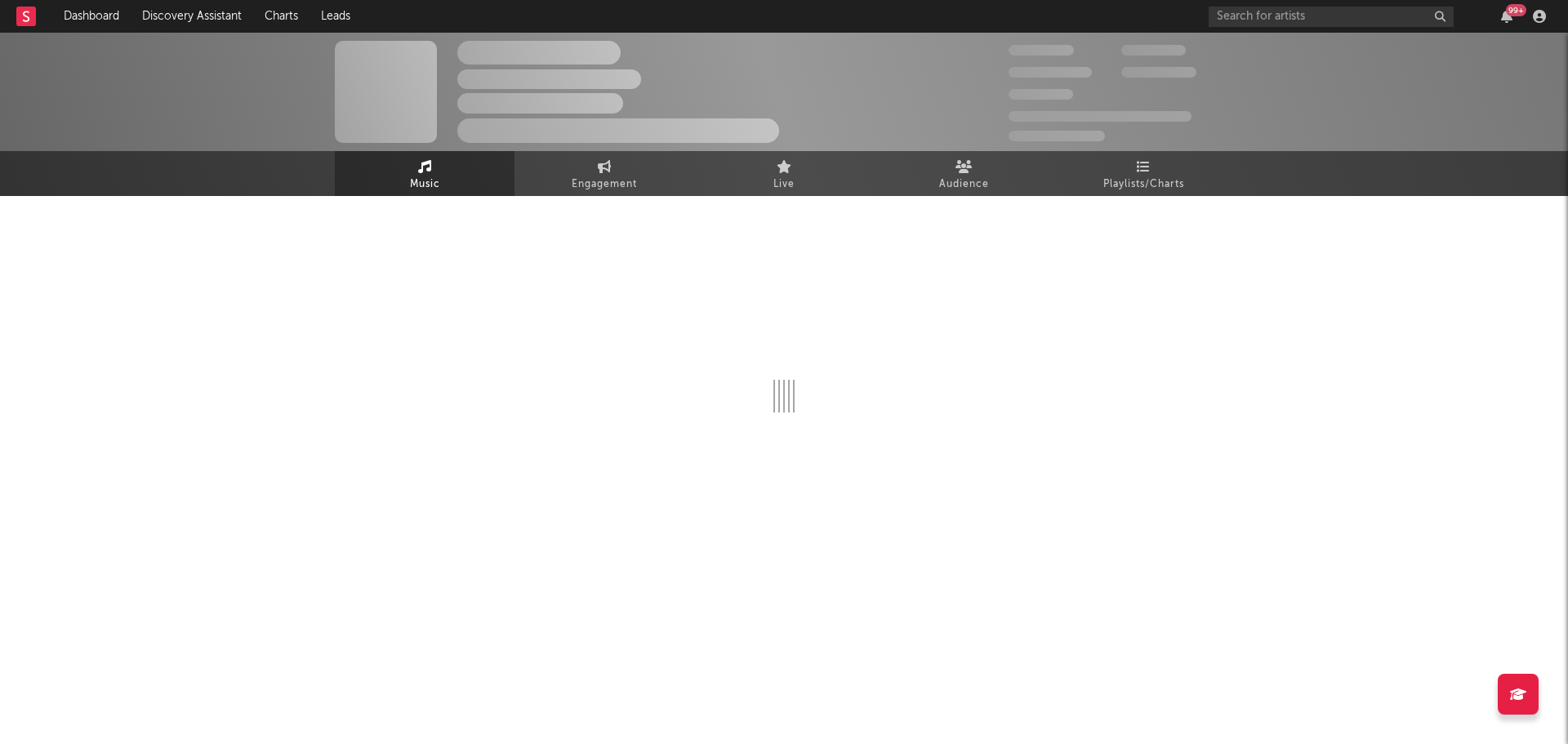
select select "1w"
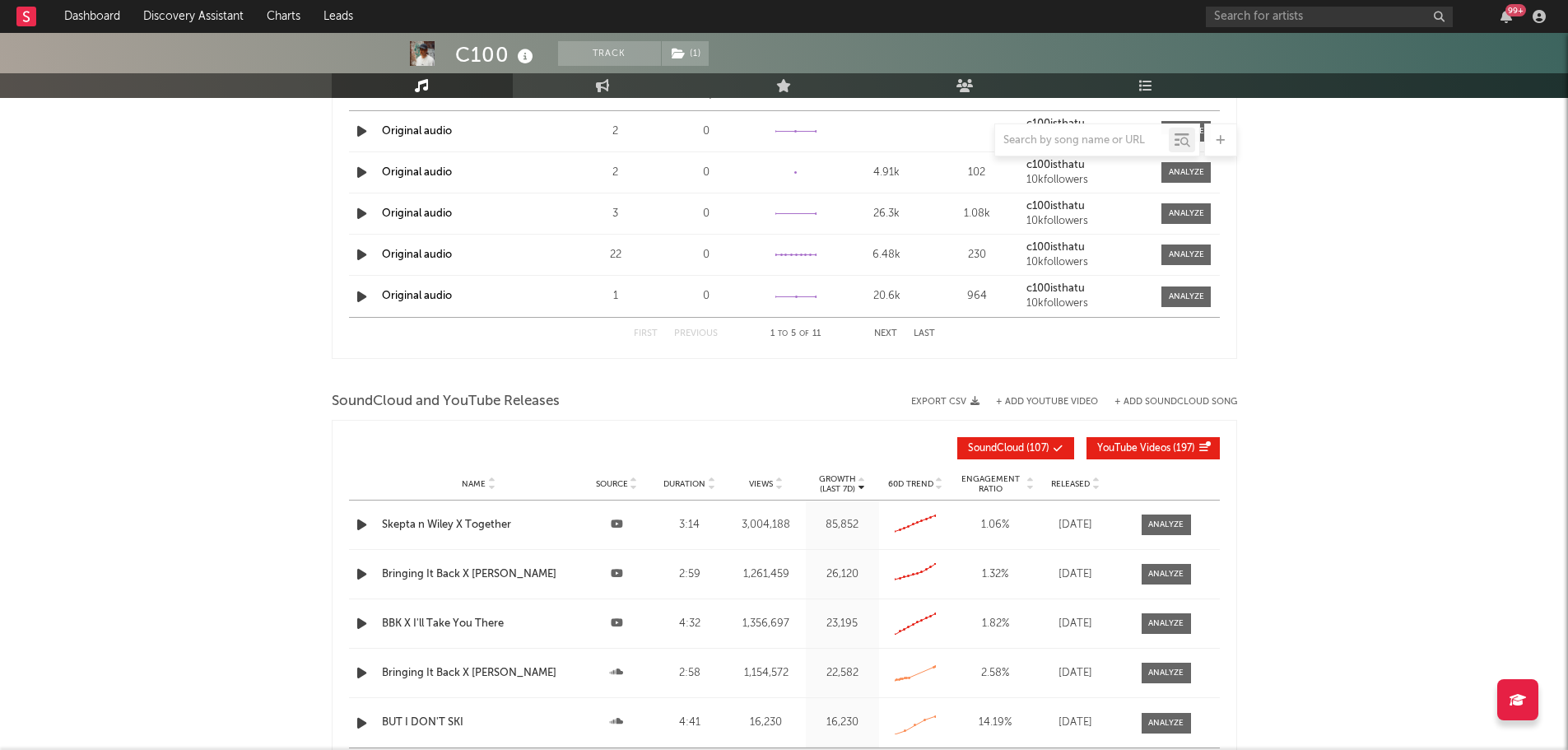
scroll to position [1152, 0]
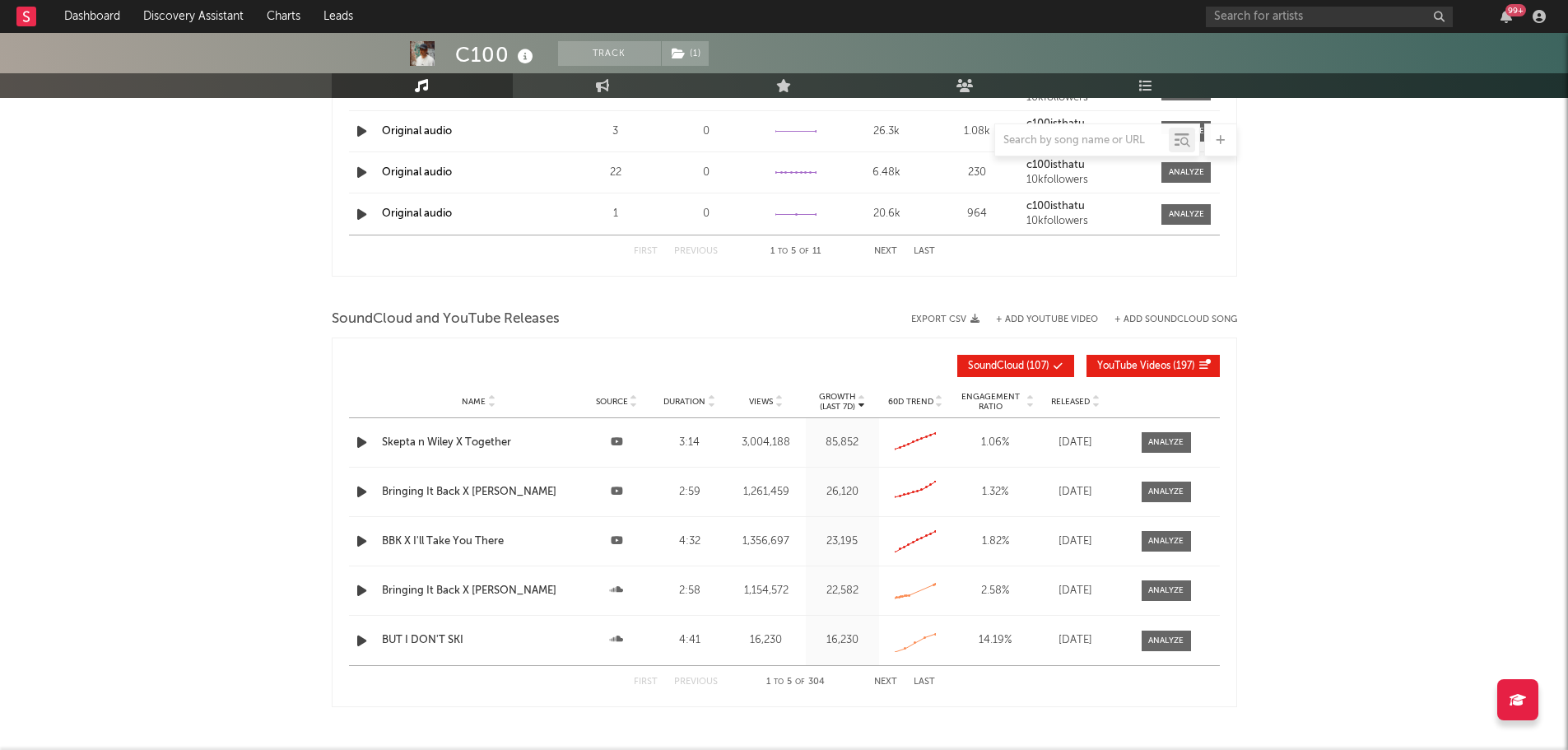
click at [1053, 396] on span "Released" at bounding box center [1070, 401] width 38 height 10
click at [423, 491] on div "BUT I DON'T SKI" at bounding box center [479, 493] width 194 height 17
drag, startPoint x: 602, startPoint y: 81, endPoint x: 572, endPoint y: 97, distance: 34.0
click at [602, 81] on icon at bounding box center [603, 86] width 14 height 13
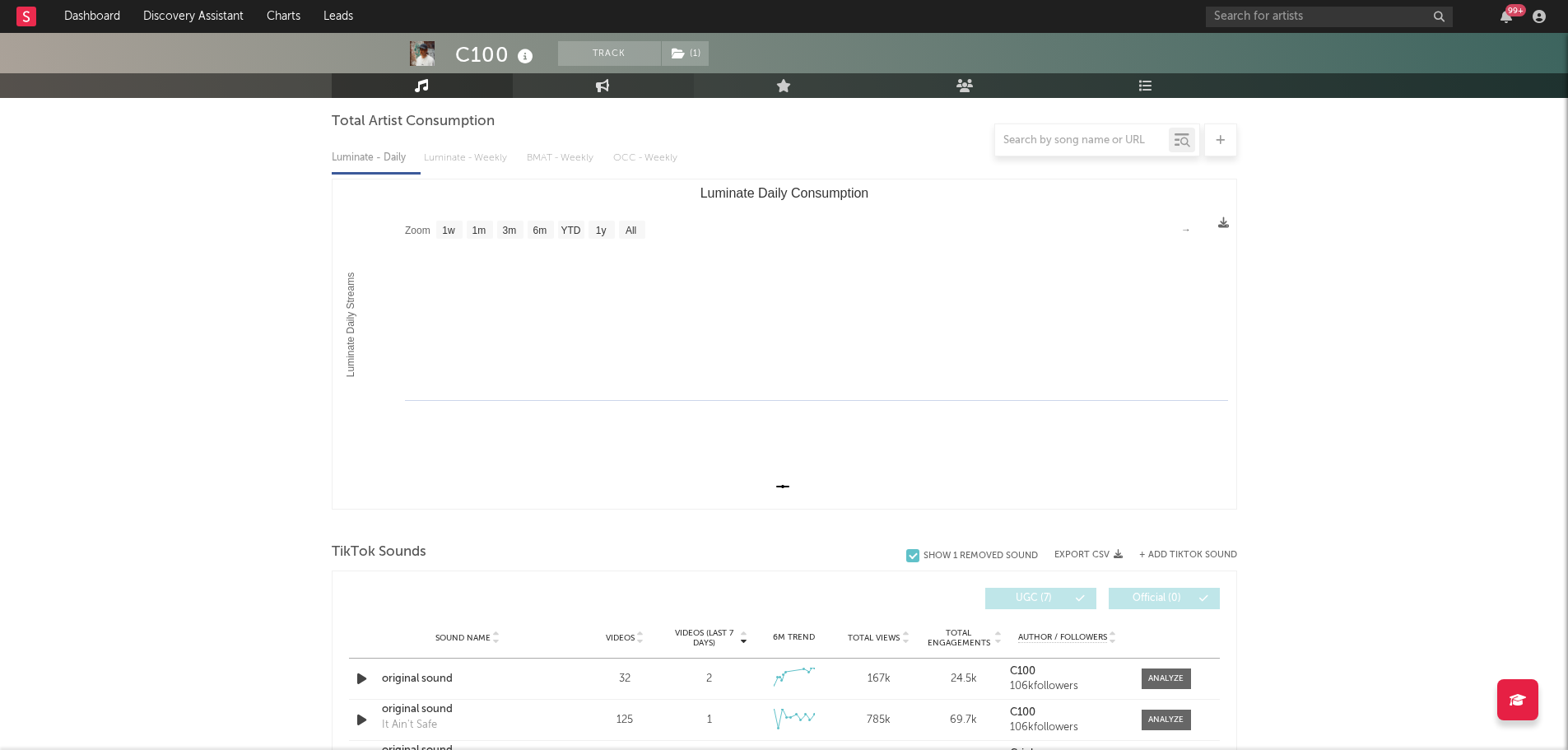
select select "1w"
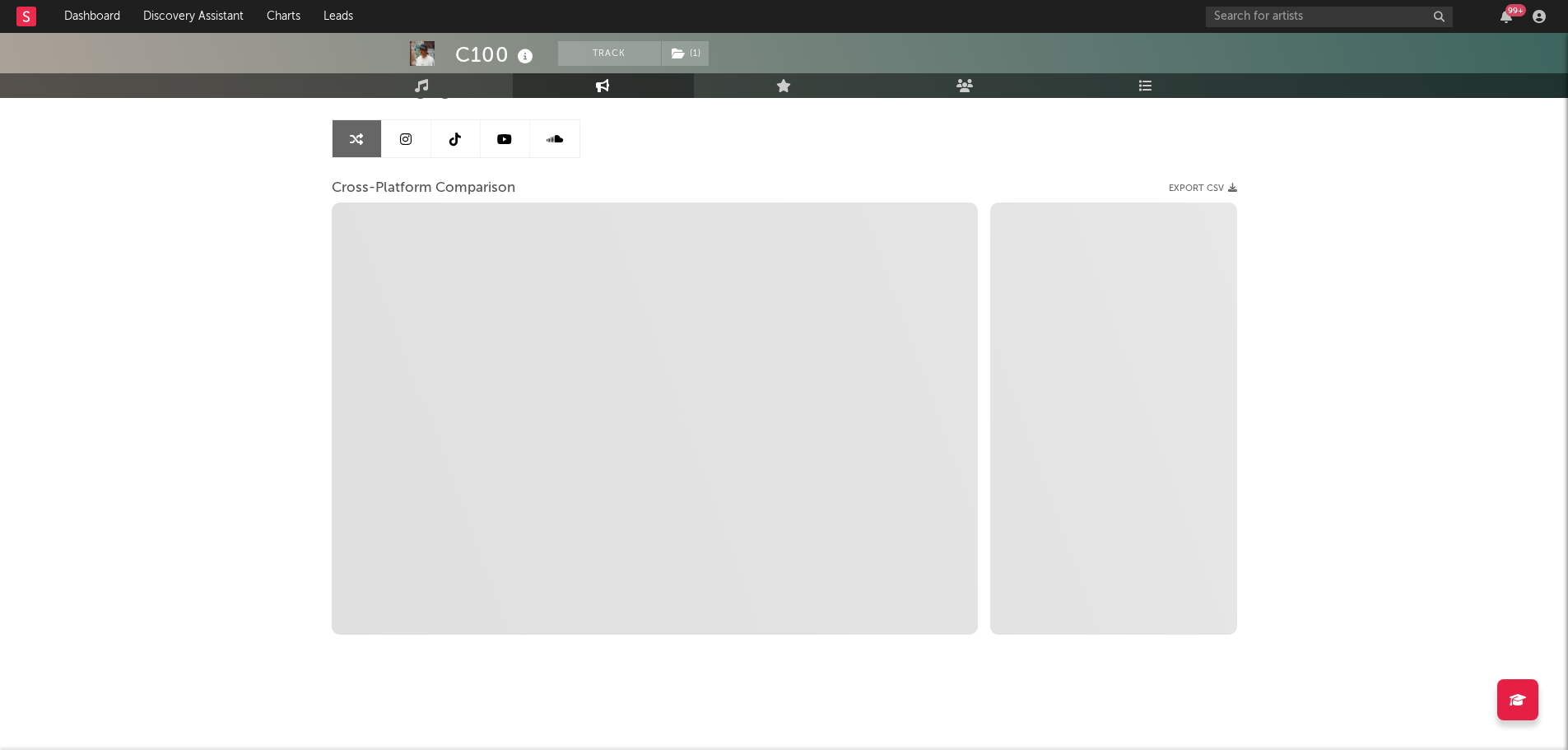
scroll to position [0, 0]
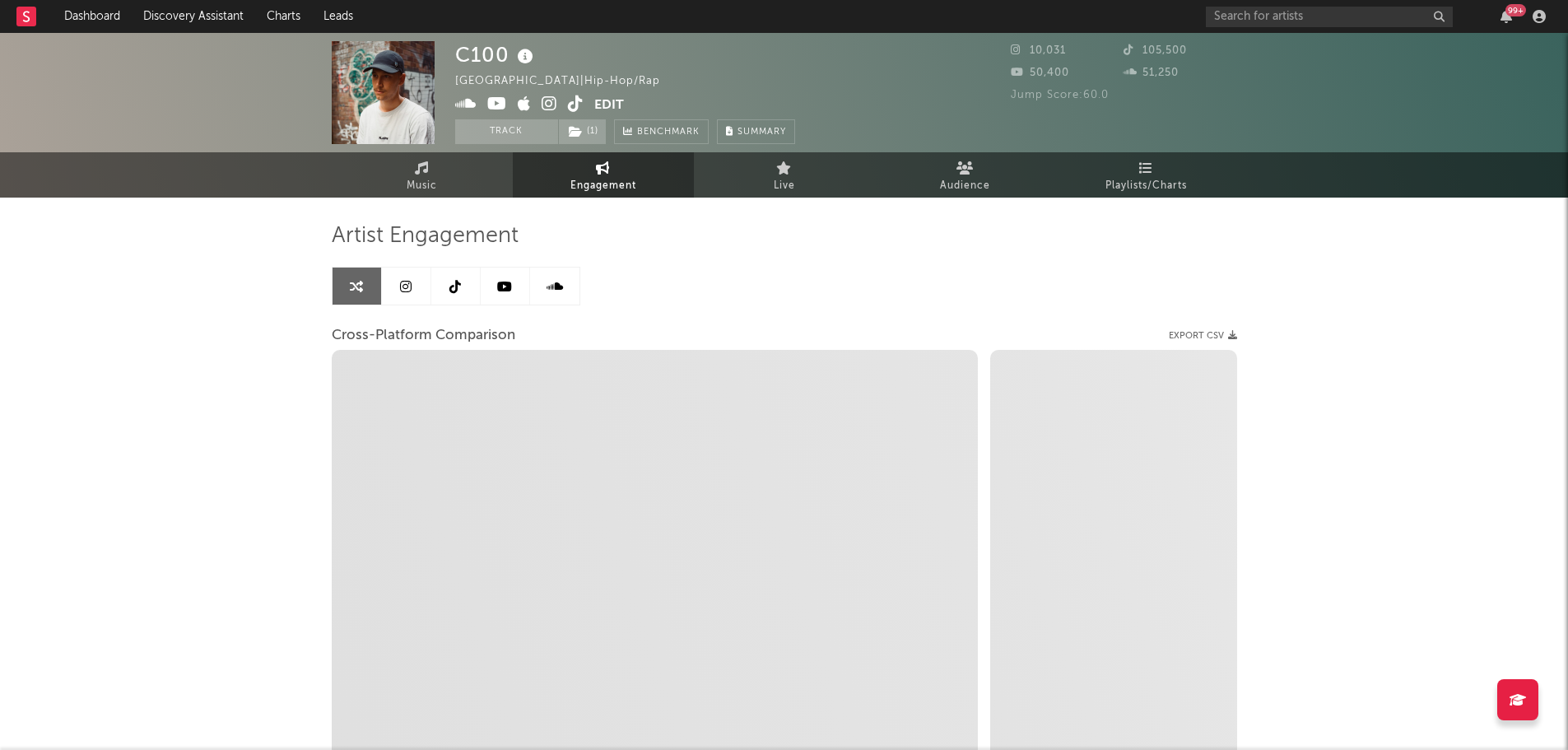
click at [531, 53] on icon at bounding box center [525, 57] width 24 height 23
select select "1m"
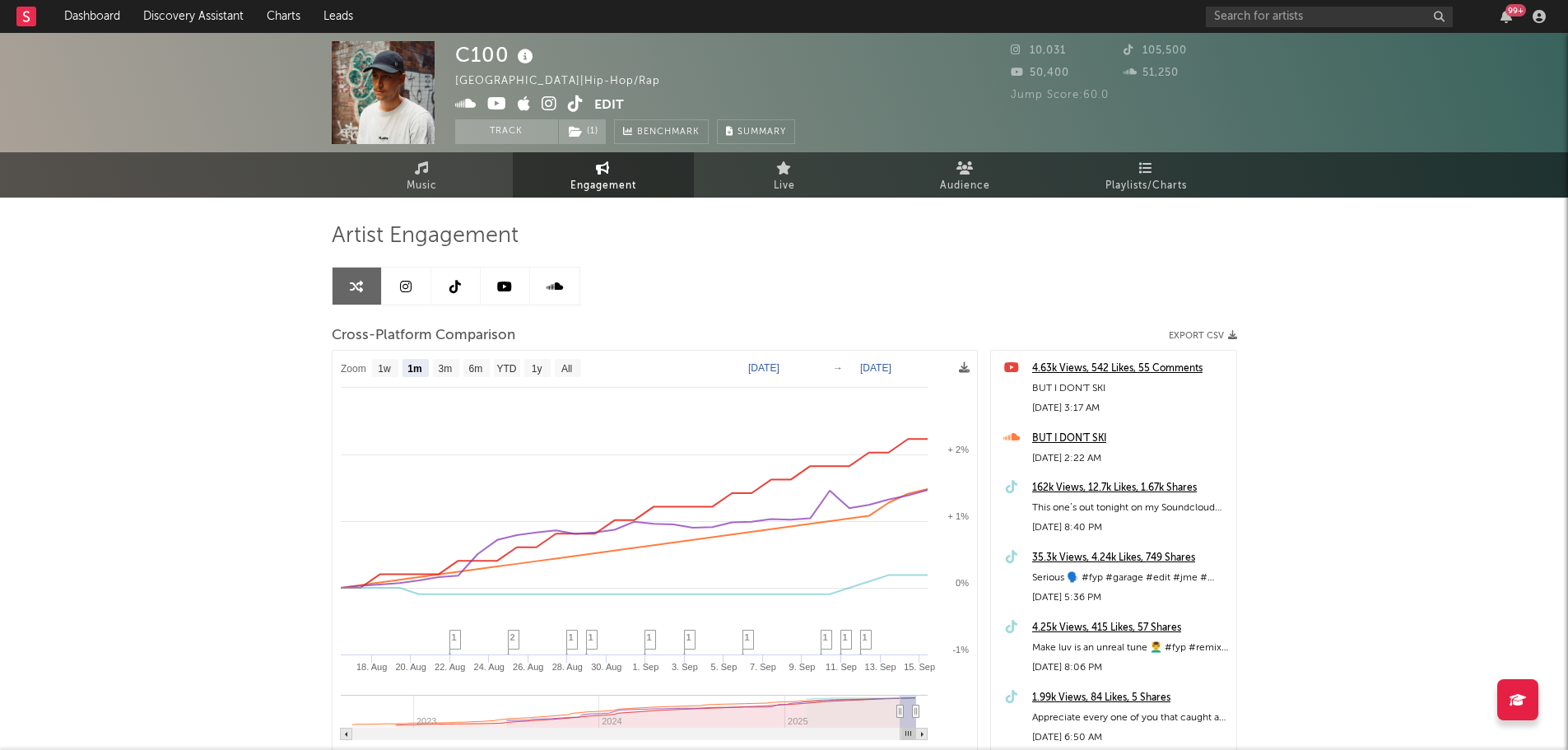
click at [265, 400] on div "C100 Australia | Hip-Hop/Rap Edit Track ( 1 ) Benchmark Summary 10,031 105,500 …" at bounding box center [784, 465] width 1568 height 864
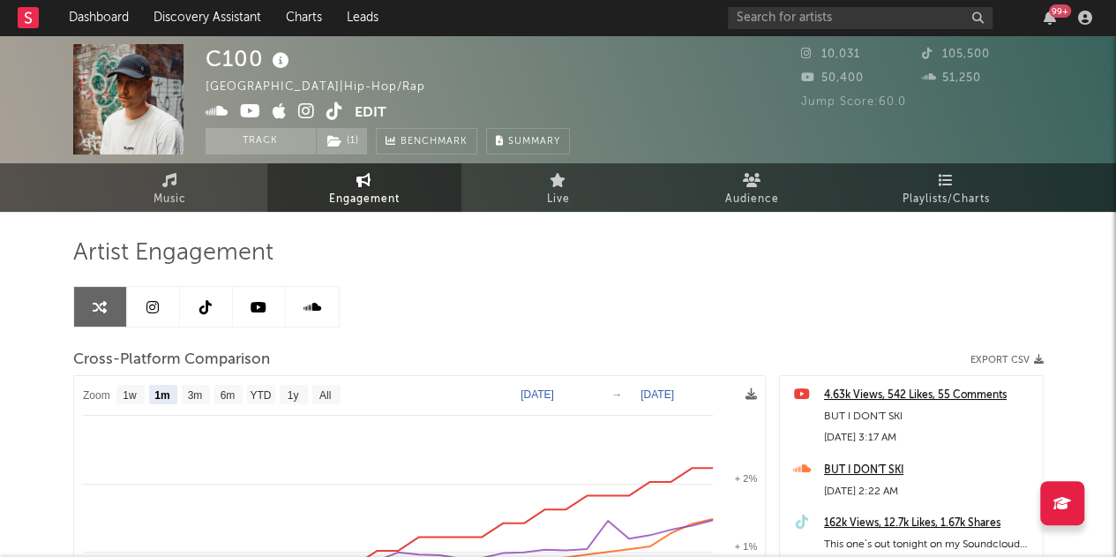
select select "1m"
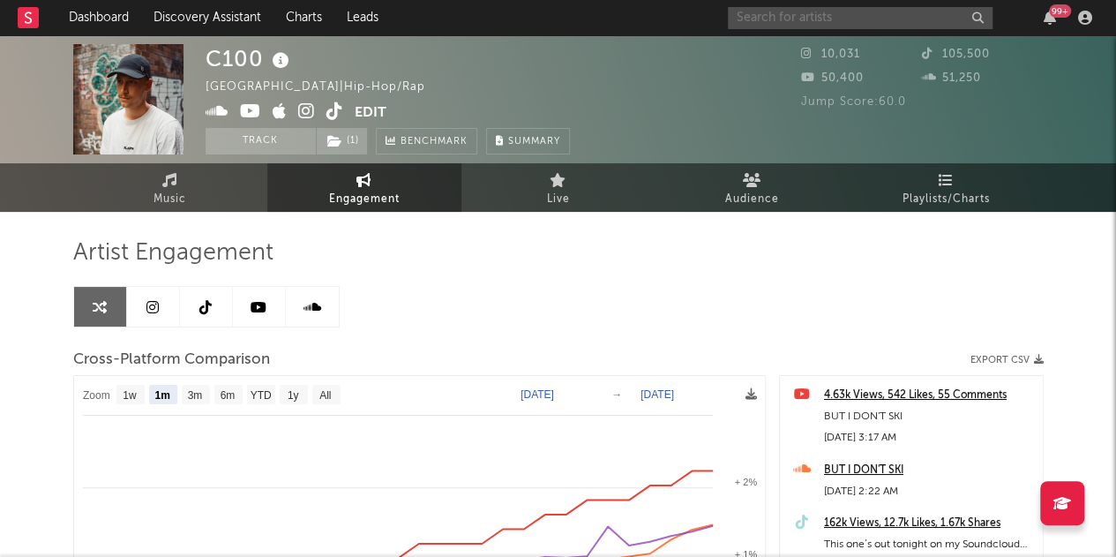
click at [761, 19] on input "text" at bounding box center [860, 18] width 265 height 22
click at [686, 20] on nav "Dashboard Discovery Assistant Charts Leads 99 +" at bounding box center [558, 17] width 1116 height 35
click at [32, 299] on div "C100 Australia | Hip-Hop/Rap Edit Track ( 1 ) Benchmark Summary 10,031 105,500 …" at bounding box center [558, 498] width 1116 height 926
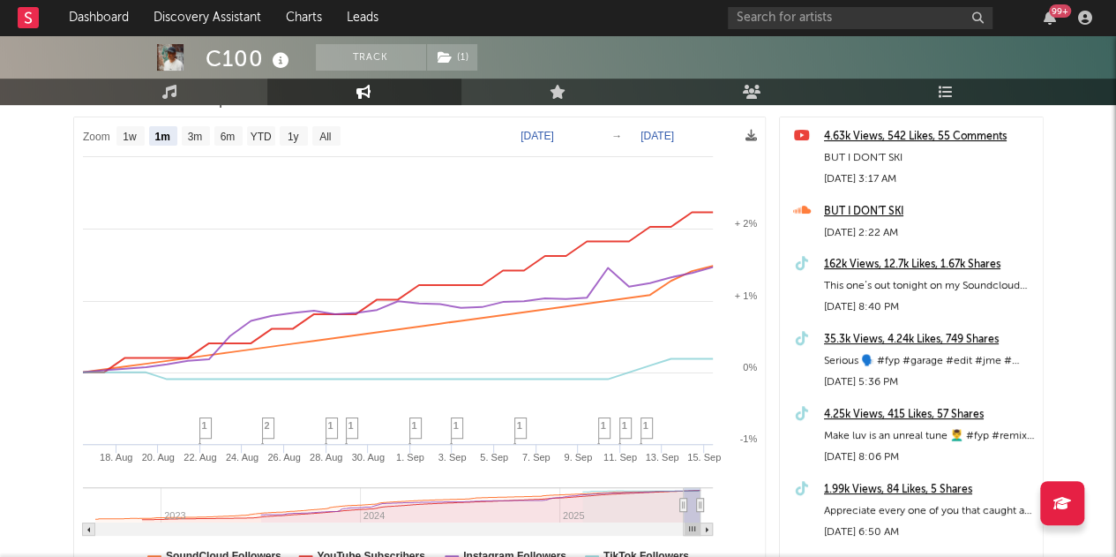
scroll to position [258, 0]
click at [916, 268] on div "162k Views, 12.7k Likes, 1.67k Shares" at bounding box center [929, 265] width 210 height 21
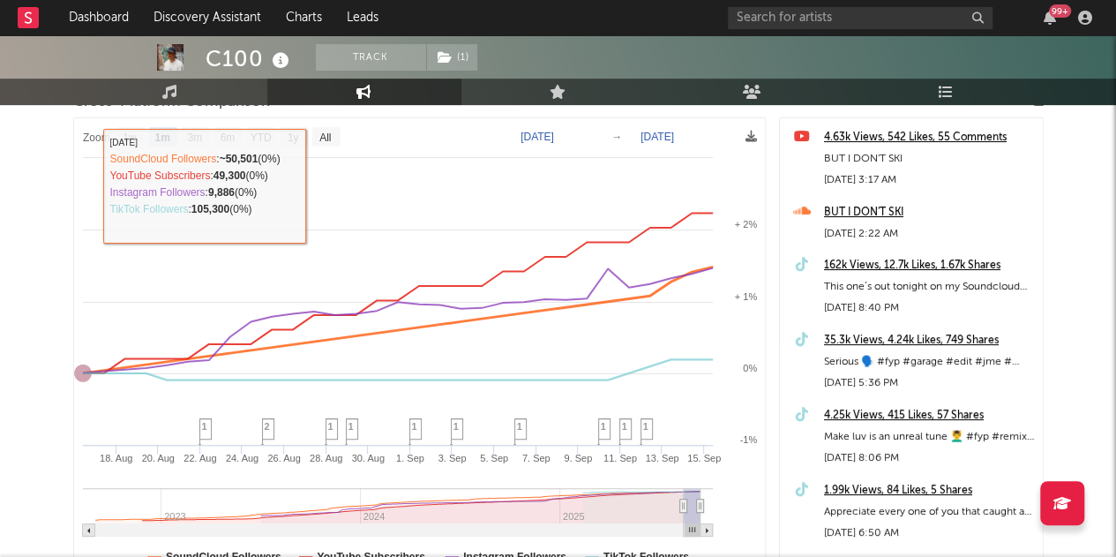
click at [46, 210] on div "C100 Track ( 1 ) Australia | Hip-Hop/Rap Edit Track ( 1 ) Benchmark Summary 10,…" at bounding box center [558, 241] width 1116 height 926
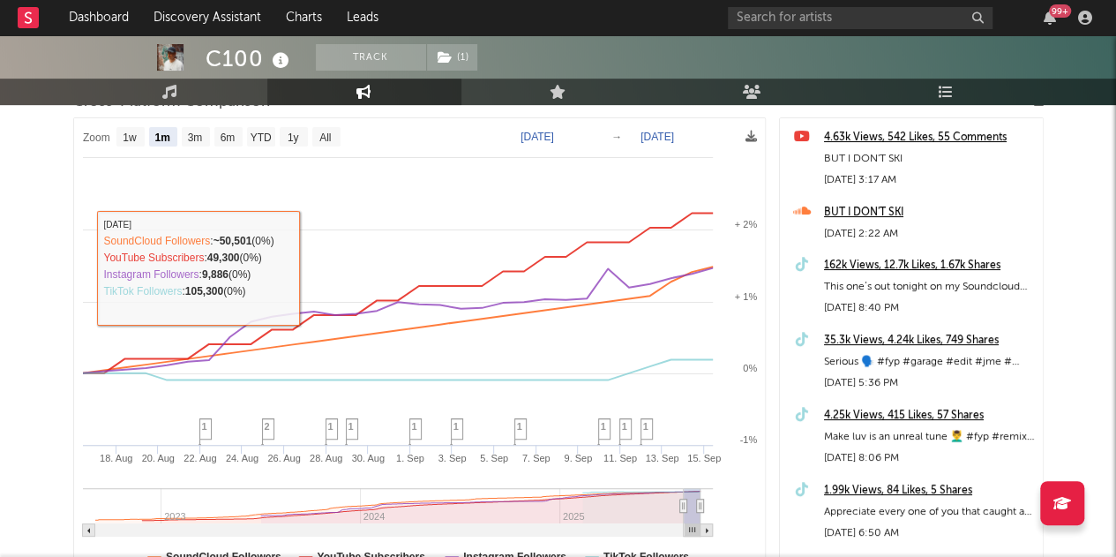
scroll to position [0, 0]
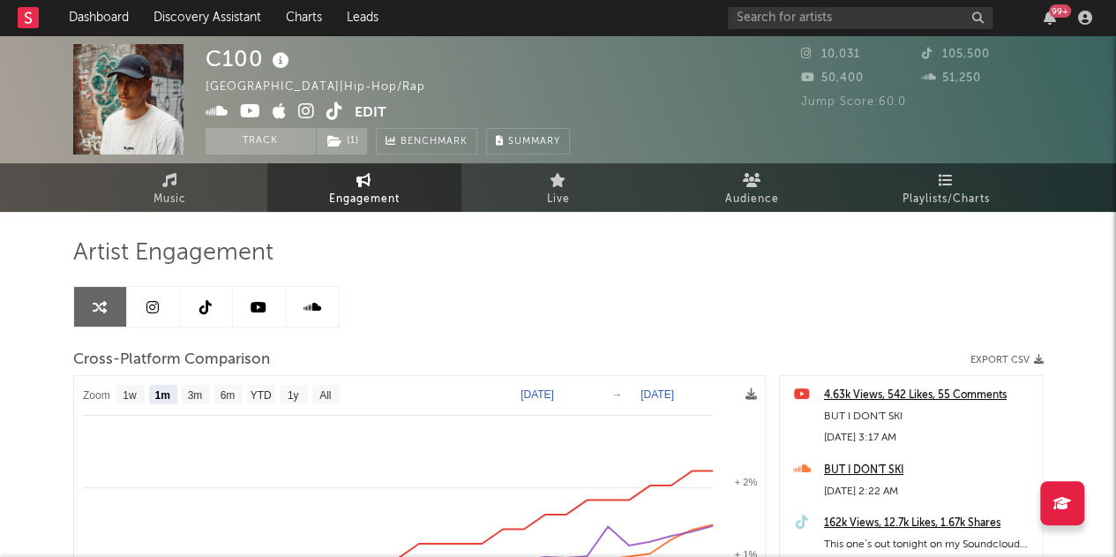
click at [279, 56] on icon at bounding box center [281, 61] width 26 height 25
drag, startPoint x: 76, startPoint y: 258, endPoint x: 273, endPoint y: 253, distance: 196.8
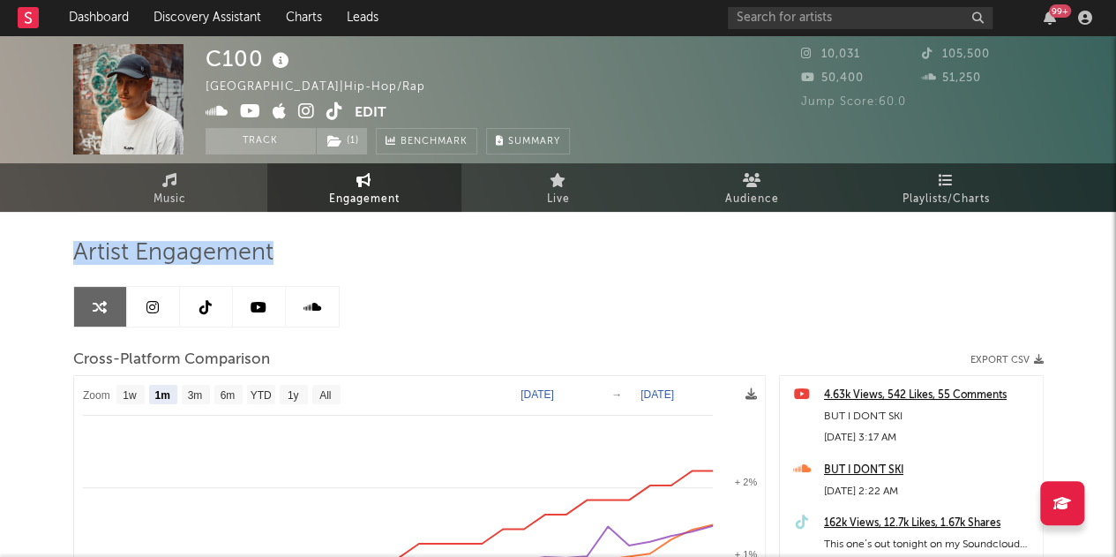
click at [273, 253] on div "Artist Engagement" at bounding box center [558, 253] width 970 height 30
drag, startPoint x: 273, startPoint y: 253, endPoint x: 236, endPoint y: 248, distance: 36.6
click at [236, 248] on span "Artist Engagement" at bounding box center [173, 253] width 200 height 21
click at [273, 251] on div "Artist Engagement" at bounding box center [558, 253] width 970 height 30
drag, startPoint x: 271, startPoint y: 253, endPoint x: 71, endPoint y: 248, distance: 200.3
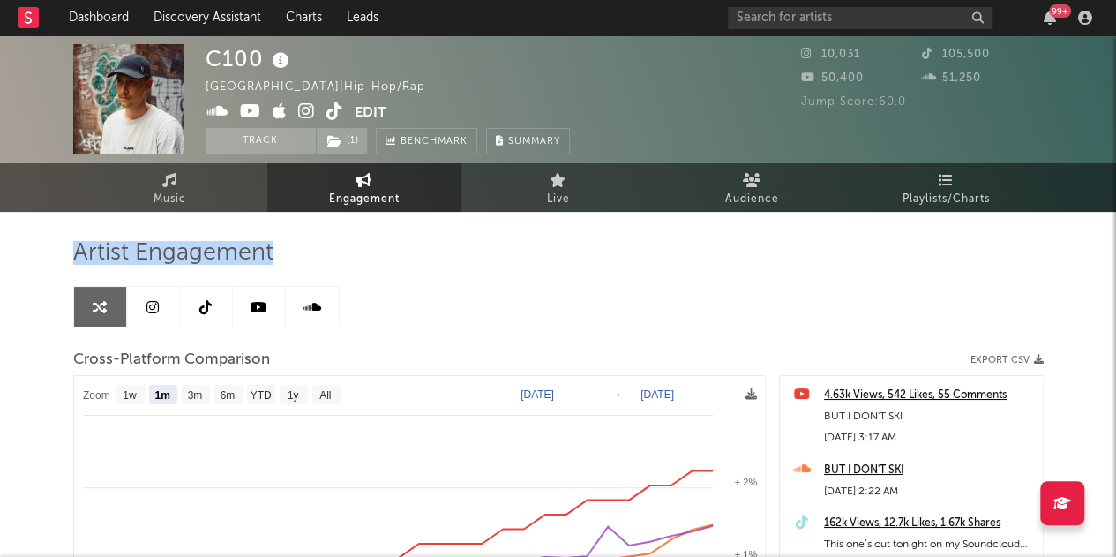
click at [71, 248] on div "C100 Australia | Hip-Hop/Rap Edit Track ( 1 ) Benchmark Summary 10,031 105,500 …" at bounding box center [558, 498] width 1116 height 926
drag, startPoint x: 75, startPoint y: 251, endPoint x: 270, endPoint y: 258, distance: 195.0
click at [270, 258] on span "Artist Engagement" at bounding box center [173, 253] width 200 height 21
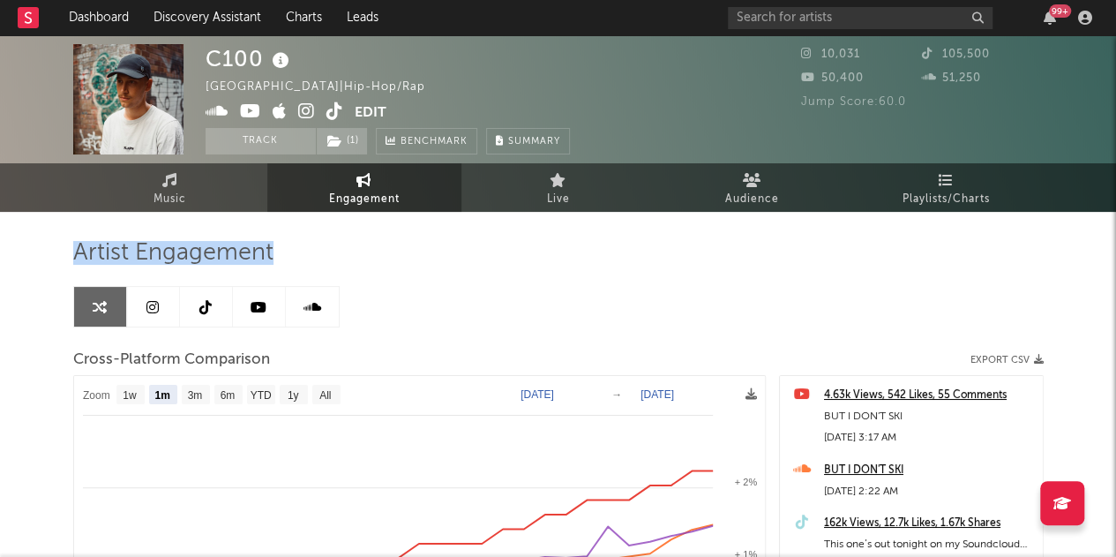
drag, startPoint x: 270, startPoint y: 258, endPoint x: 91, endPoint y: 242, distance: 179.8
click at [91, 243] on span "Artist Engagement" at bounding box center [173, 253] width 200 height 21
click at [71, 253] on div "C100 Australia | Hip-Hop/Rap Edit Track ( 1 ) Benchmark Summary 10,031 105,500 …" at bounding box center [558, 498] width 1116 height 926
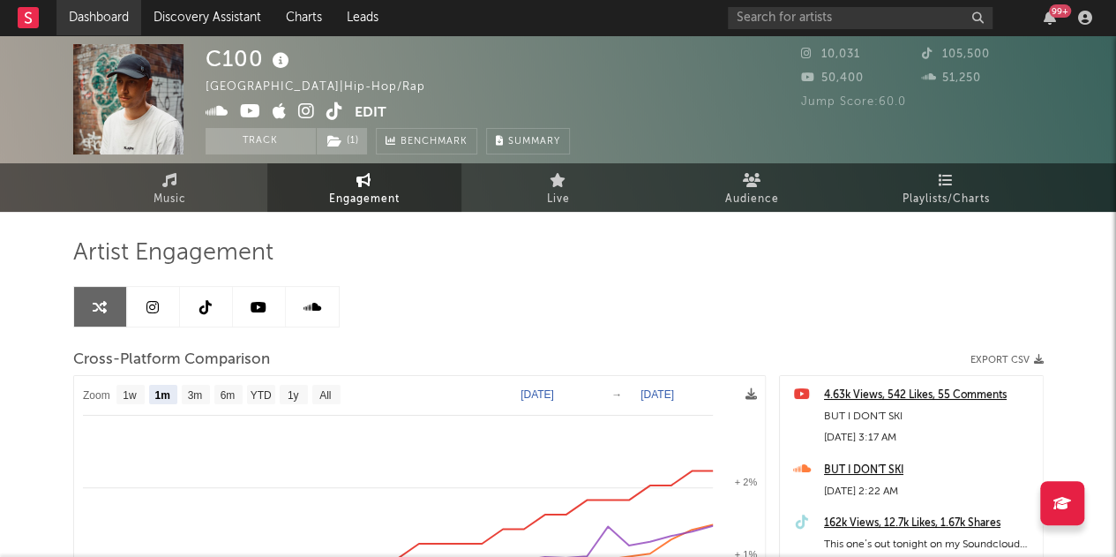
click at [101, 18] on link "Dashboard" at bounding box center [98, 17] width 85 height 35
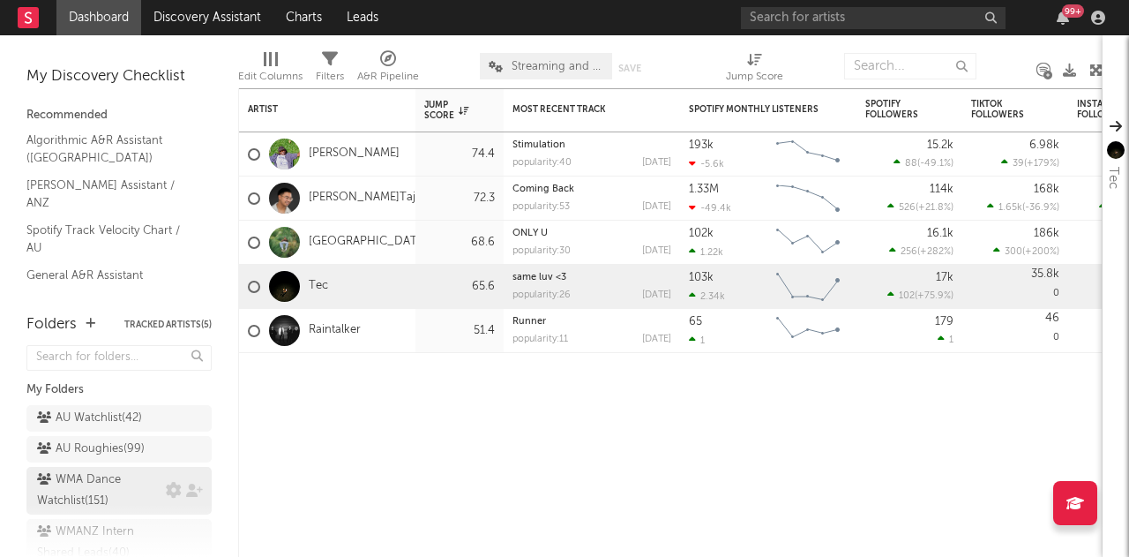
click at [107, 492] on div "WMA Dance Watchlist ( 151 )" at bounding box center [99, 490] width 124 height 42
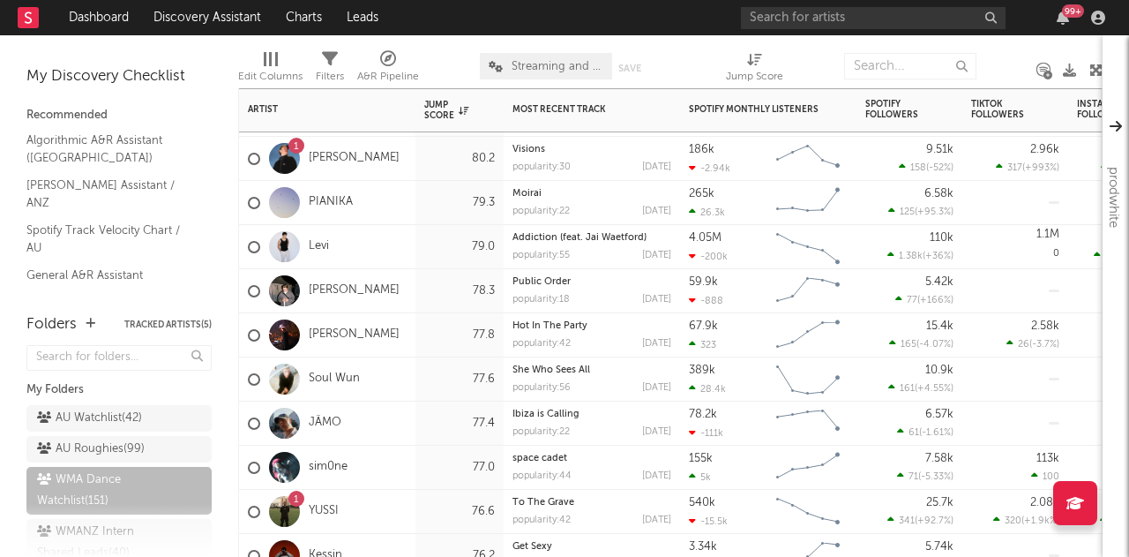
click at [406, 284] on div "Ned Bennett" at bounding box center [327, 291] width 176 height 44
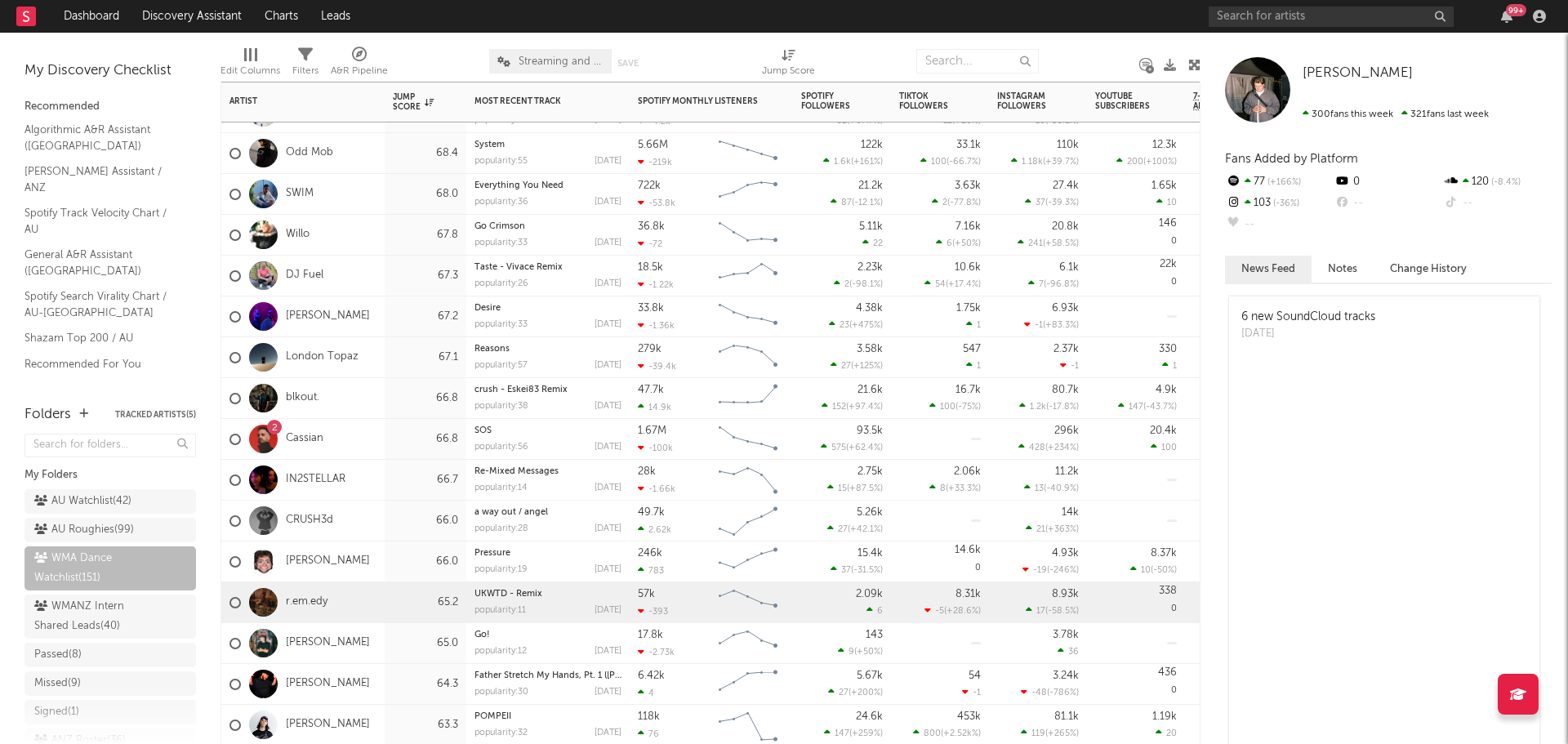
click at [383, 515] on div "r.em.edy" at bounding box center [303, 602] width 163 height 41
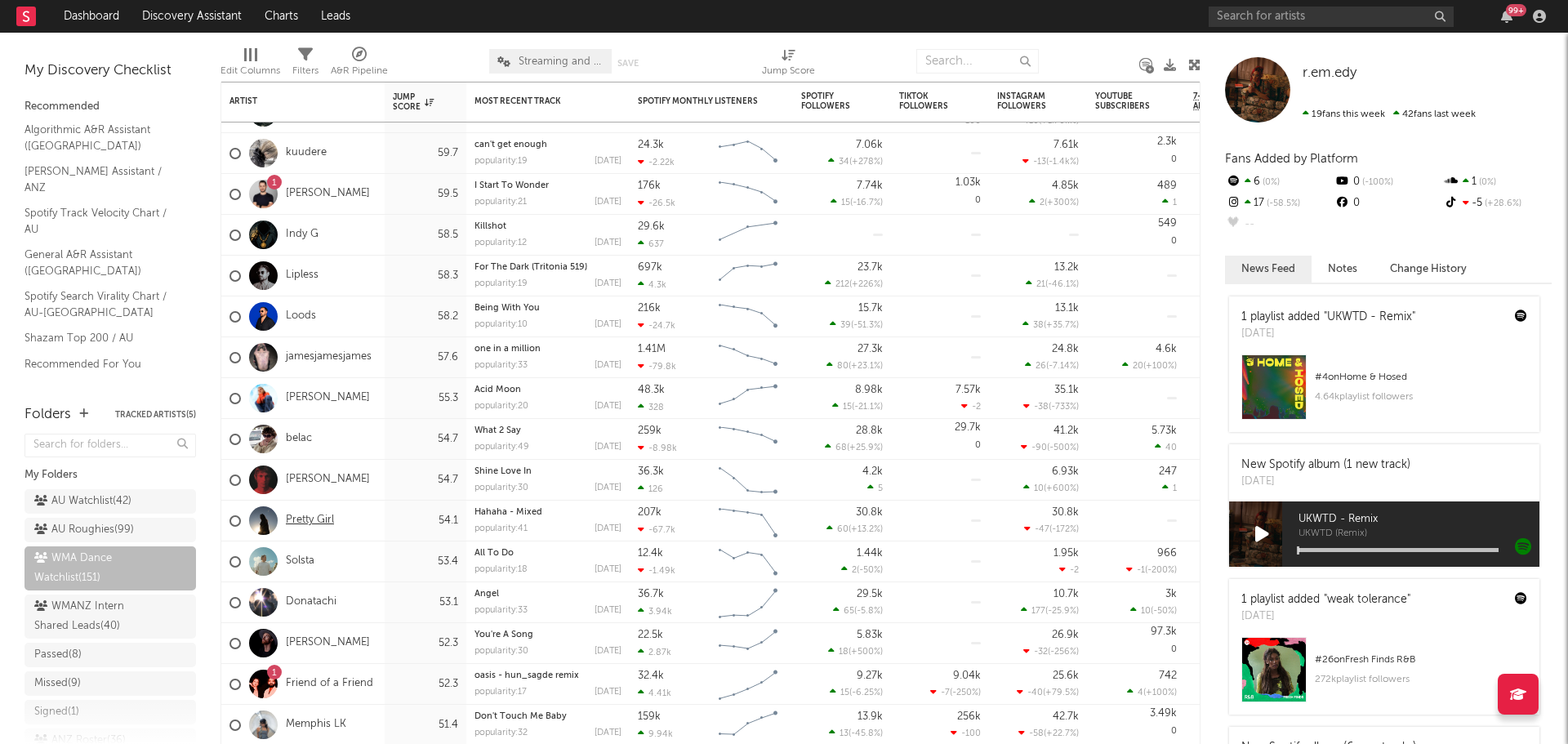
click at [308, 515] on link "Pretty Girl" at bounding box center [310, 520] width 48 height 14
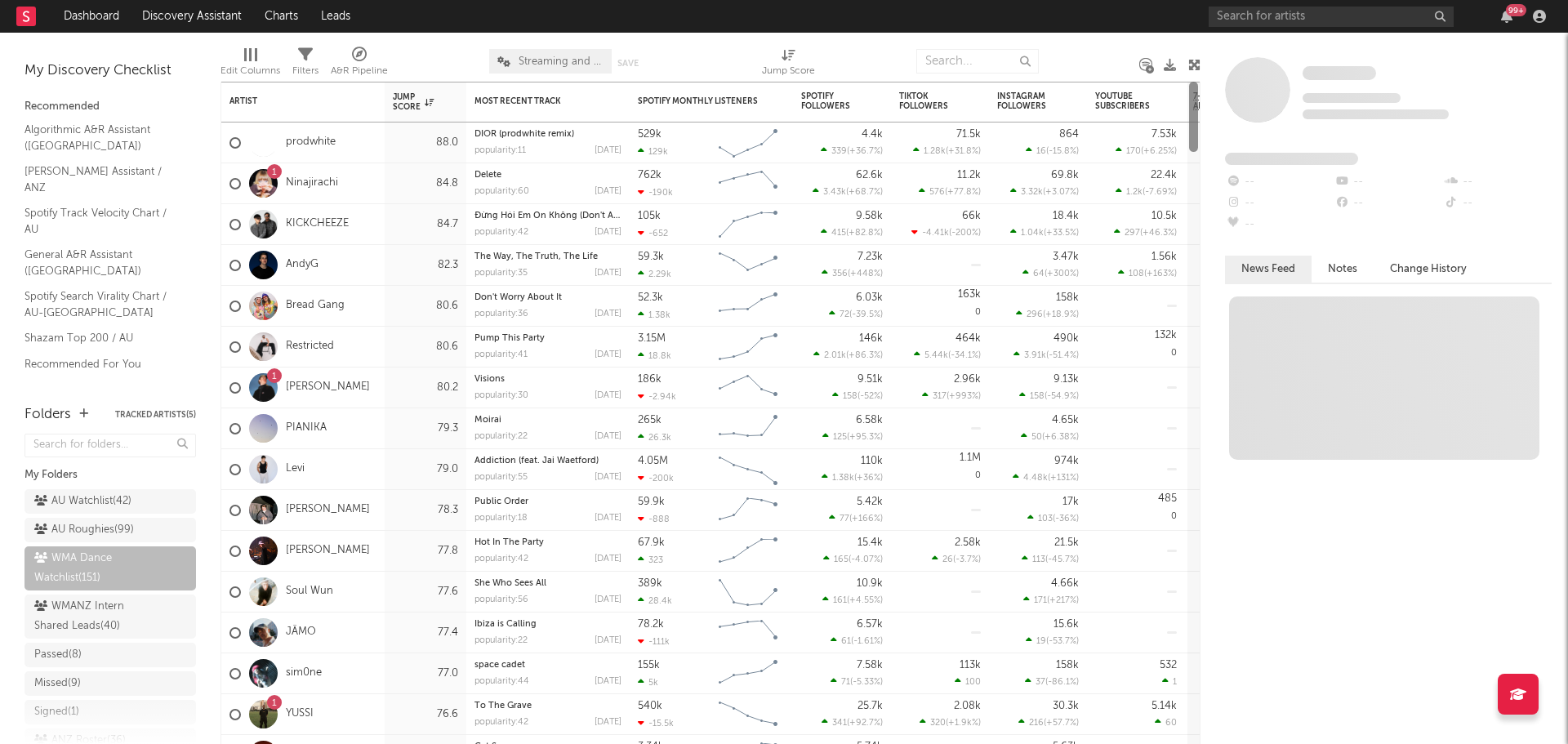
drag, startPoint x: 1195, startPoint y: 691, endPoint x: 1192, endPoint y: 131, distance: 560.0
click at [1044, 131] on div at bounding box center [1193, 117] width 9 height 70
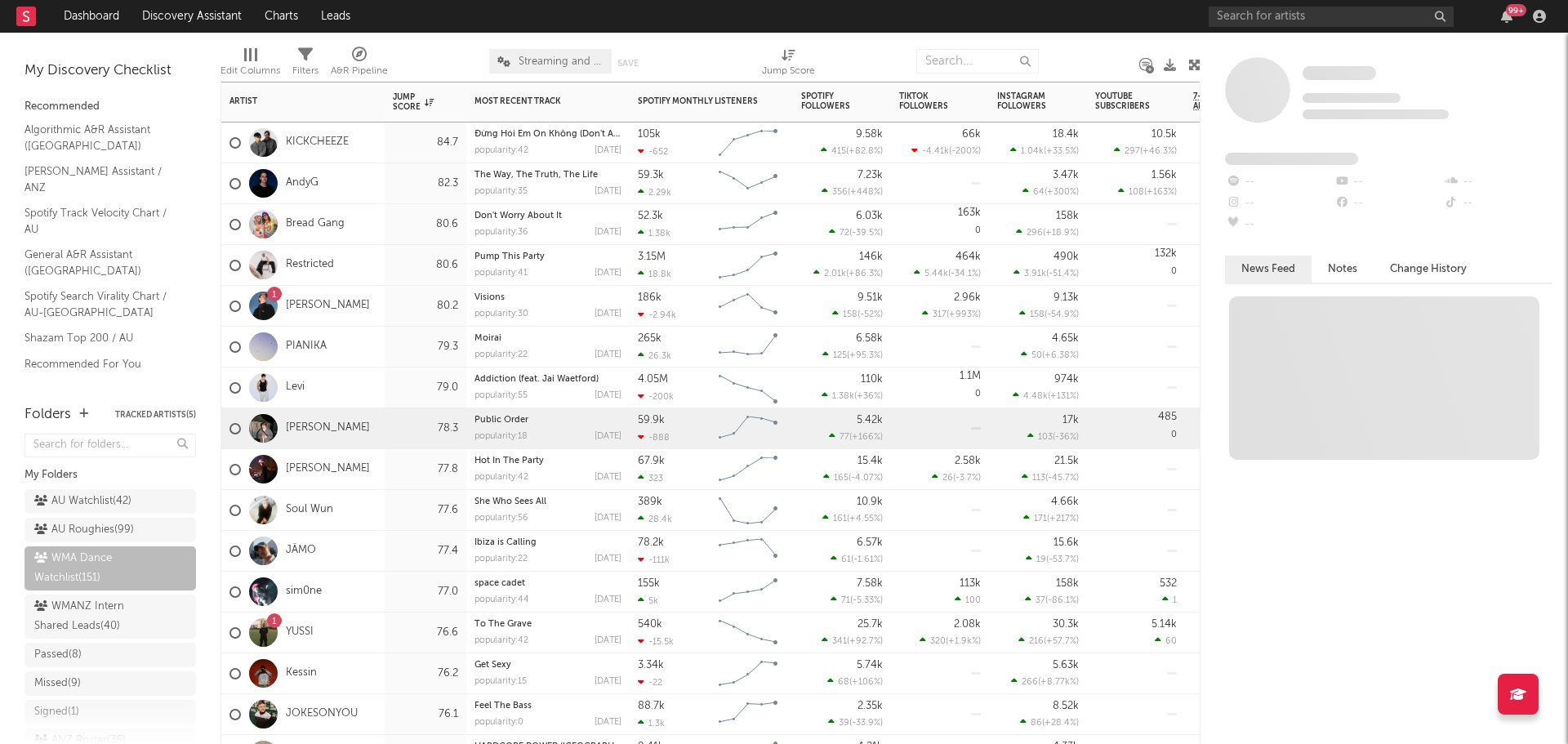
click at [381, 430] on div "Ned Bennett" at bounding box center [303, 428] width 163 height 41
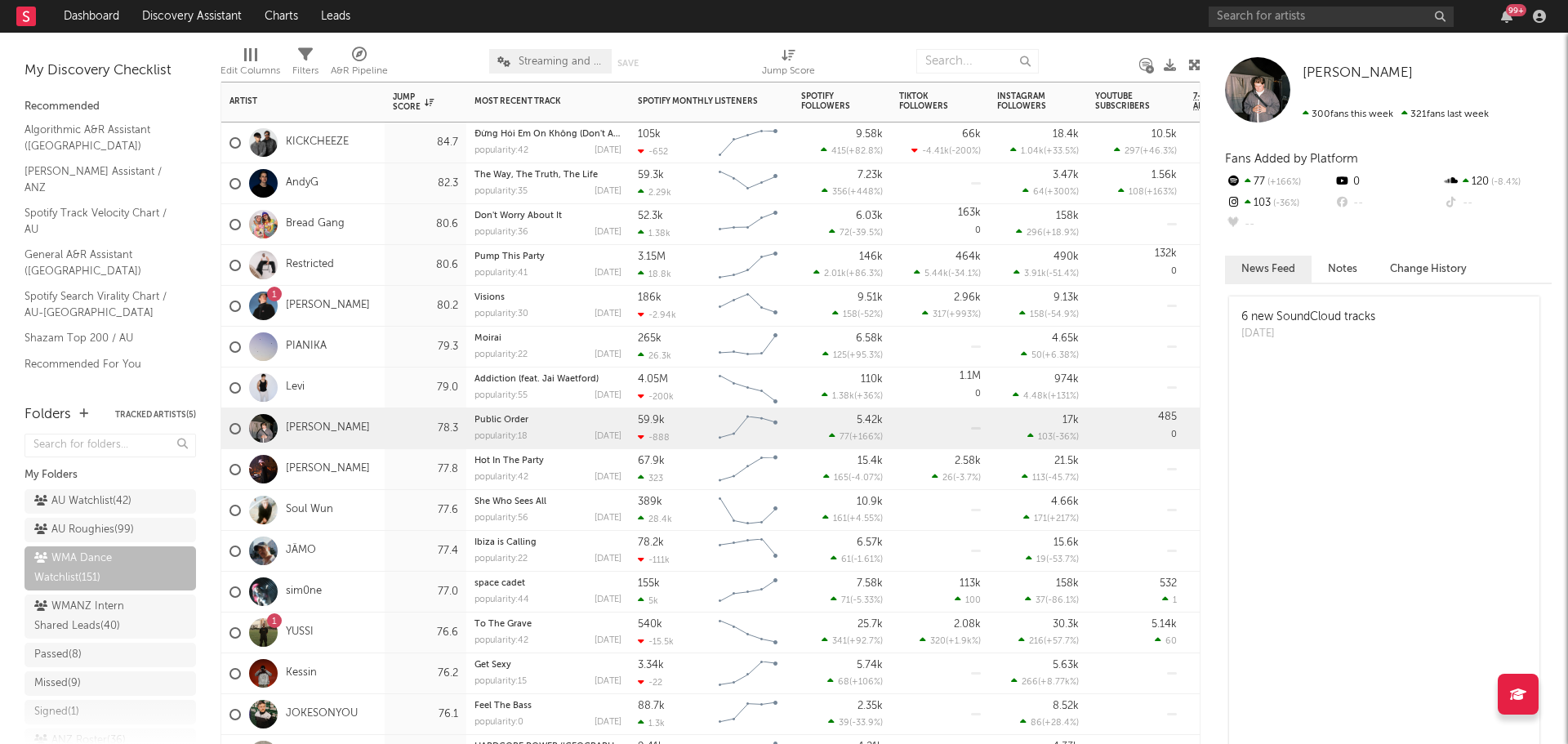
click at [391, 469] on div "77.8" at bounding box center [425, 469] width 81 height 41
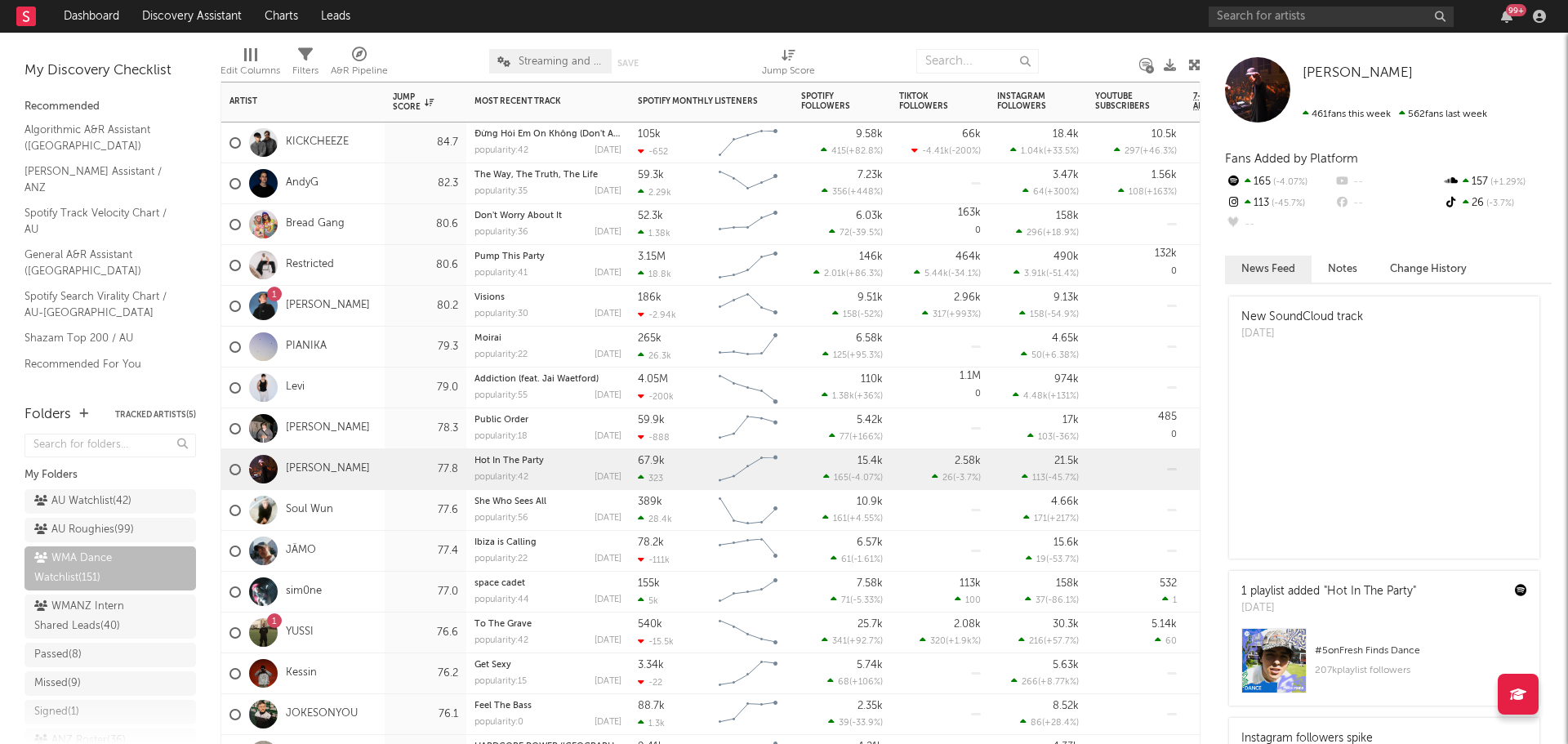
click at [382, 515] on div "JÄMO" at bounding box center [303, 551] width 163 height 41
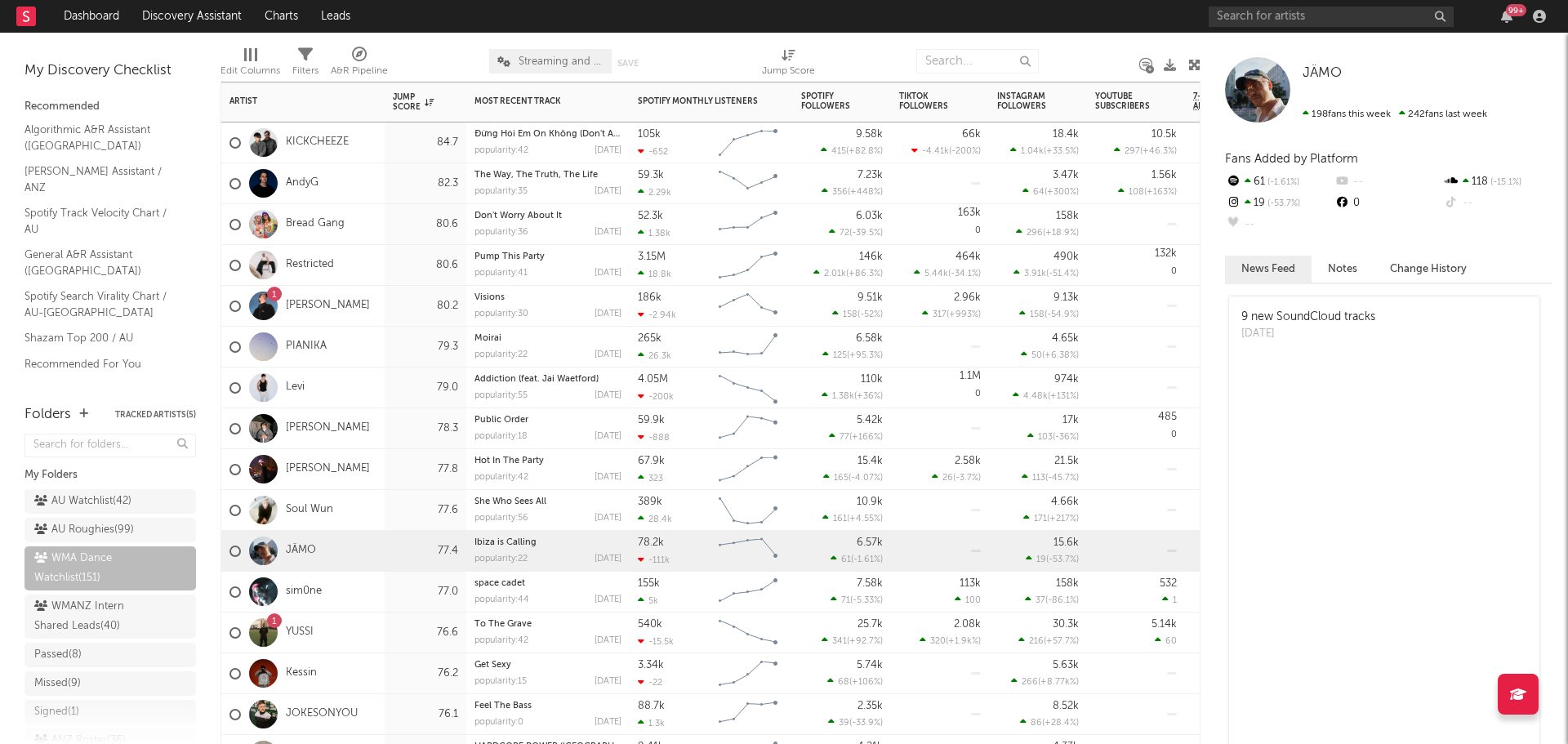
click at [368, 515] on div "sim0ne" at bounding box center [303, 591] width 163 height 41
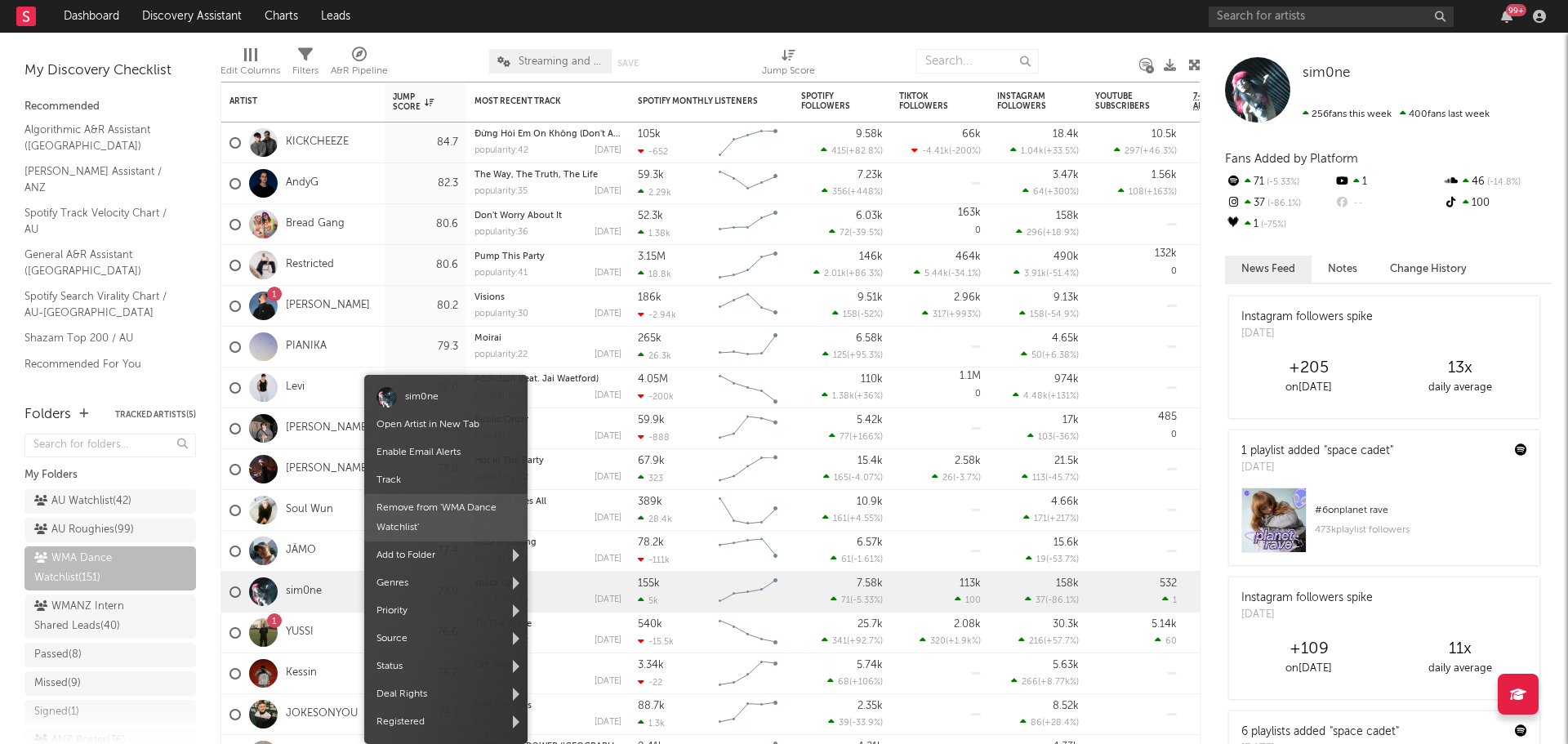
click at [423, 508] on span "Remove from ' WMA Dance Watchlist '" at bounding box center [445, 517] width 163 height 47
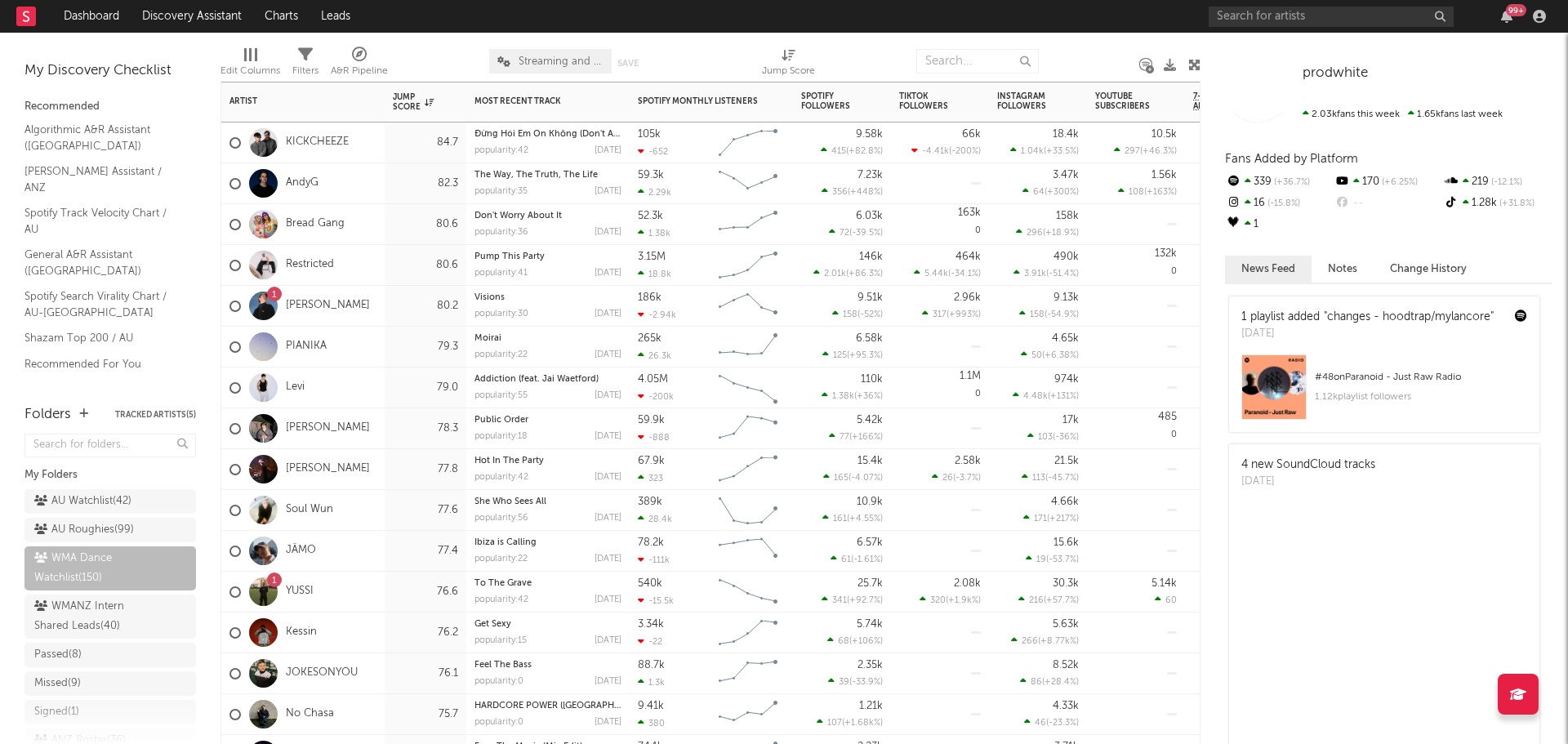
click at [366, 515] on div "Kessin" at bounding box center [303, 633] width 163 height 41
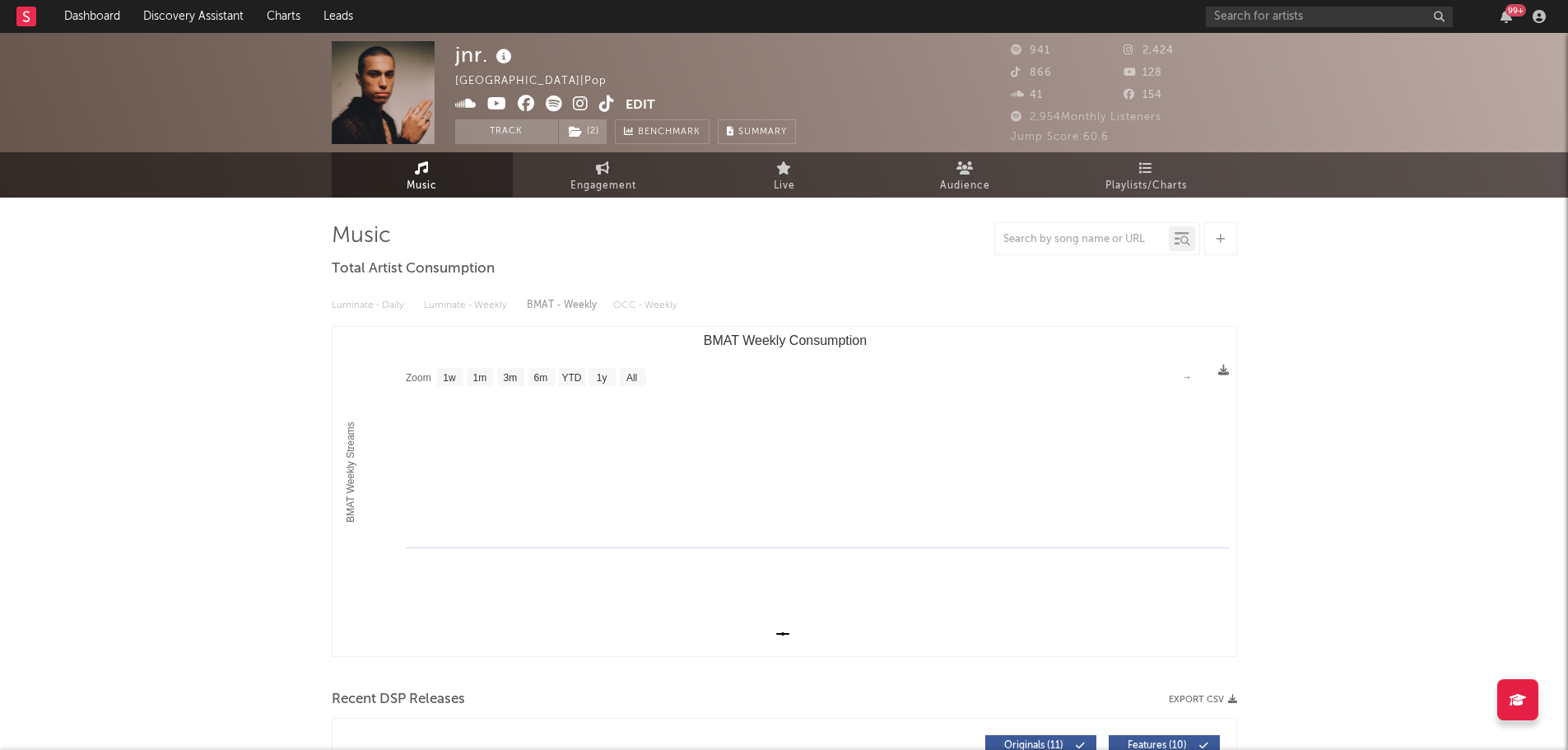
select select "1w"
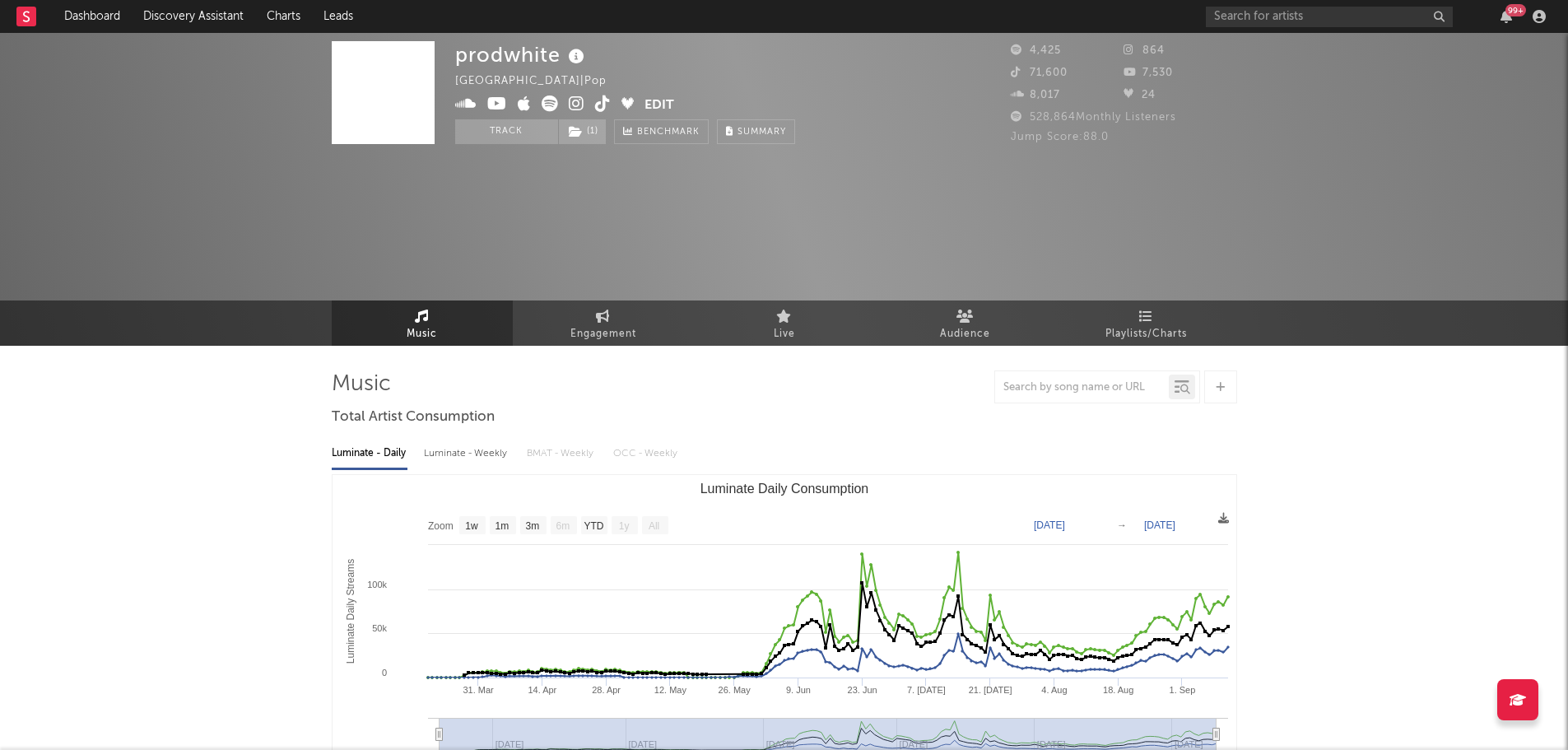
select select "1w"
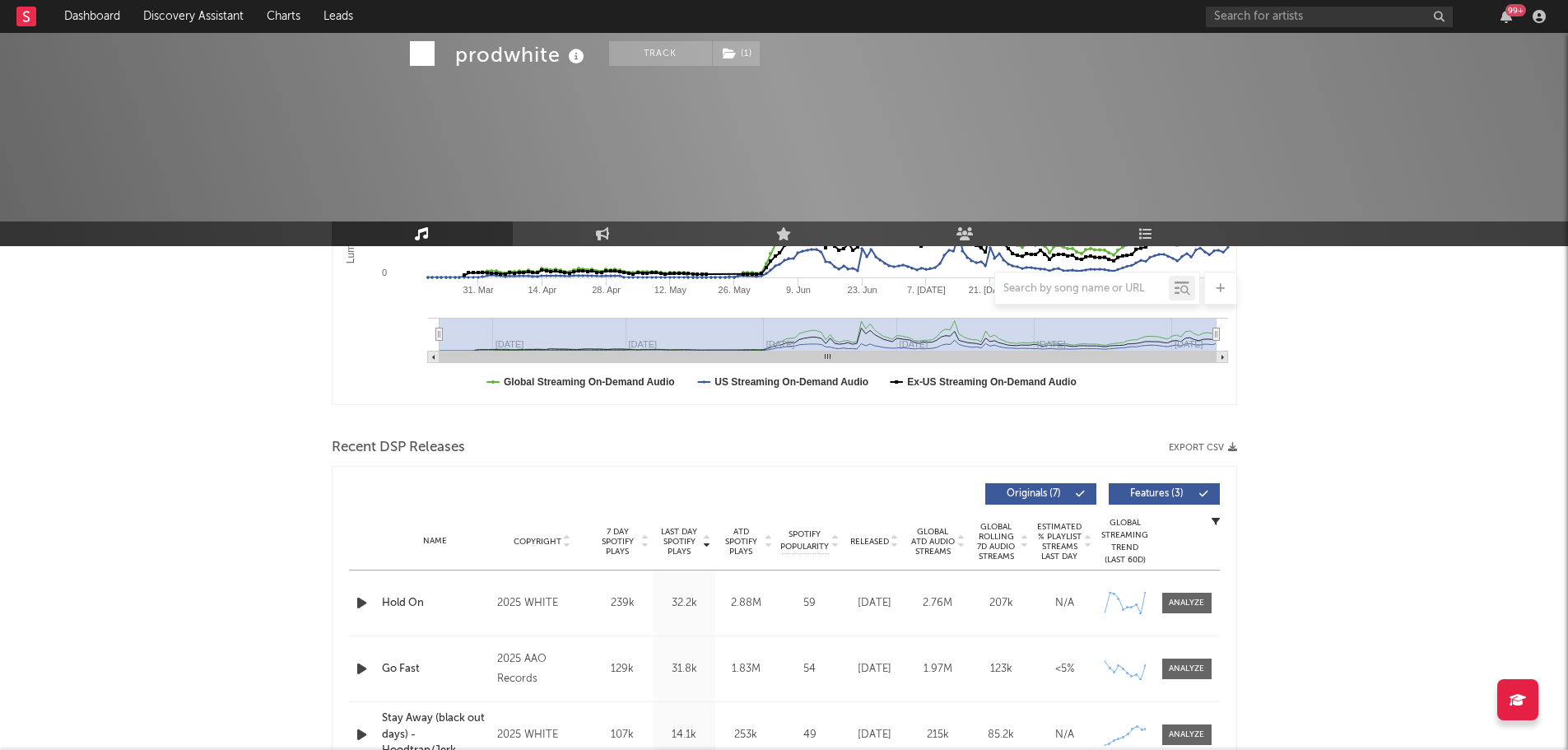
scroll to position [493, 0]
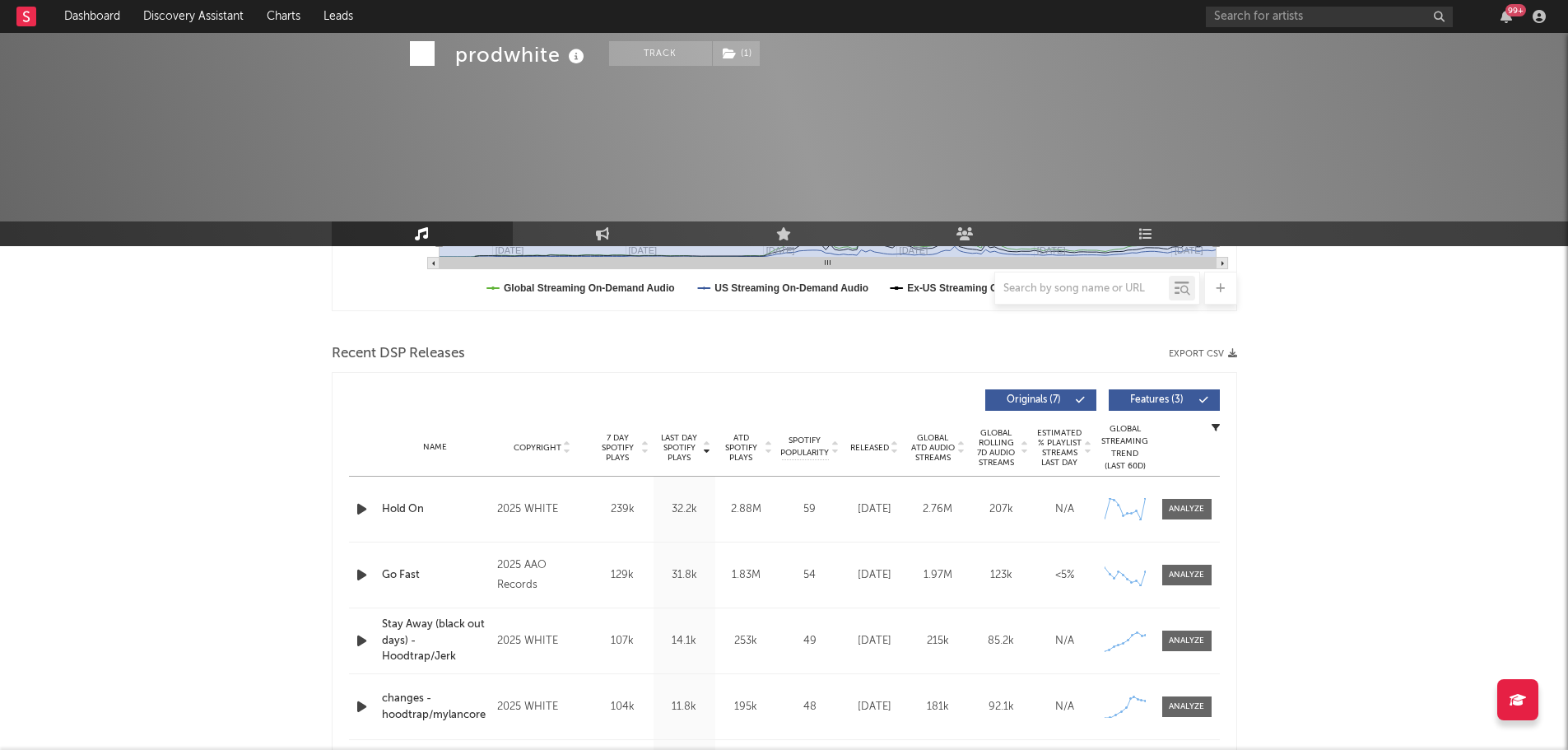
click at [878, 445] on span "Released" at bounding box center [869, 448] width 38 height 10
click at [679, 460] on span "Last Day Spotify Plays" at bounding box center [679, 448] width 44 height 30
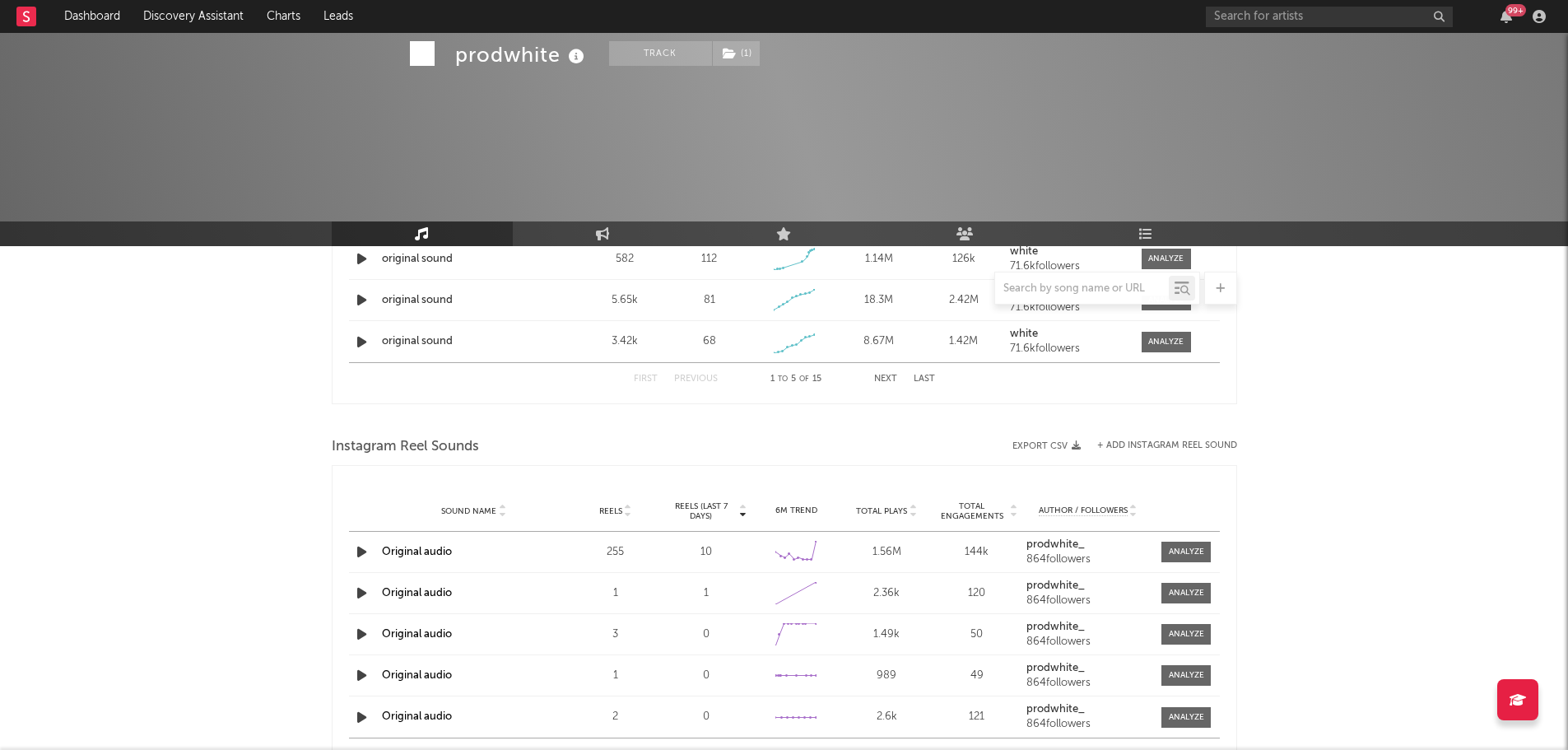
scroll to position [1399, 0]
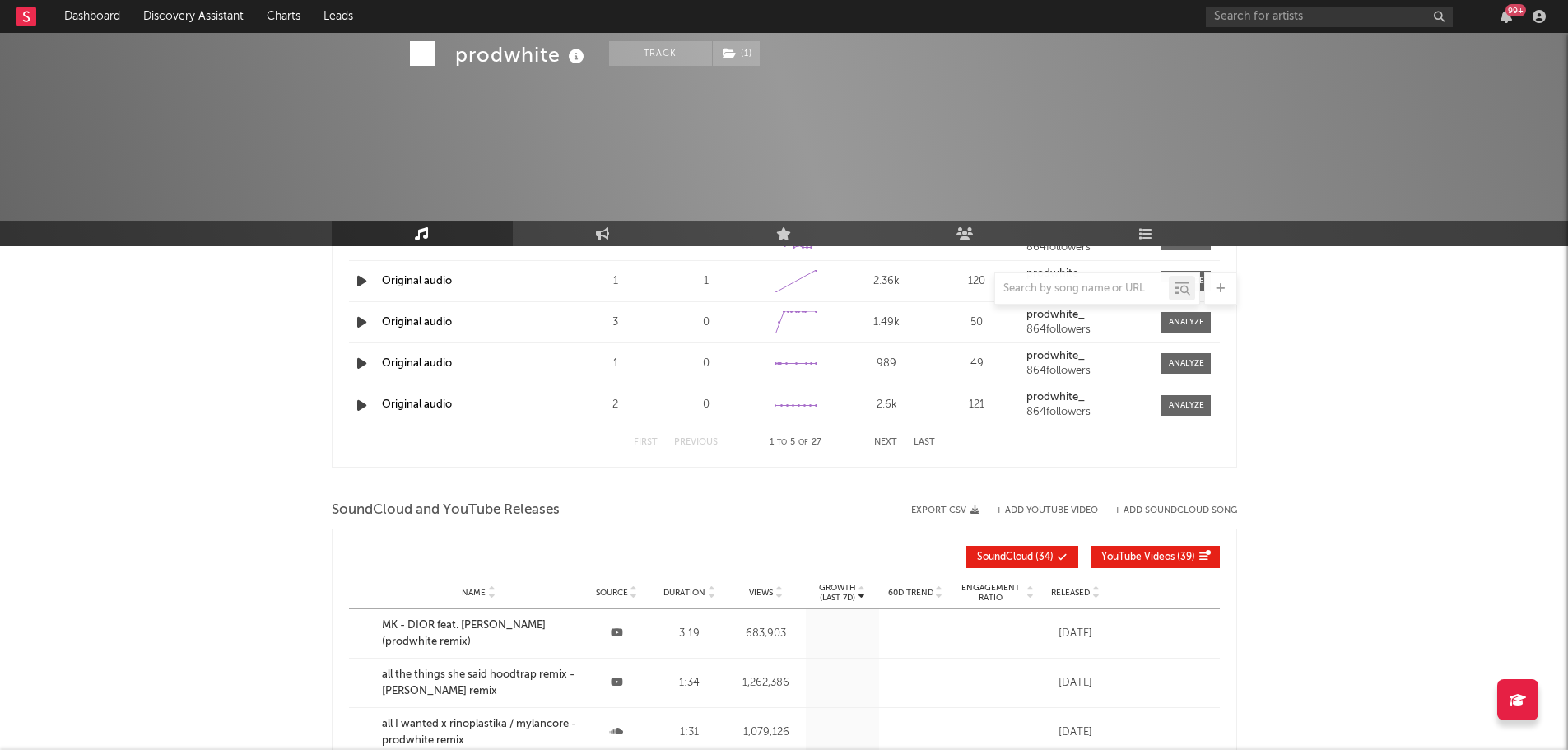
scroll to position [1893, 0]
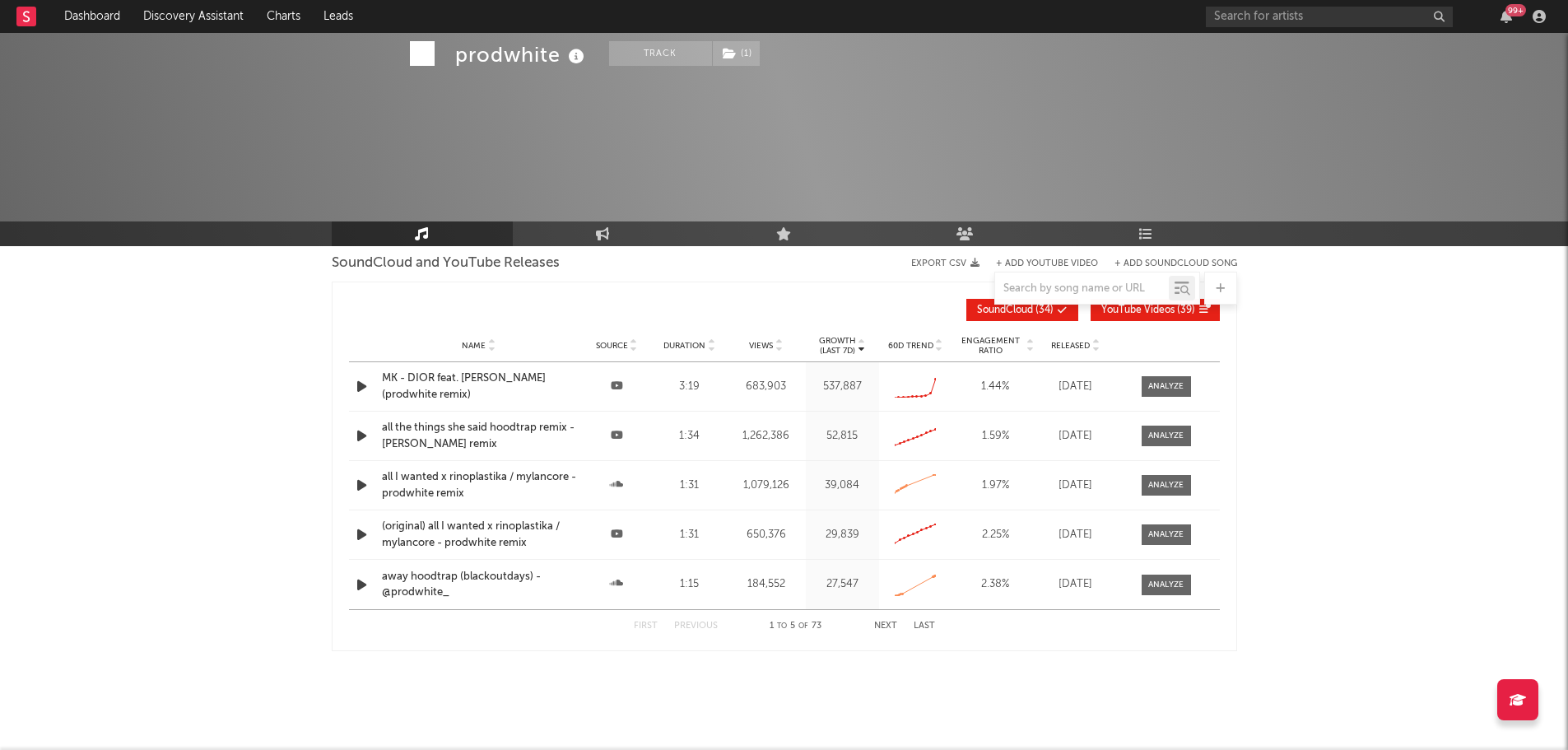
click at [485, 382] on div "MK - DIOR feat. Chrystal (prodwhite remix)" at bounding box center [479, 386] width 194 height 32
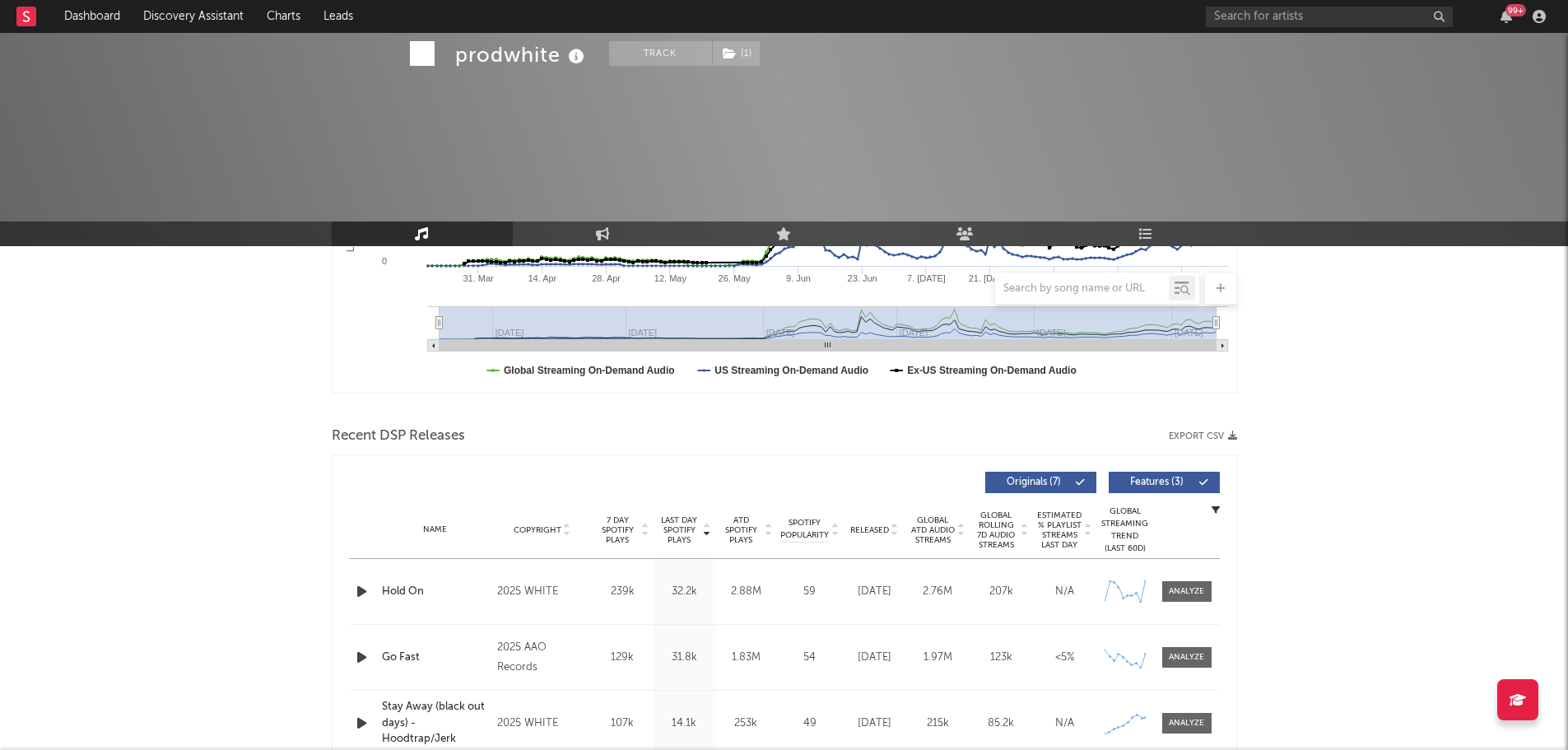
scroll to position [0, 0]
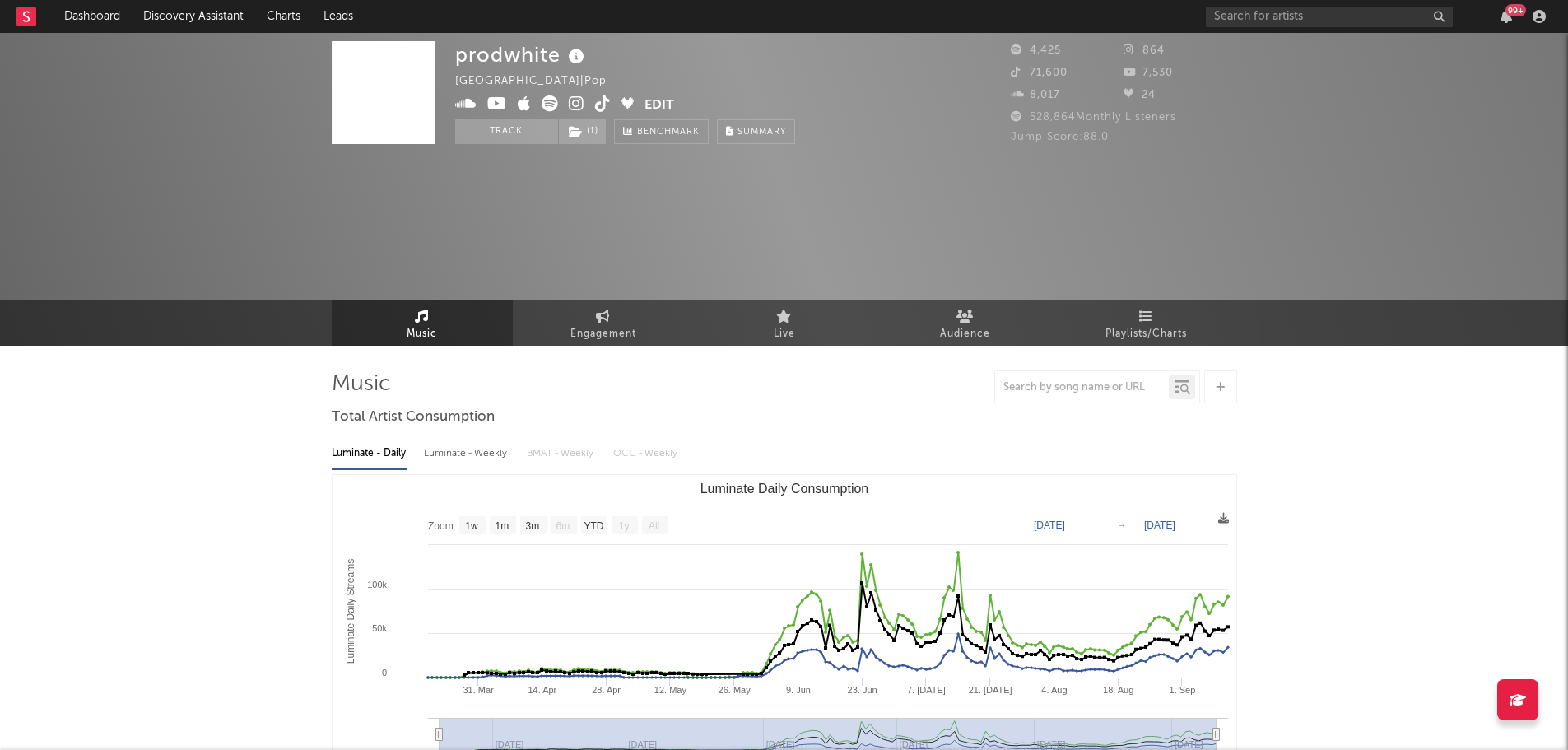
click at [501, 100] on icon at bounding box center [497, 104] width 20 height 17
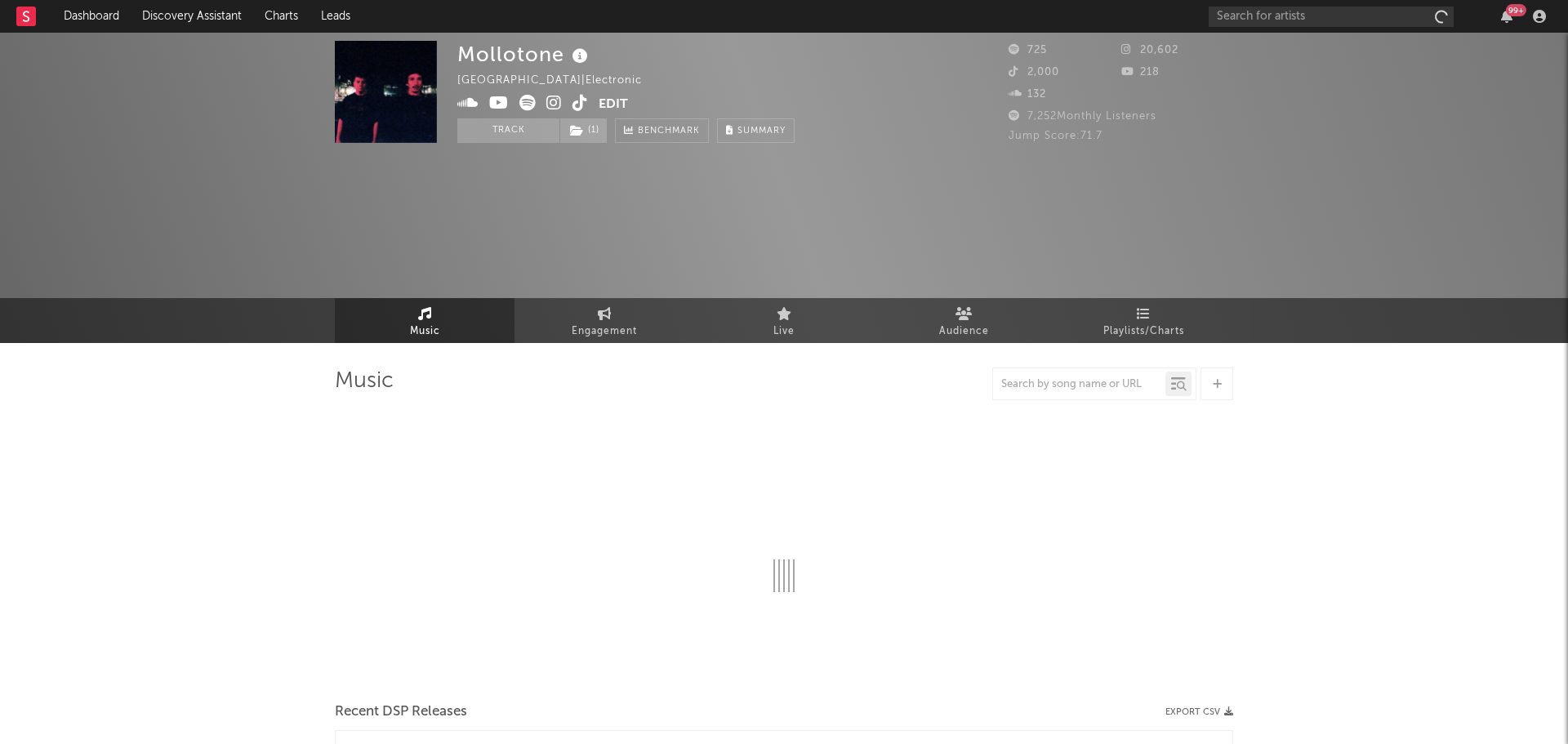
select select "6m"
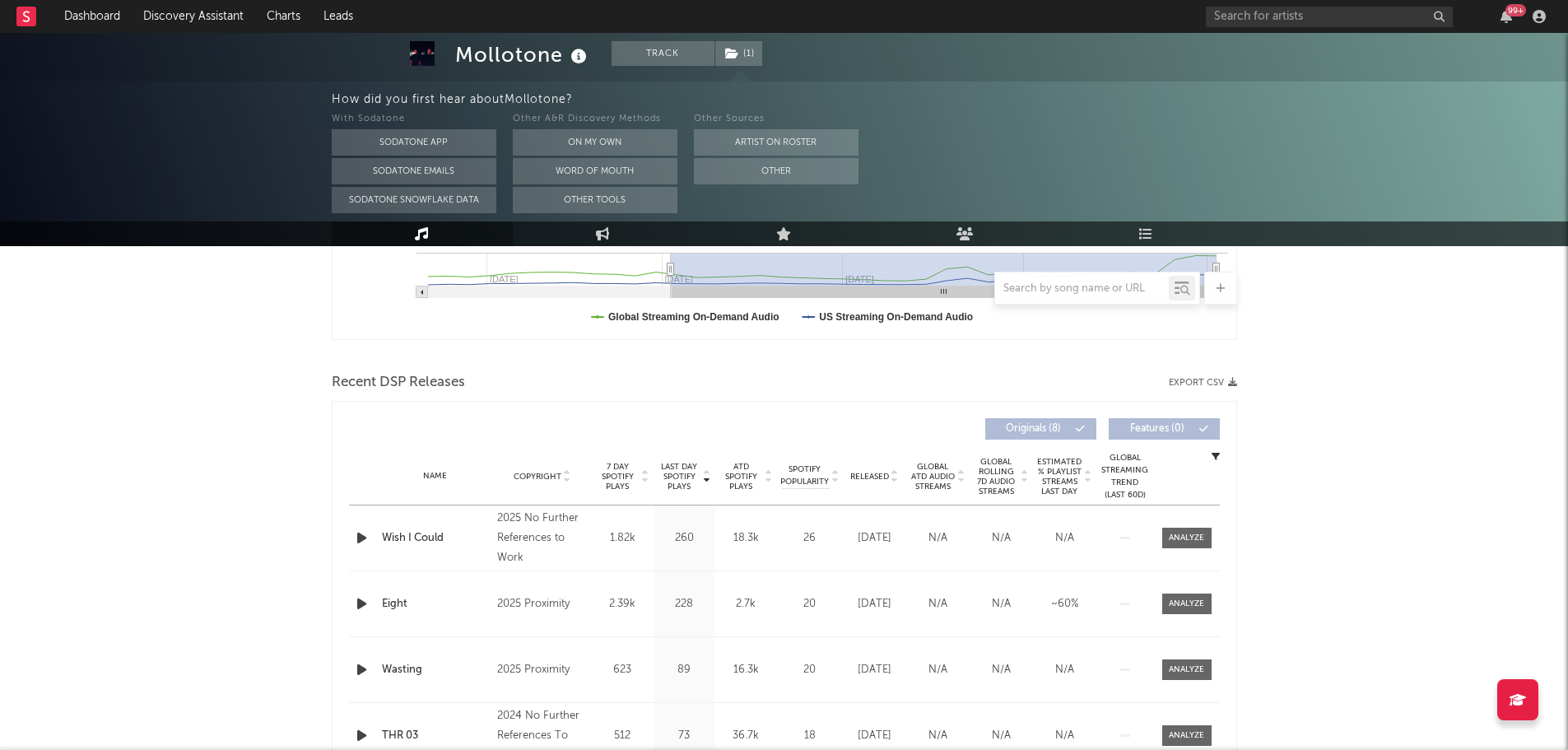
scroll to position [493, 0]
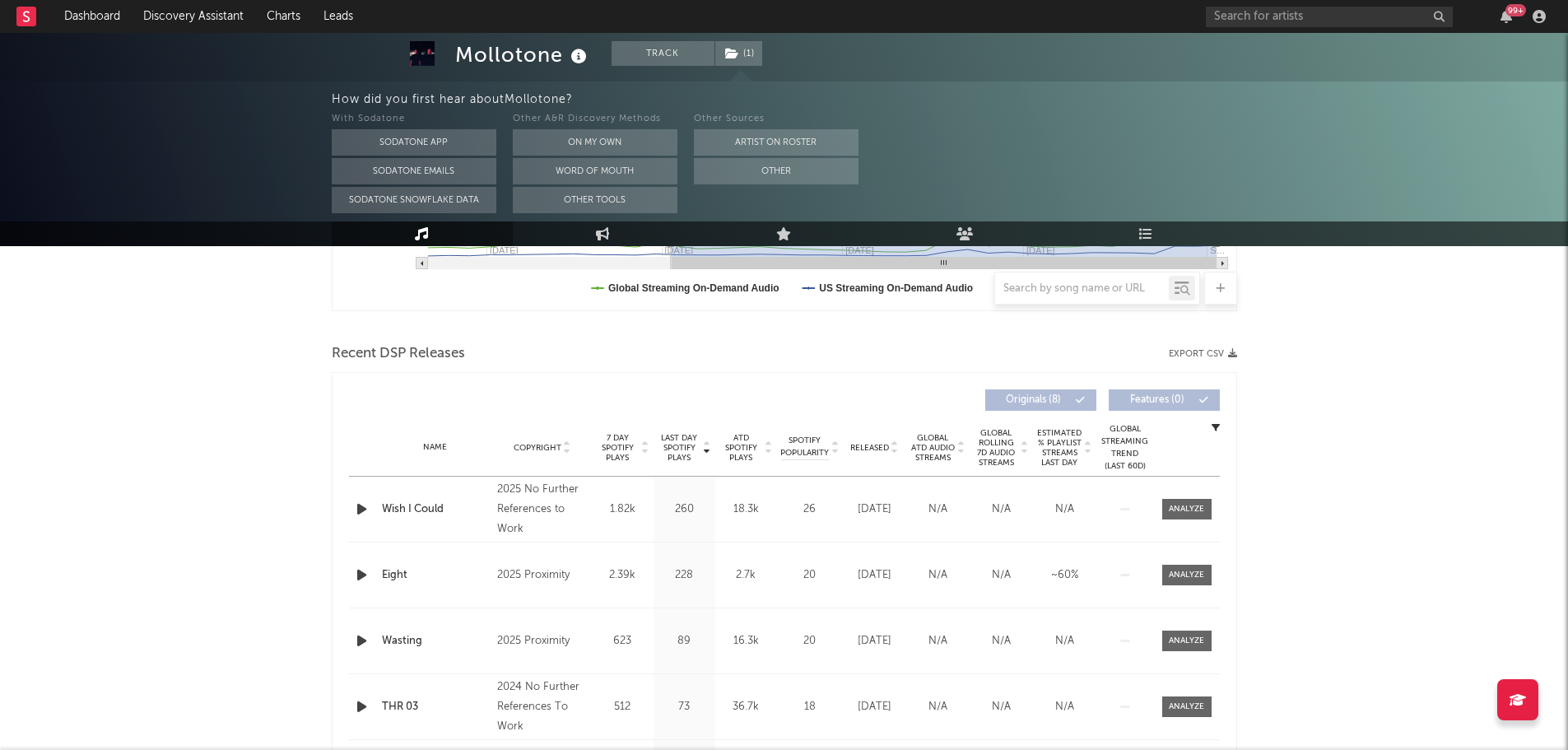
click at [876, 449] on span "Released" at bounding box center [869, 448] width 38 height 10
click at [688, 450] on span "Last Day Spotify Plays" at bounding box center [679, 448] width 44 height 30
click at [846, 445] on div at bounding box center [805, 434] width 211 height 33
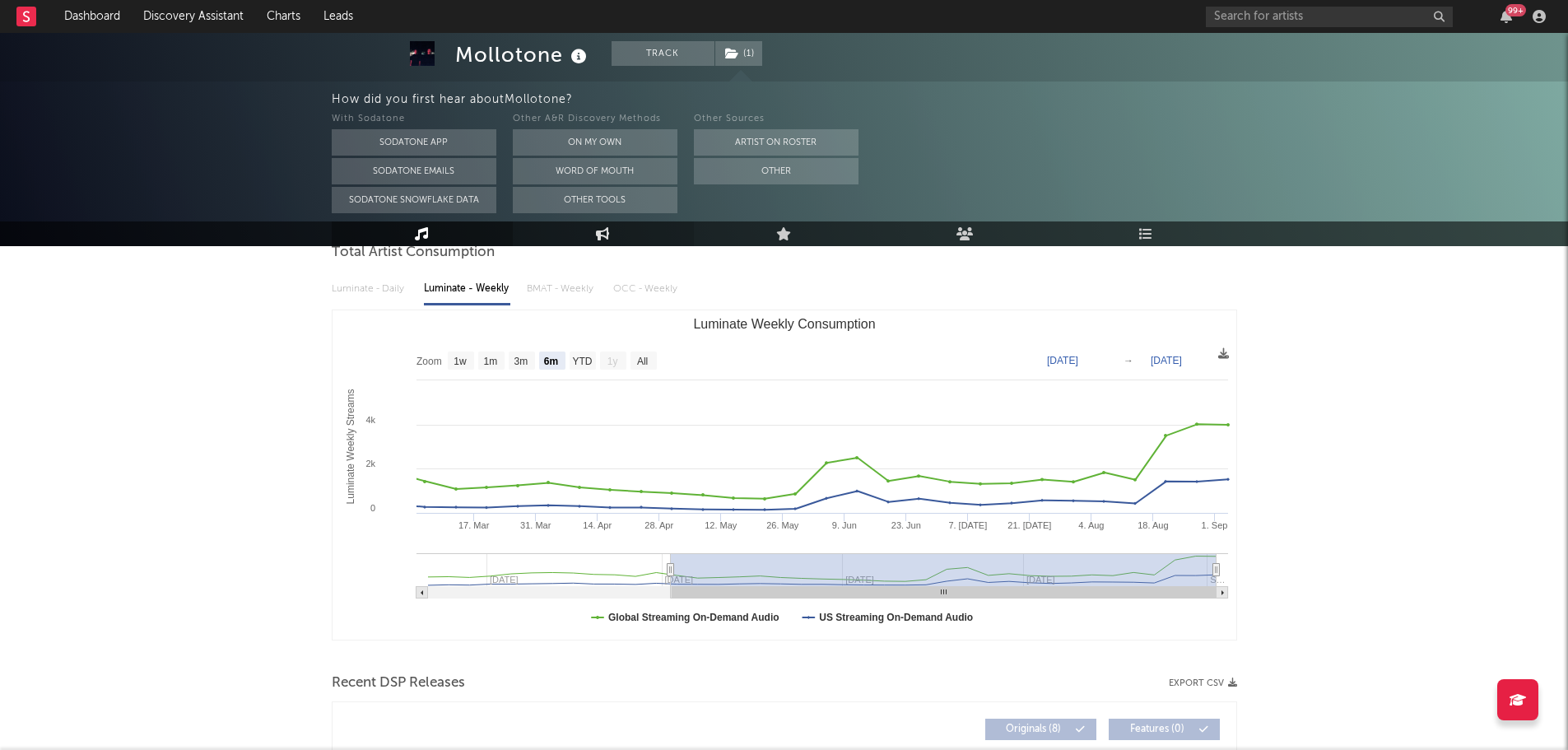
scroll to position [0, 0]
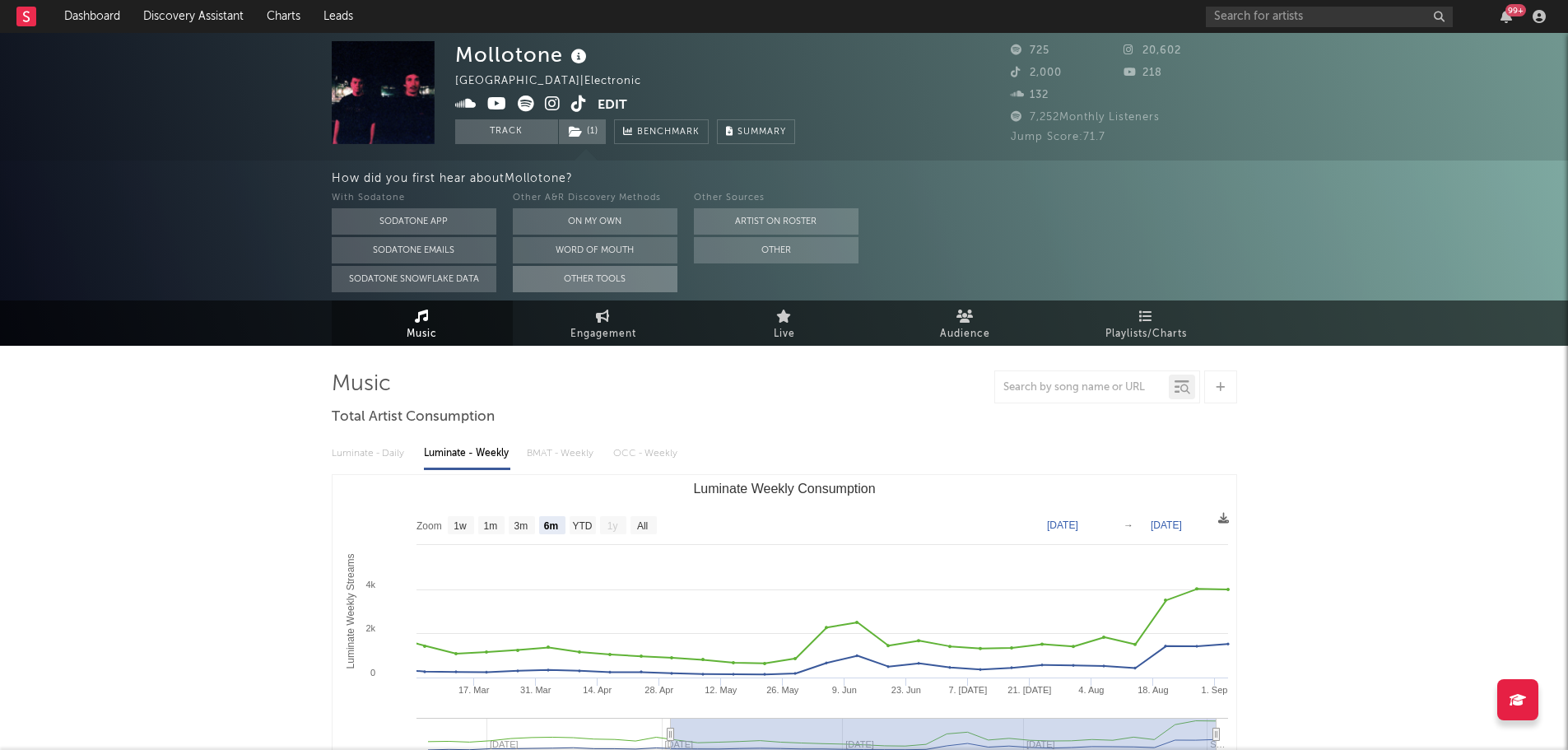
drag, startPoint x: 639, startPoint y: 330, endPoint x: 606, endPoint y: 283, distance: 57.4
click at [639, 330] on link "Engagement" at bounding box center [604, 323] width 181 height 46
select select "1w"
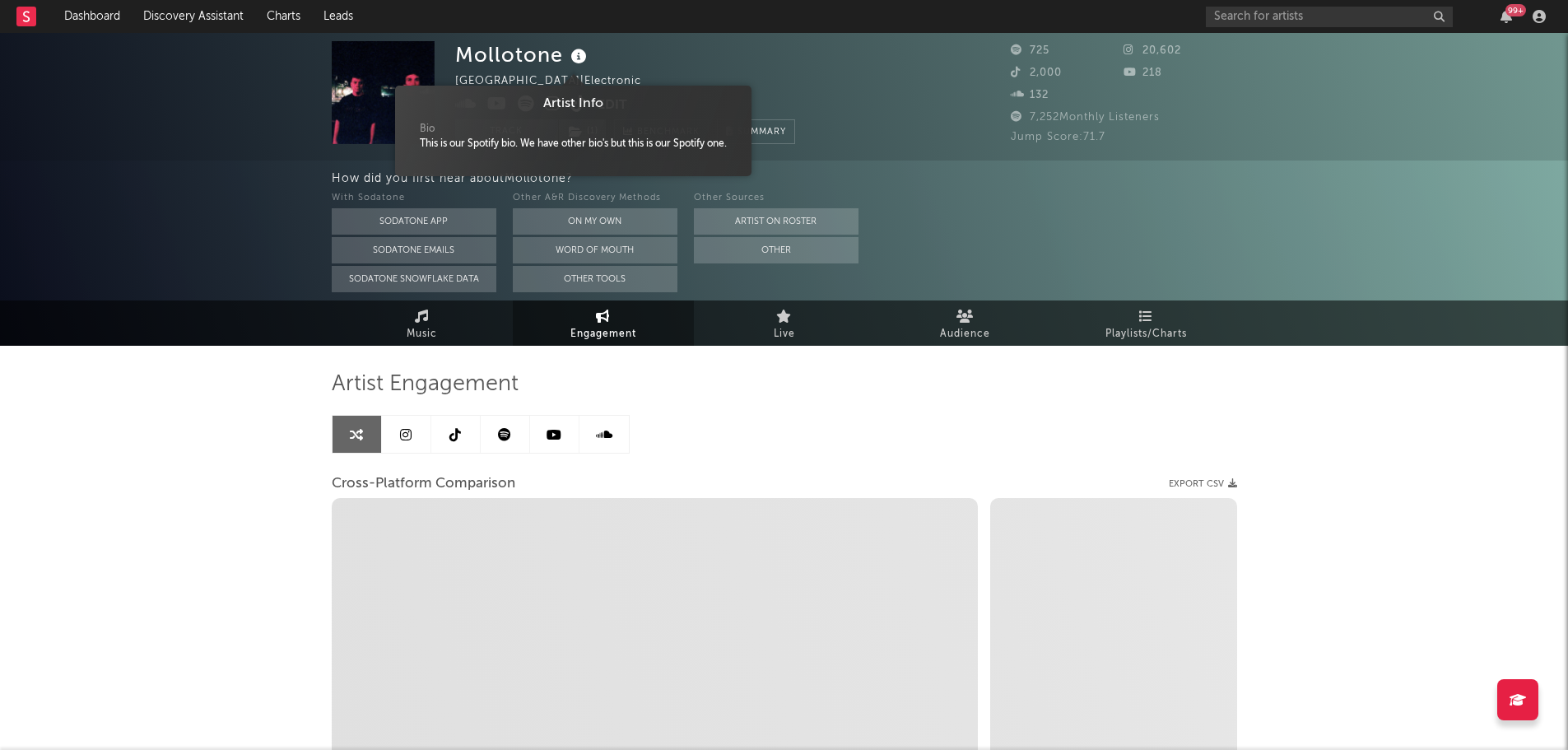
click at [575, 59] on icon at bounding box center [580, 57] width 24 height 23
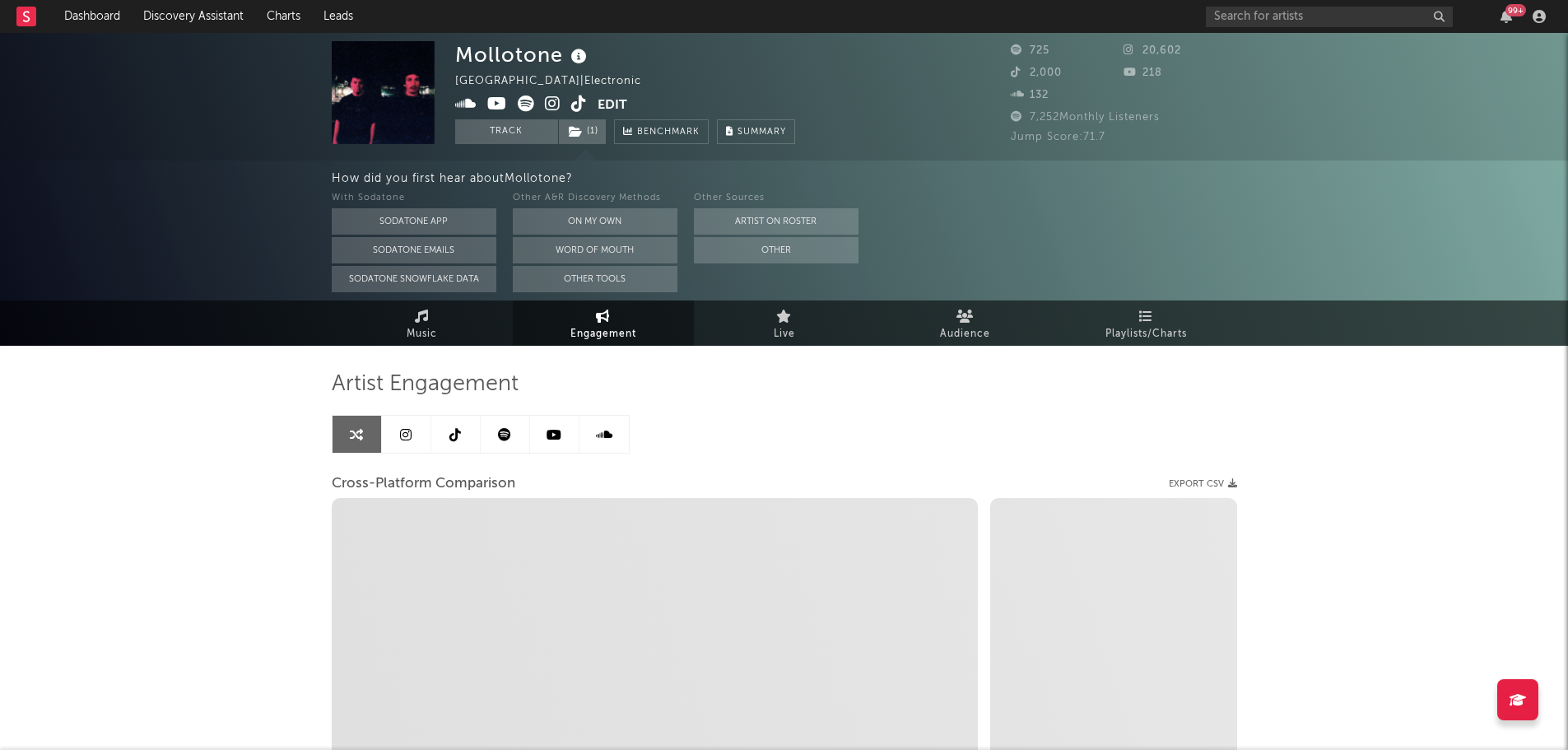
select select "1m"
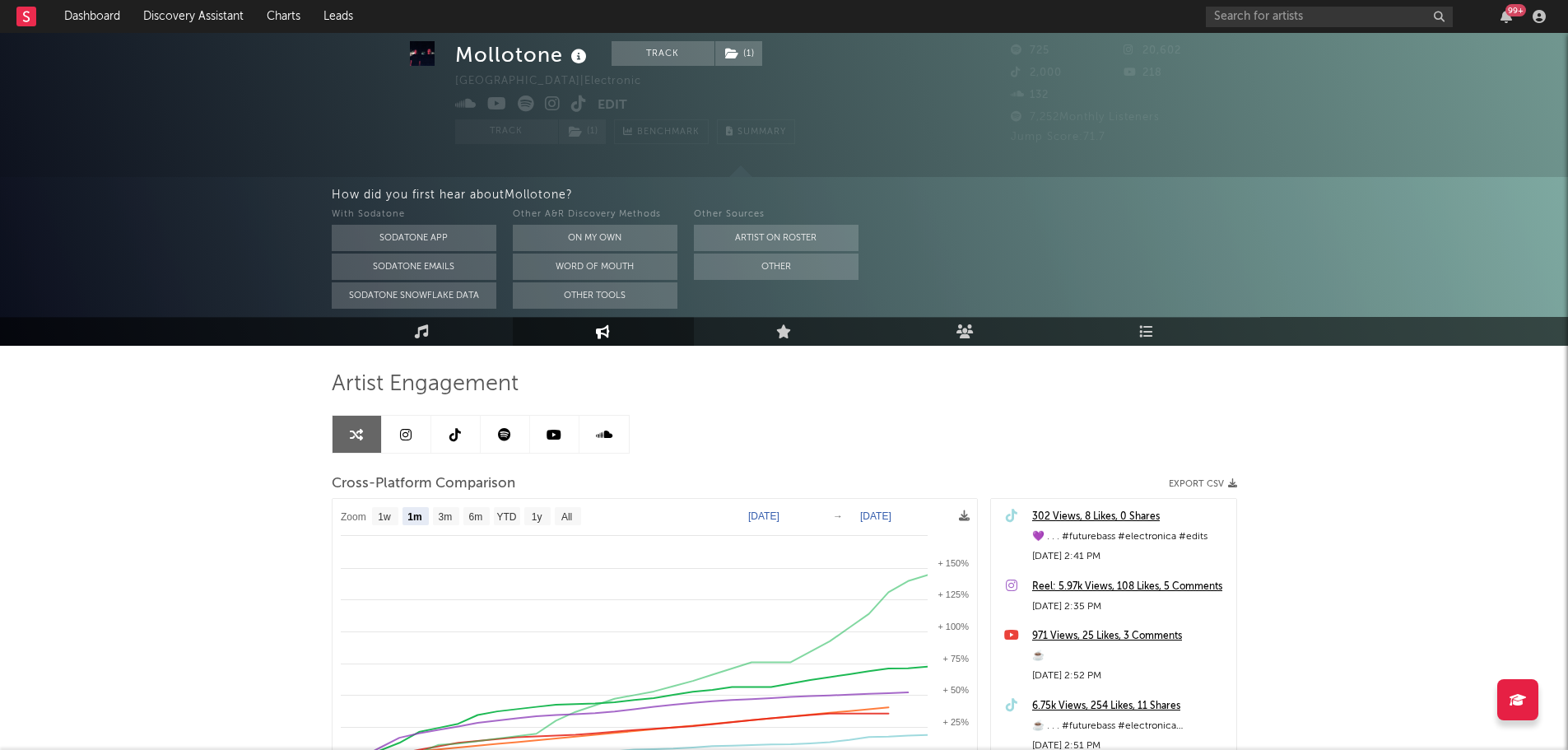
scroll to position [164, 0]
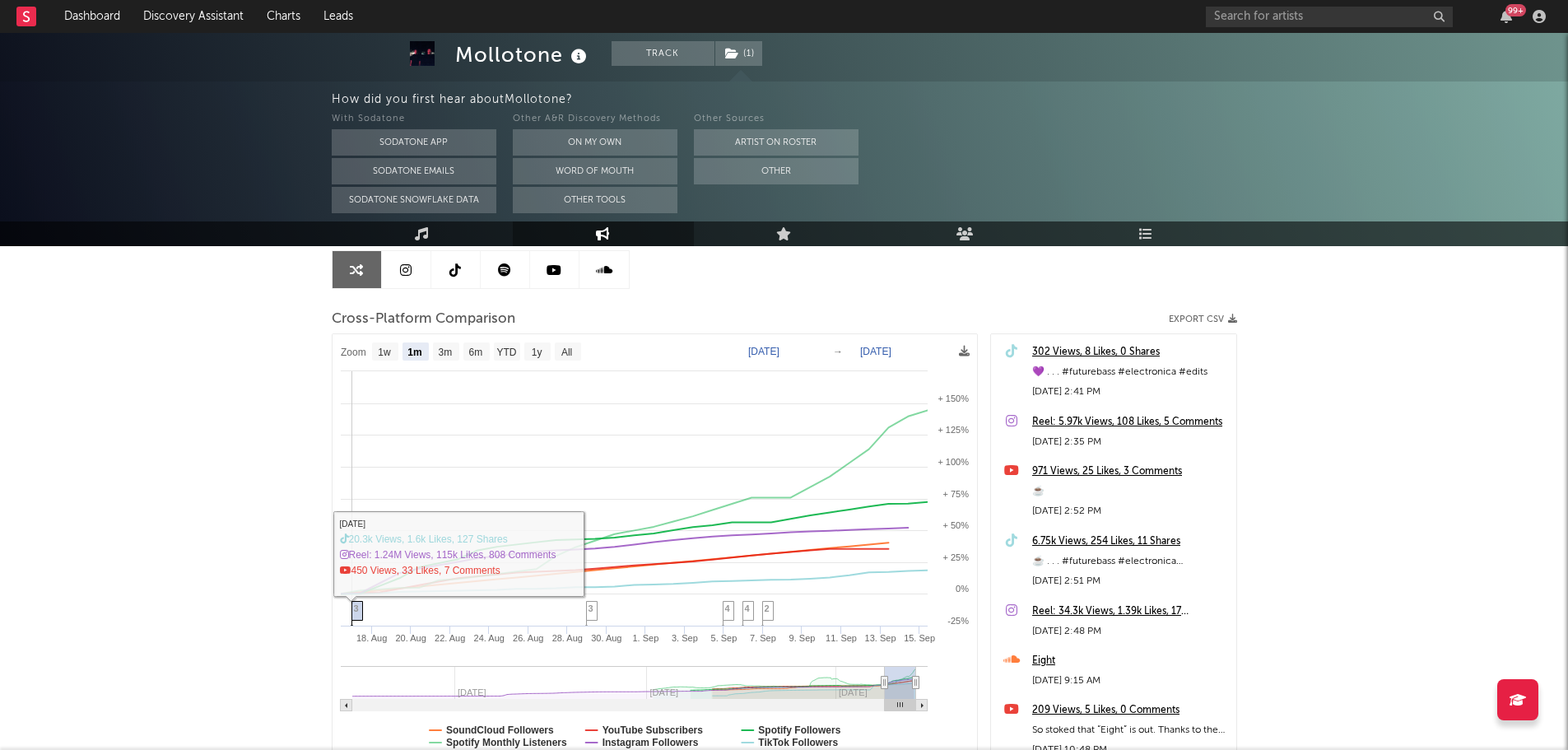
click at [354, 613] on span "3" at bounding box center [356, 608] width 5 height 10
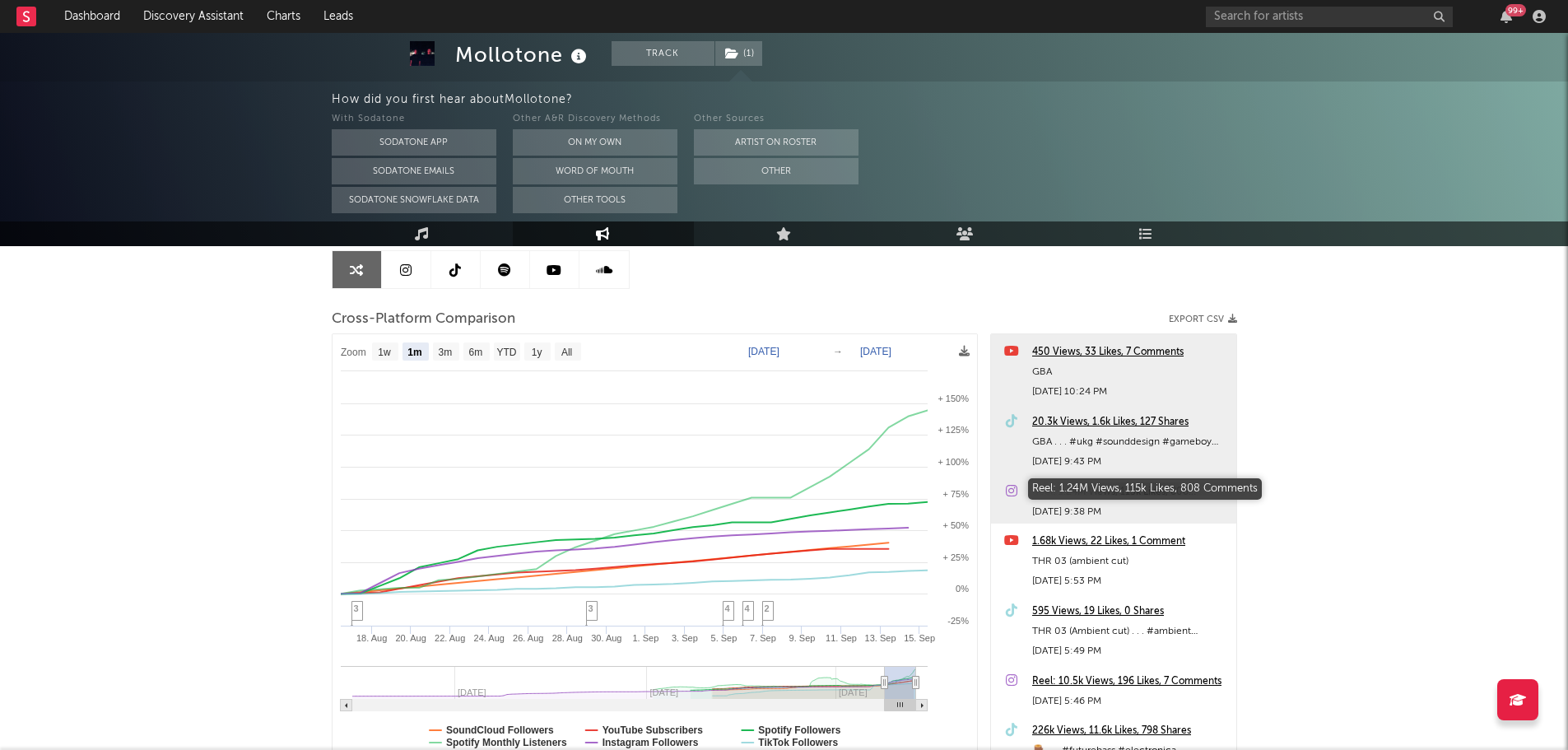
click at [1067, 485] on div "Reel: 1.24M Views, 115k Likes, 808 Comments" at bounding box center [1130, 492] width 196 height 20
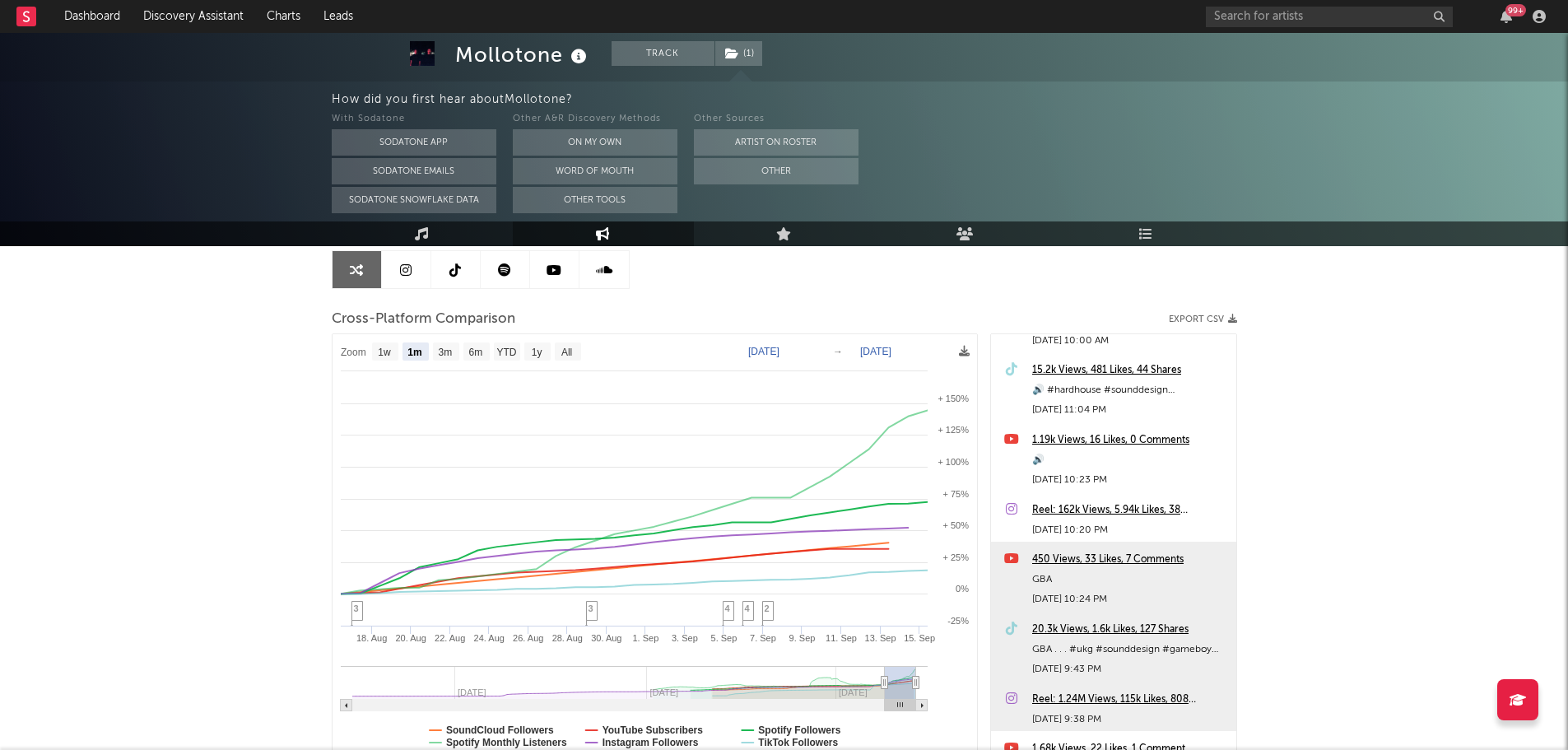
scroll to position [539, 0]
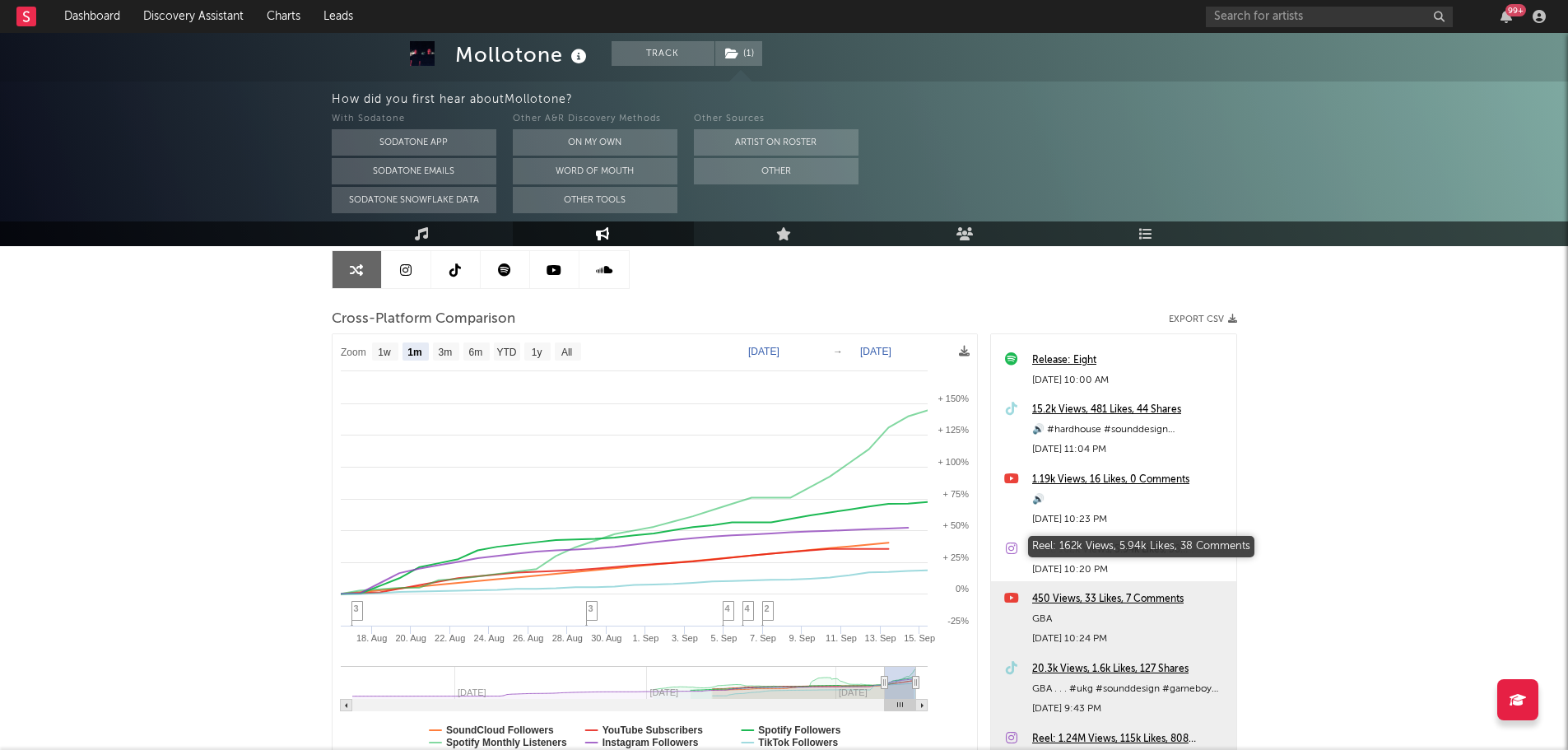
click at [1097, 548] on div "Reel: 162k Views, 5.94k Likes, 38 Comments" at bounding box center [1130, 549] width 196 height 20
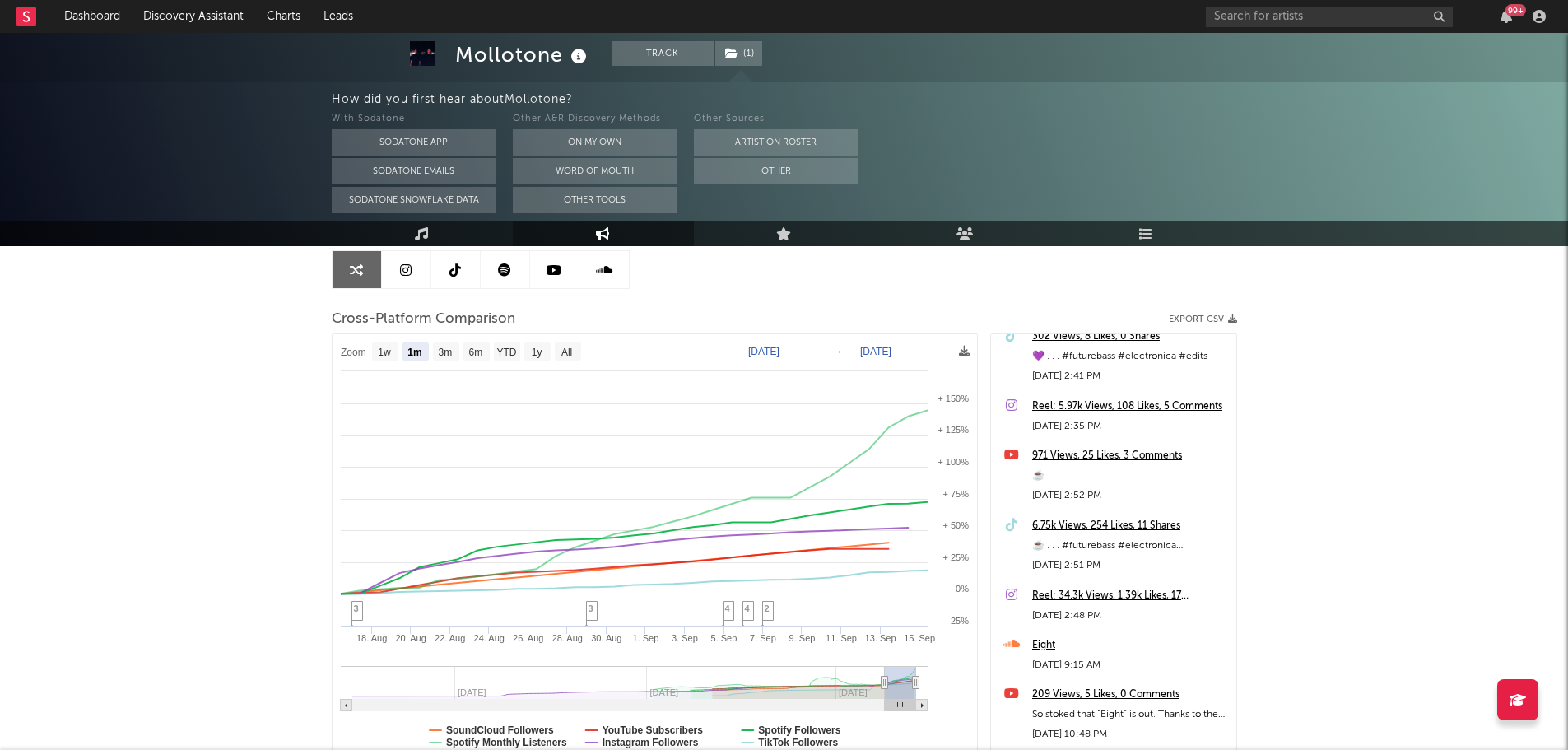
scroll to position [0, 0]
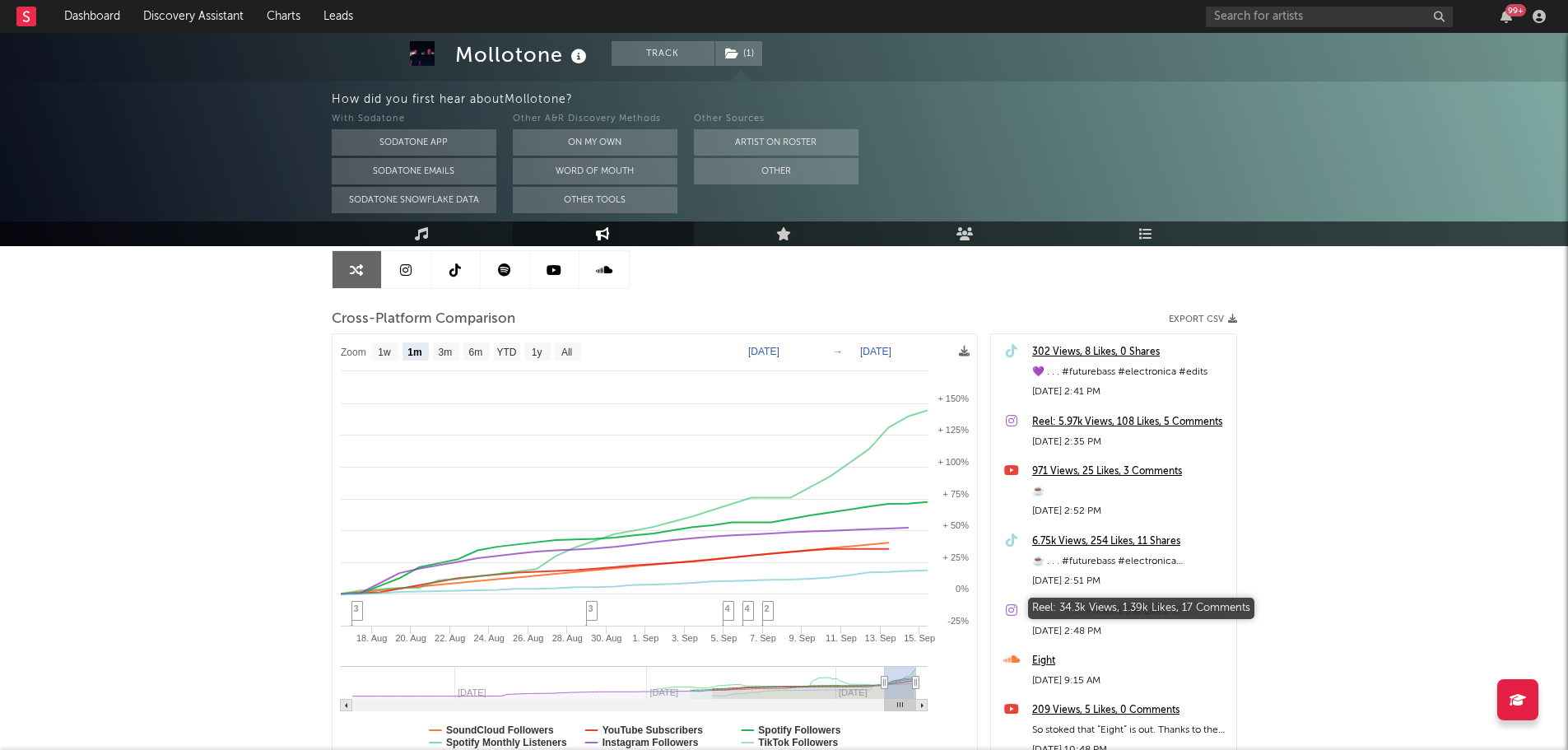
click at [1079, 606] on div "Reel: 34.3k Views, 1.39k Likes, 17 Comments" at bounding box center [1130, 611] width 196 height 20
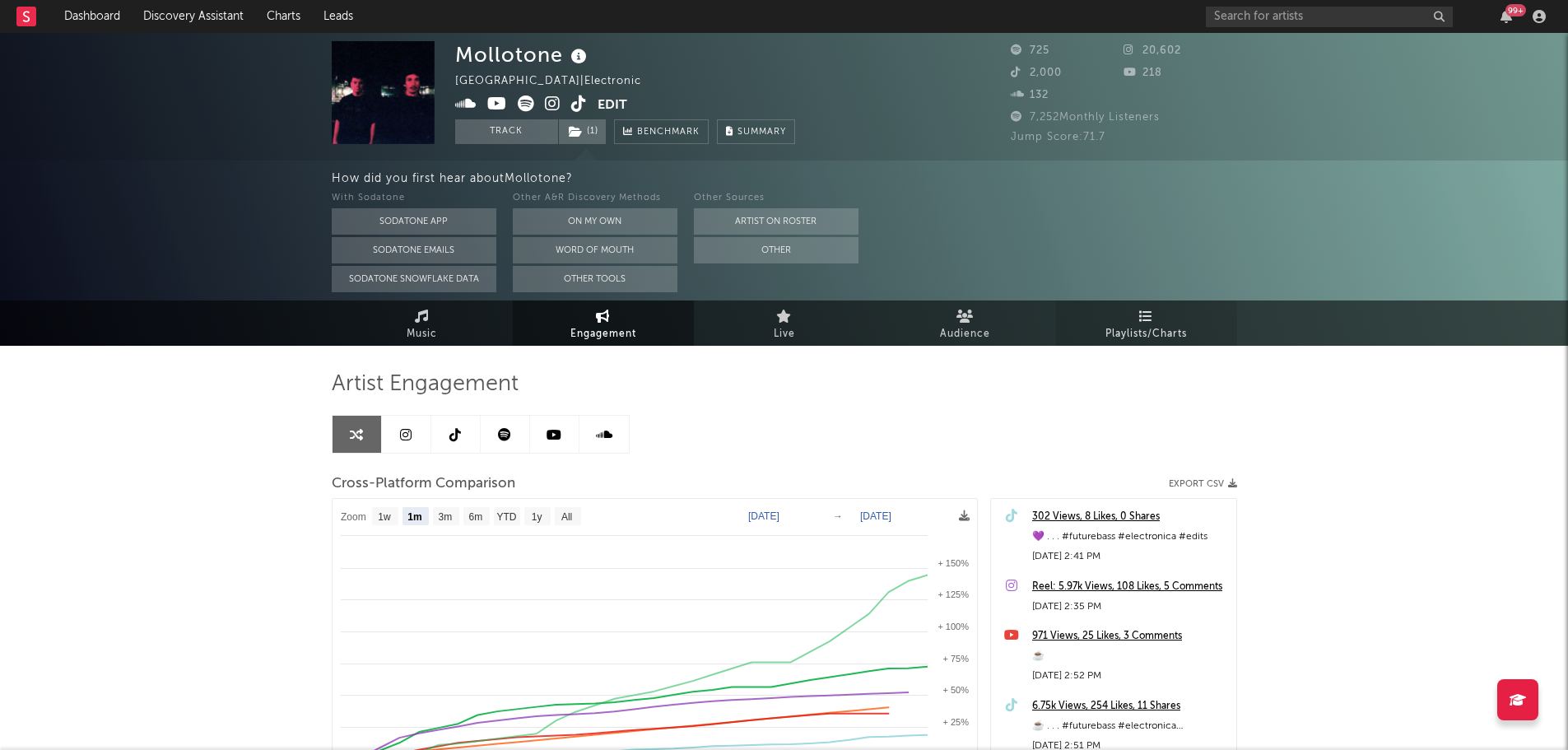
click at [1148, 326] on span "Playlists/Charts" at bounding box center [1146, 334] width 81 height 20
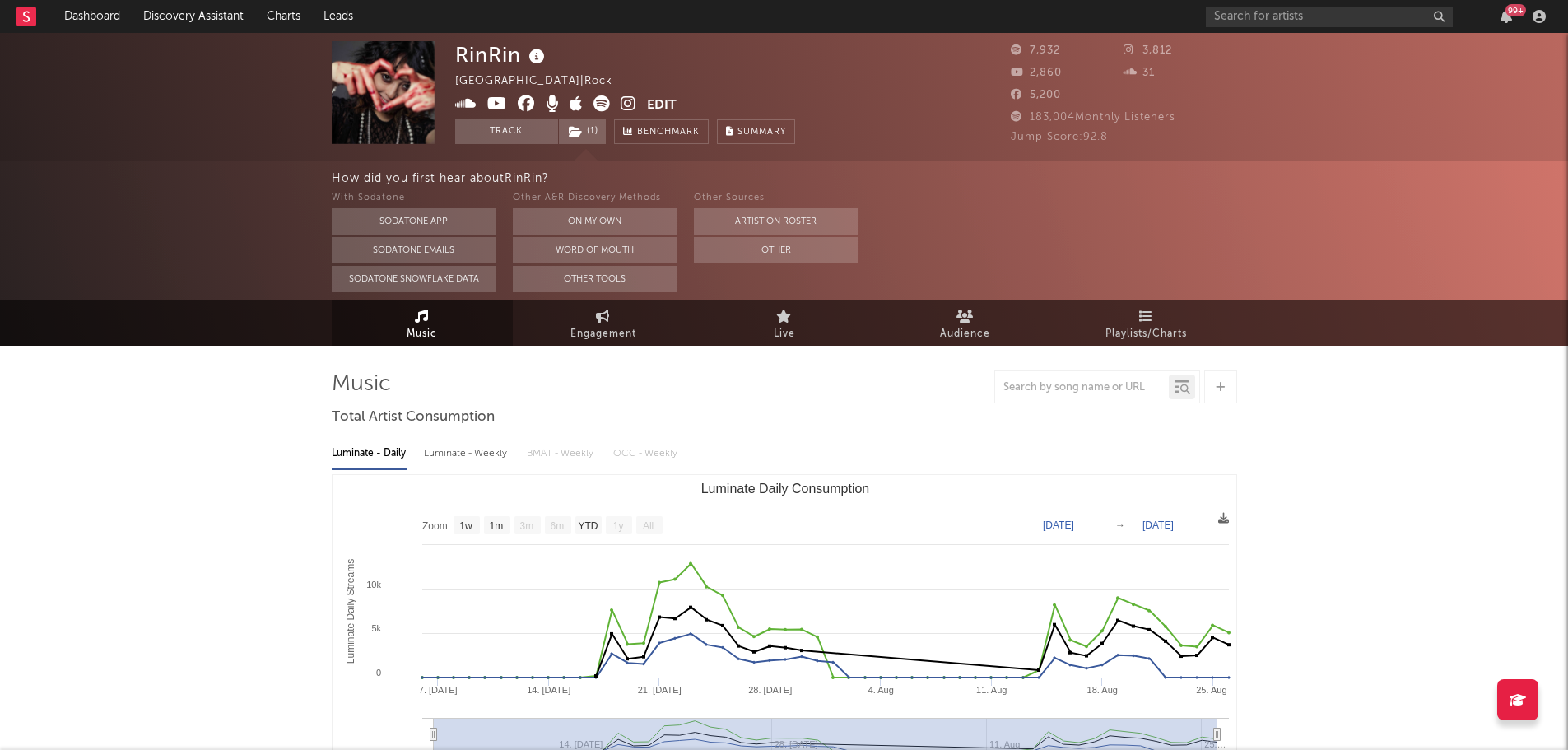
select select "1w"
click at [532, 54] on icon at bounding box center [538, 57] width 24 height 23
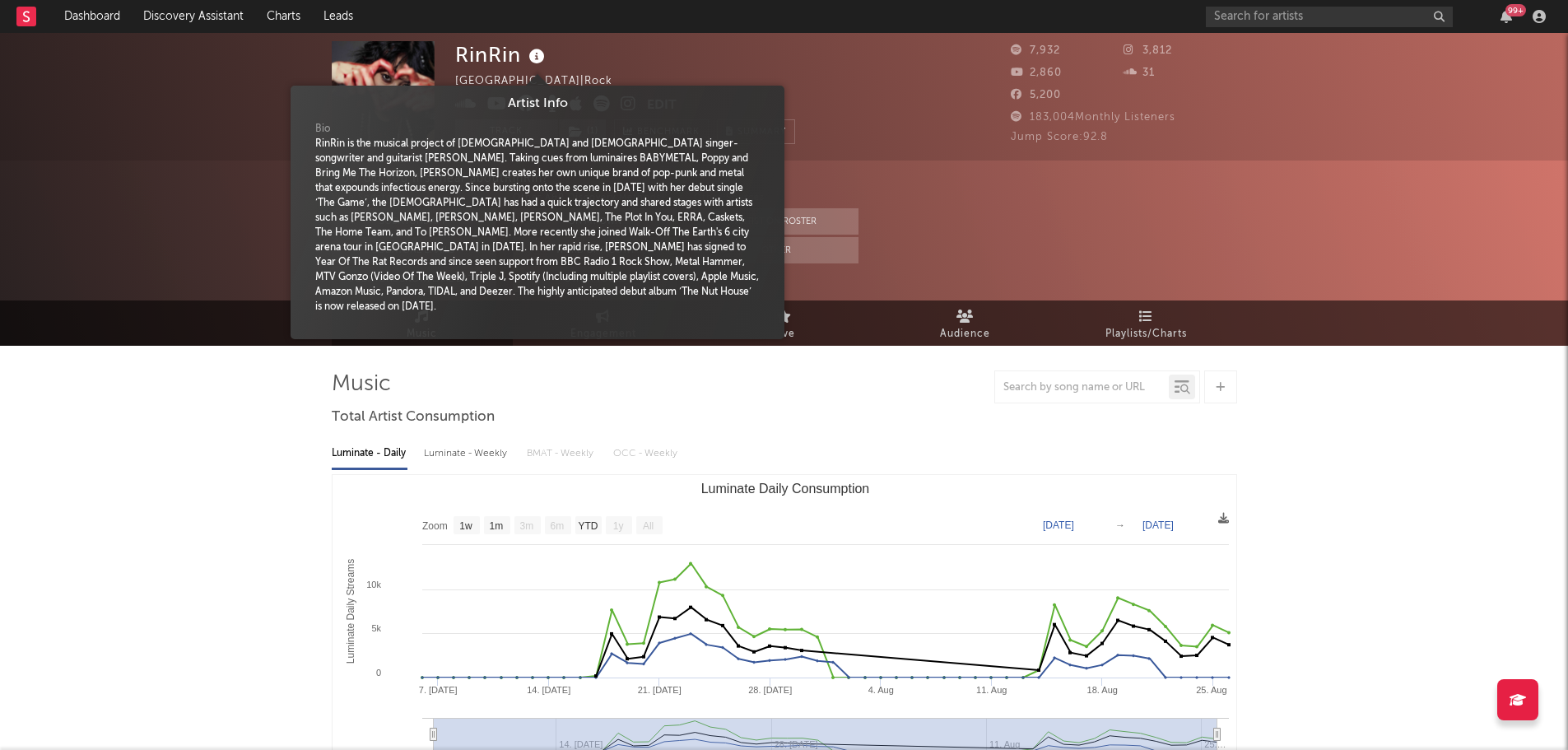
click at [532, 54] on icon at bounding box center [538, 57] width 24 height 23
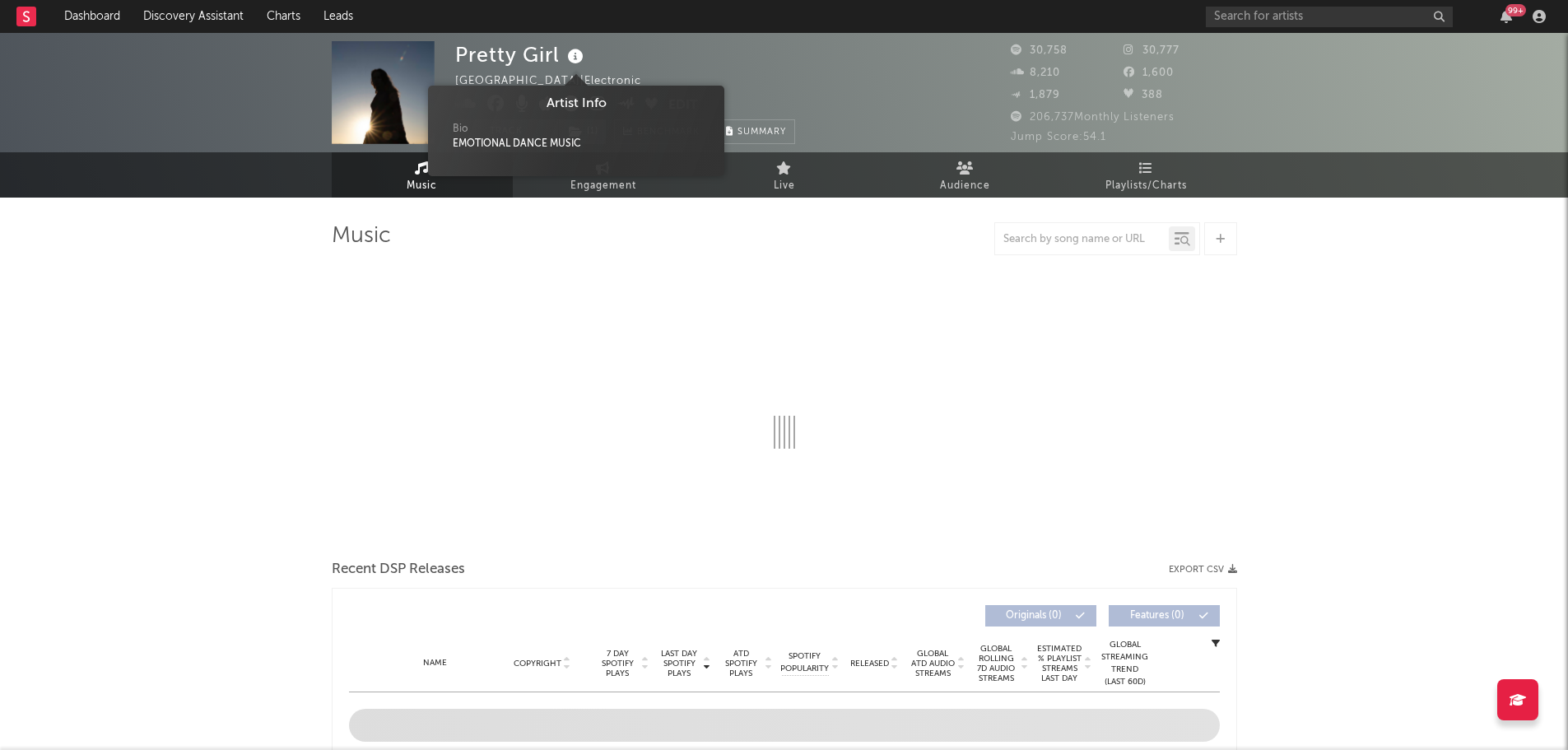
click at [576, 55] on icon at bounding box center [576, 57] width 24 height 23
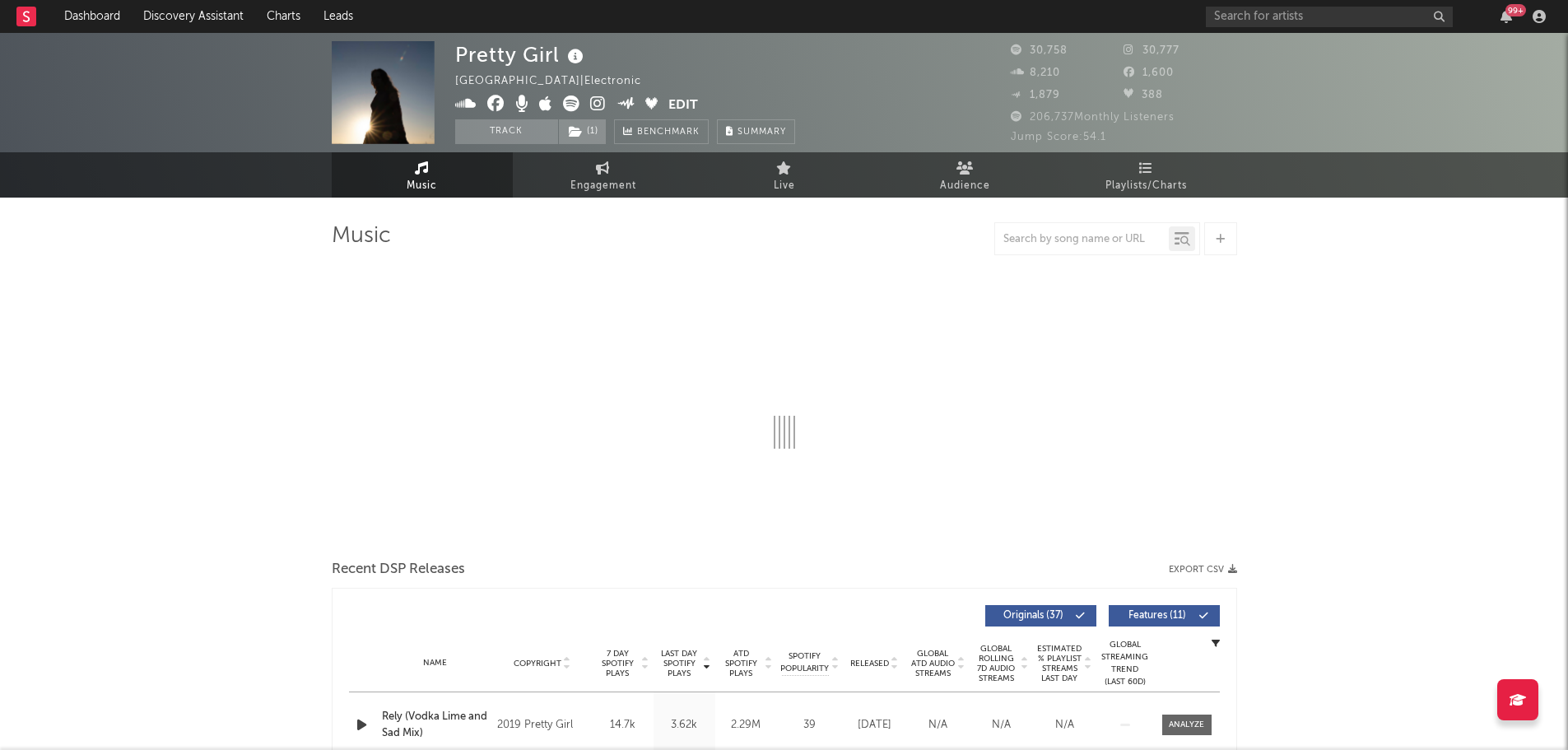
click at [576, 55] on icon at bounding box center [576, 57] width 24 height 23
select select "6m"
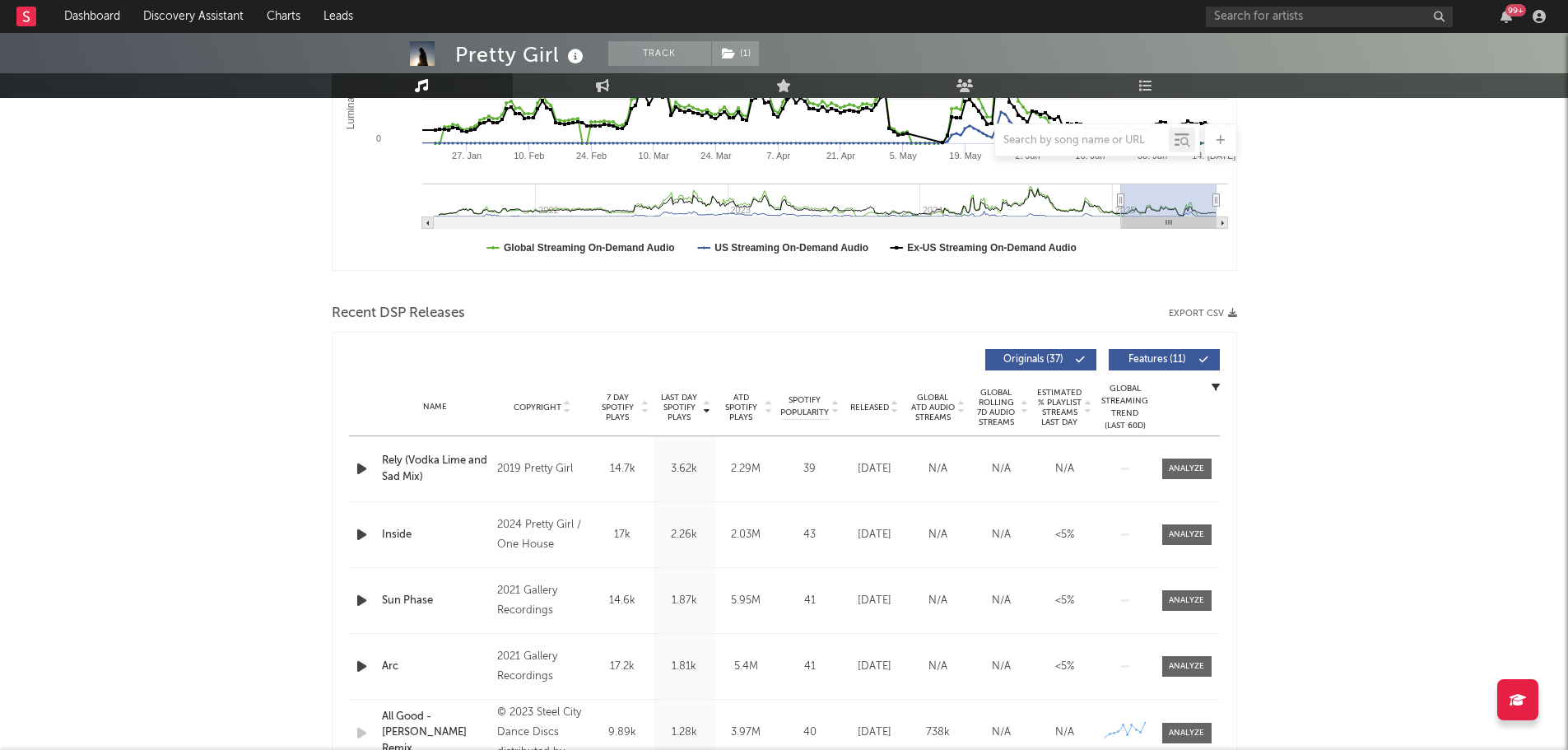
scroll to position [411, 0]
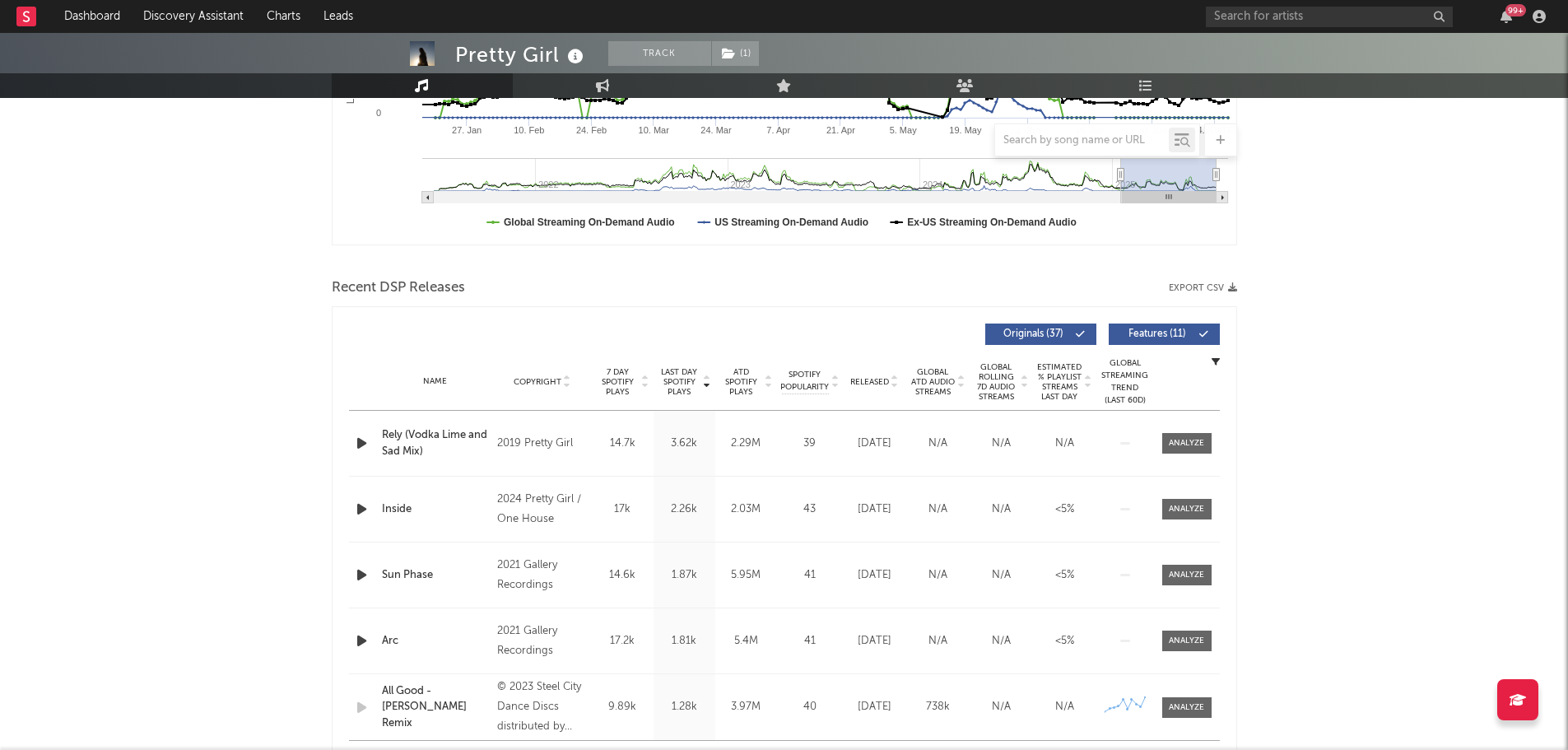
click at [876, 382] on span "Released" at bounding box center [869, 382] width 38 height 10
